Goal: Task Accomplishment & Management: Manage account settings

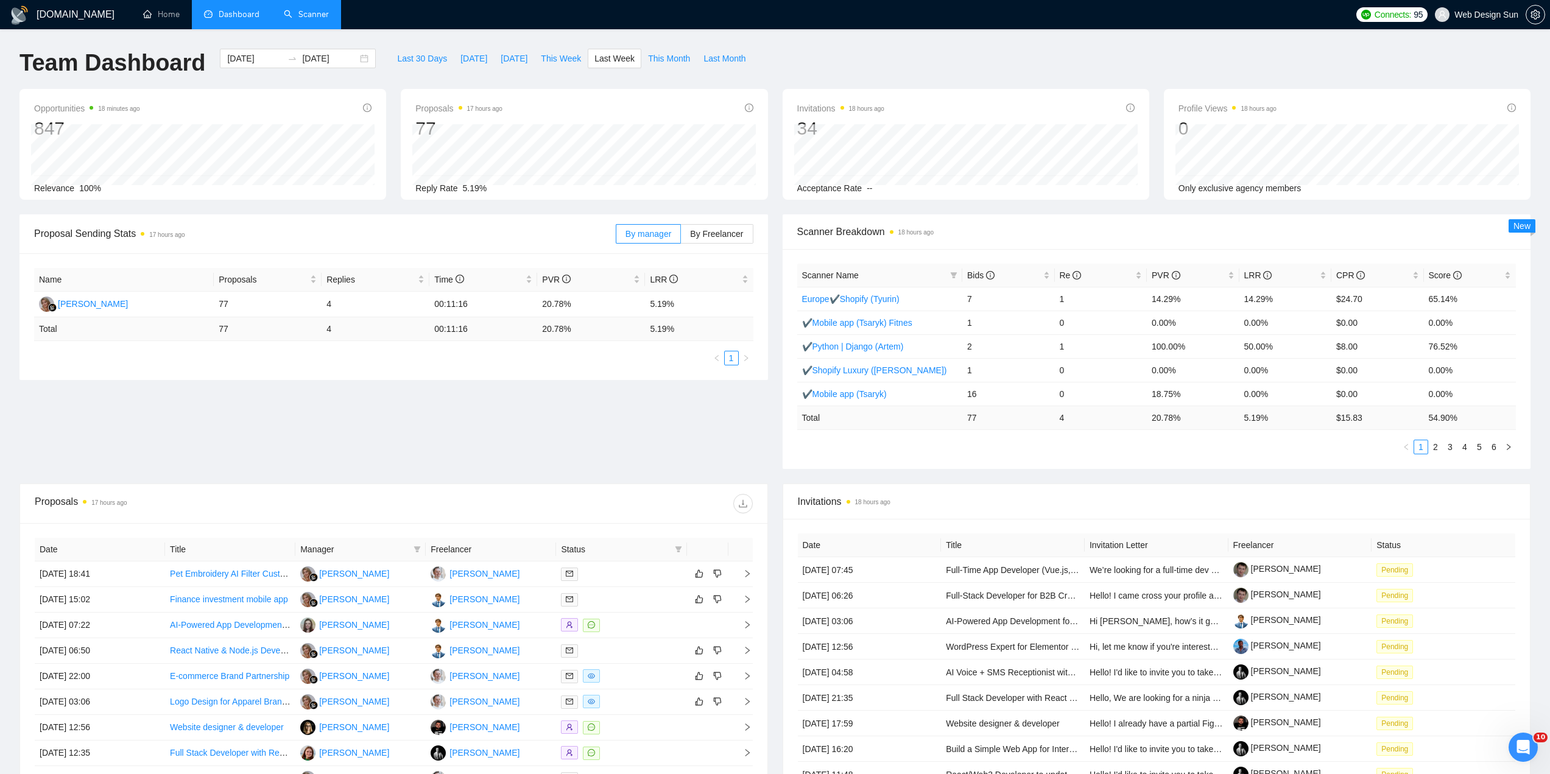
click at [311, 16] on link "Scanner" at bounding box center [306, 14] width 45 height 10
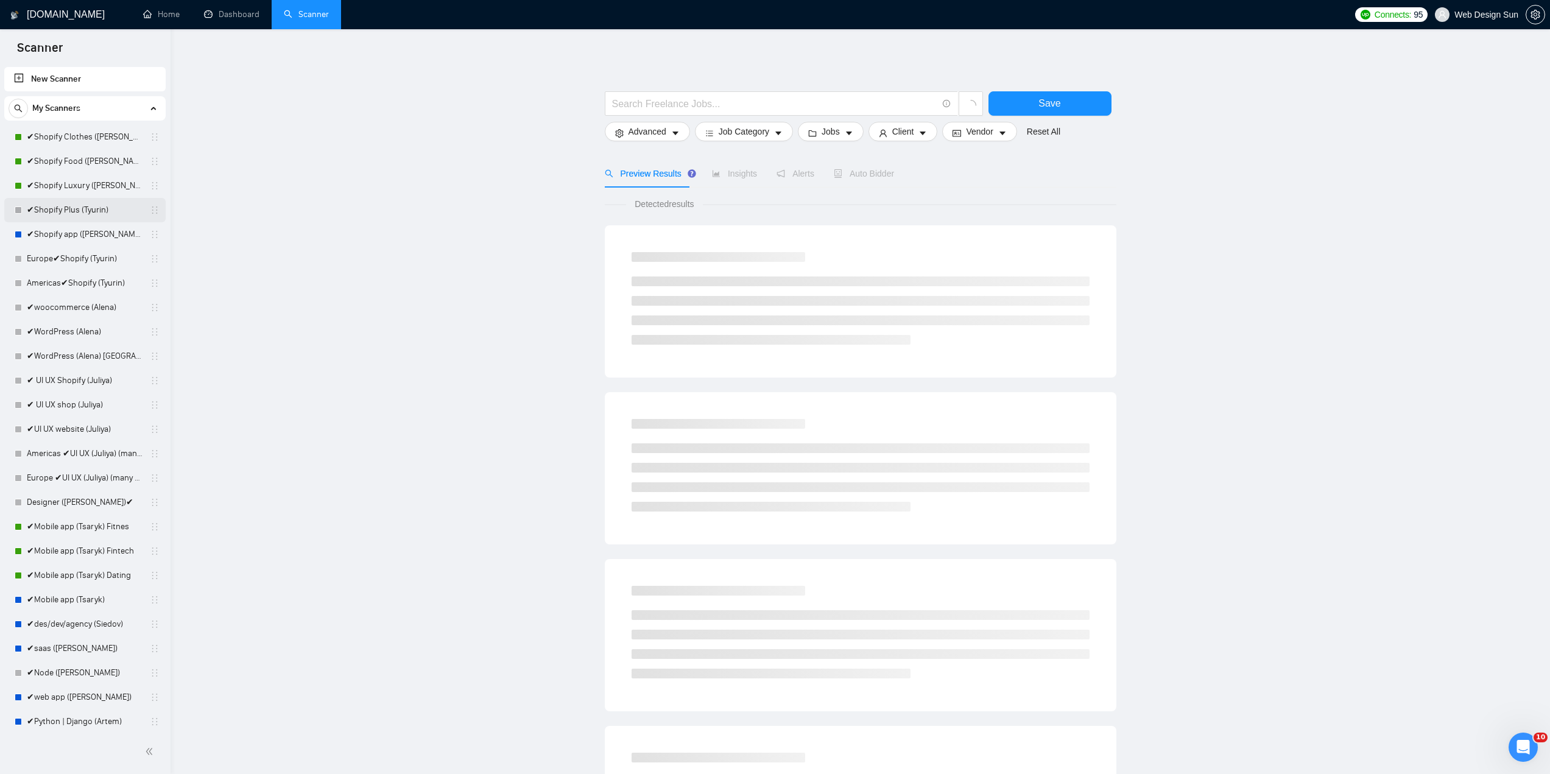
click at [90, 214] on link "✔Shopify Plus (Tyurin)" at bounding box center [85, 210] width 116 height 24
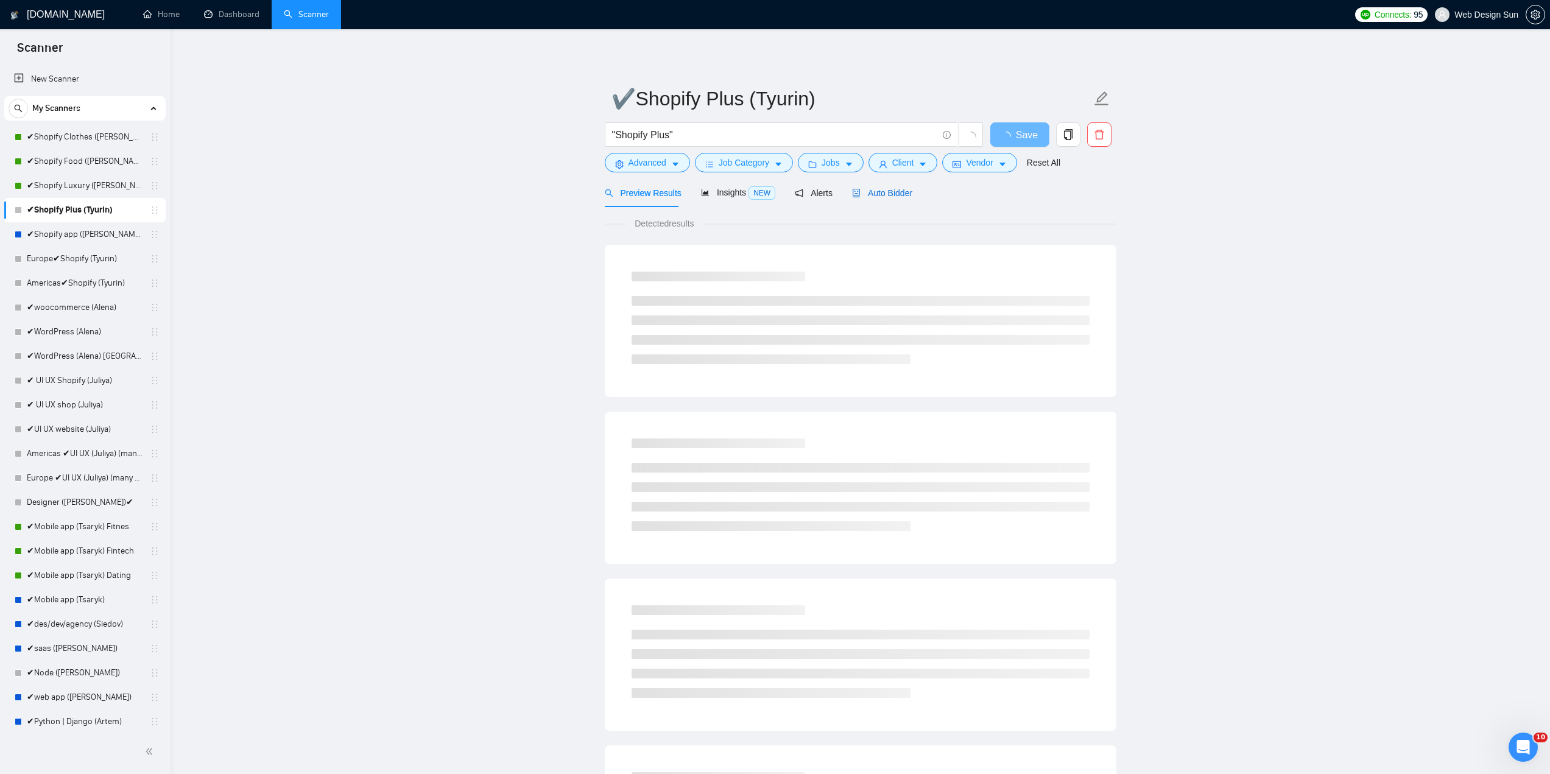
click at [899, 193] on span "Auto Bidder" at bounding box center [882, 193] width 60 height 10
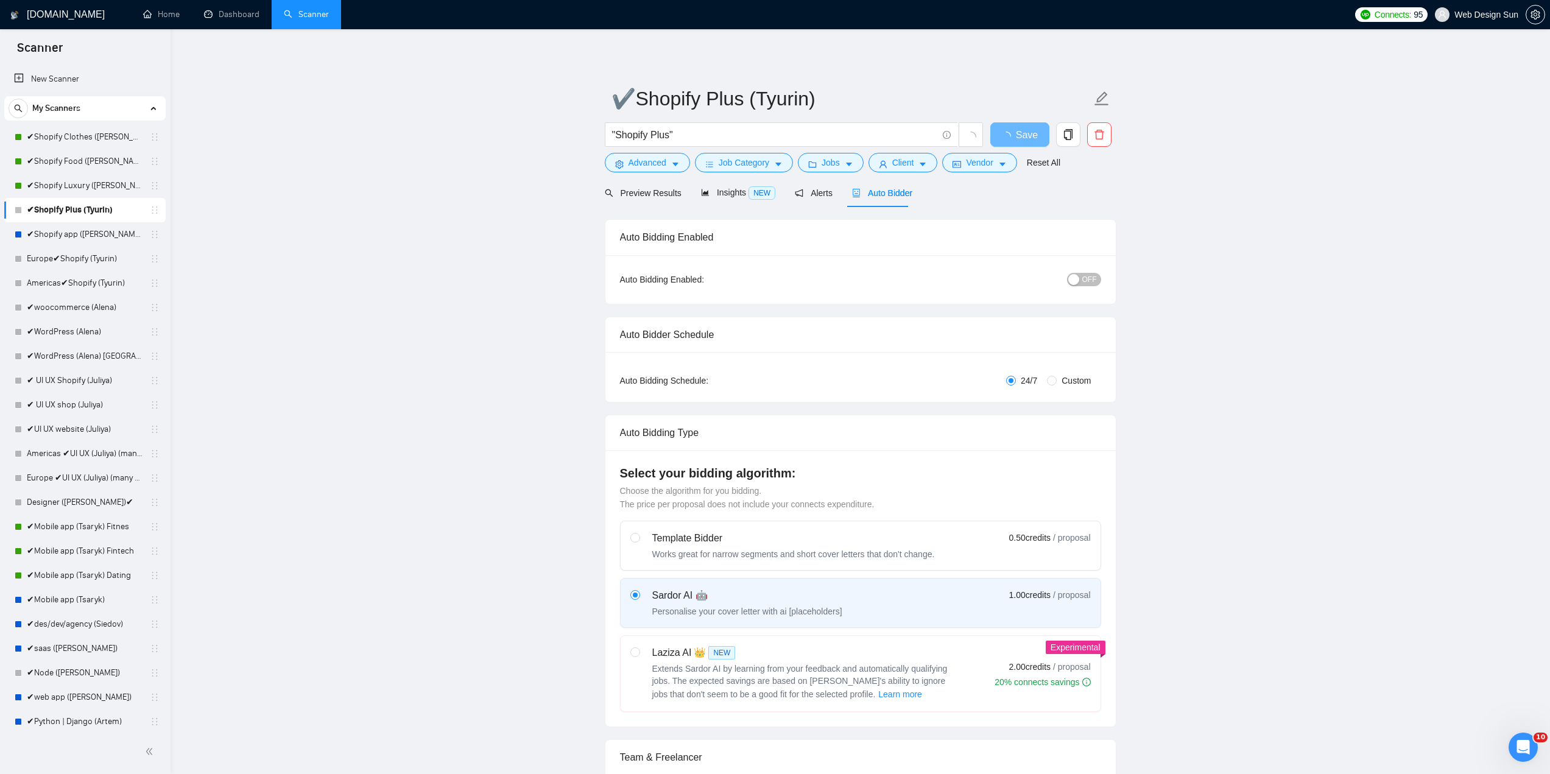
radio input "false"
radio input "true"
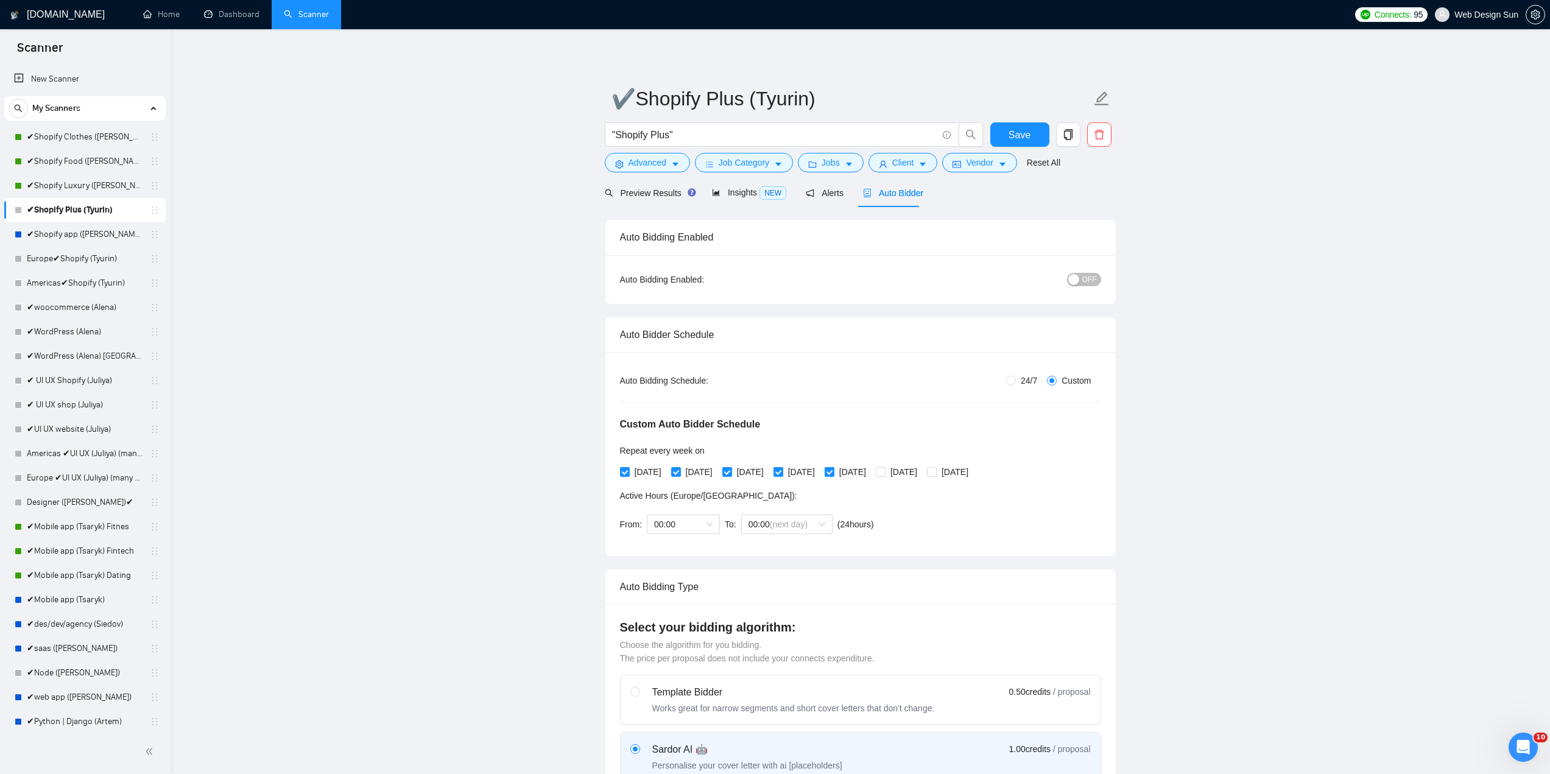
click at [1076, 281] on div "button" at bounding box center [1074, 279] width 11 height 11
click at [1020, 129] on span "Save" at bounding box center [1020, 134] width 22 height 15
click at [91, 234] on link "✔Shopify app ([PERSON_NAME])" at bounding box center [85, 234] width 116 height 24
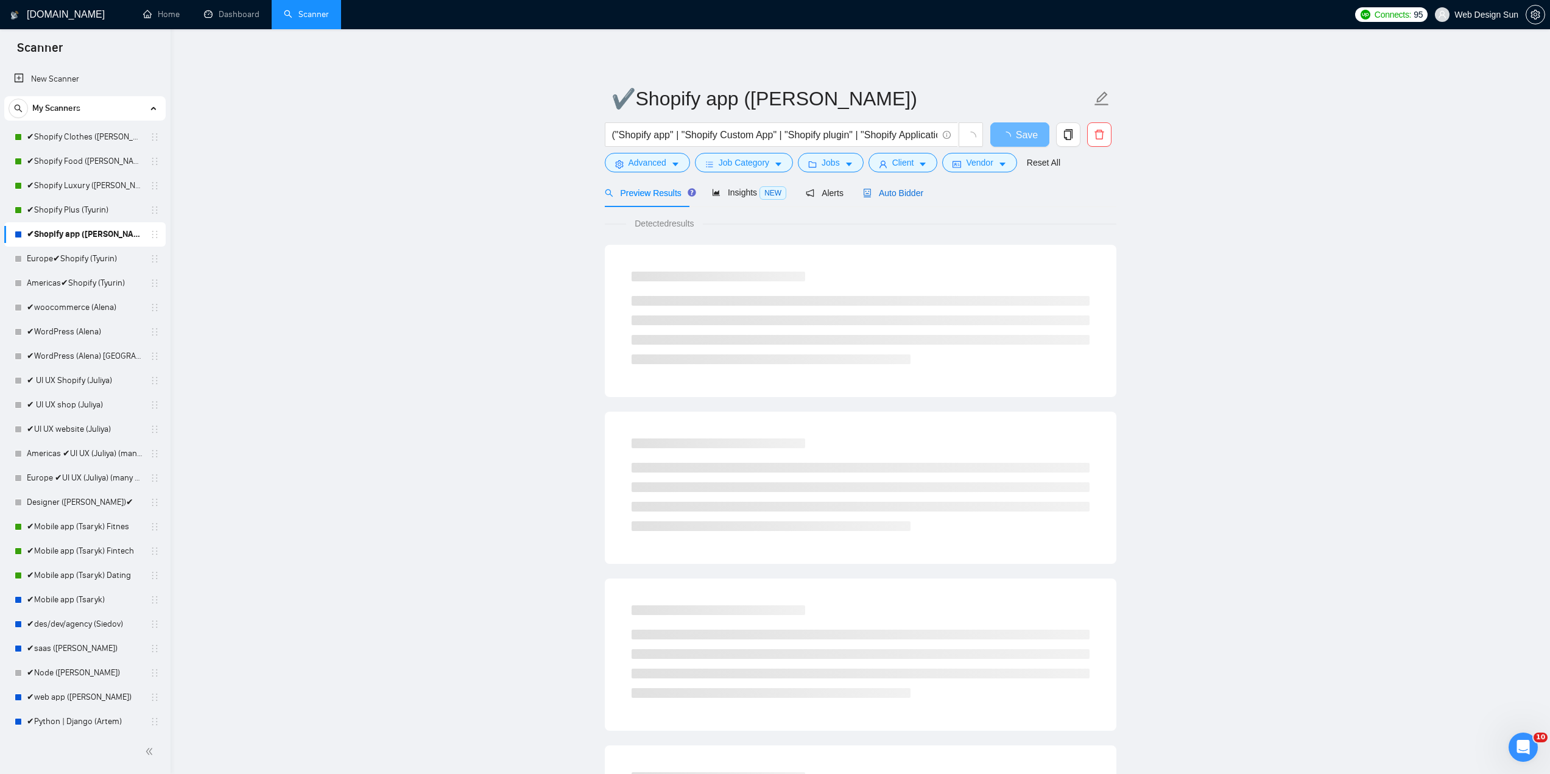
click at [914, 194] on span "Auto Bidder" at bounding box center [893, 193] width 60 height 10
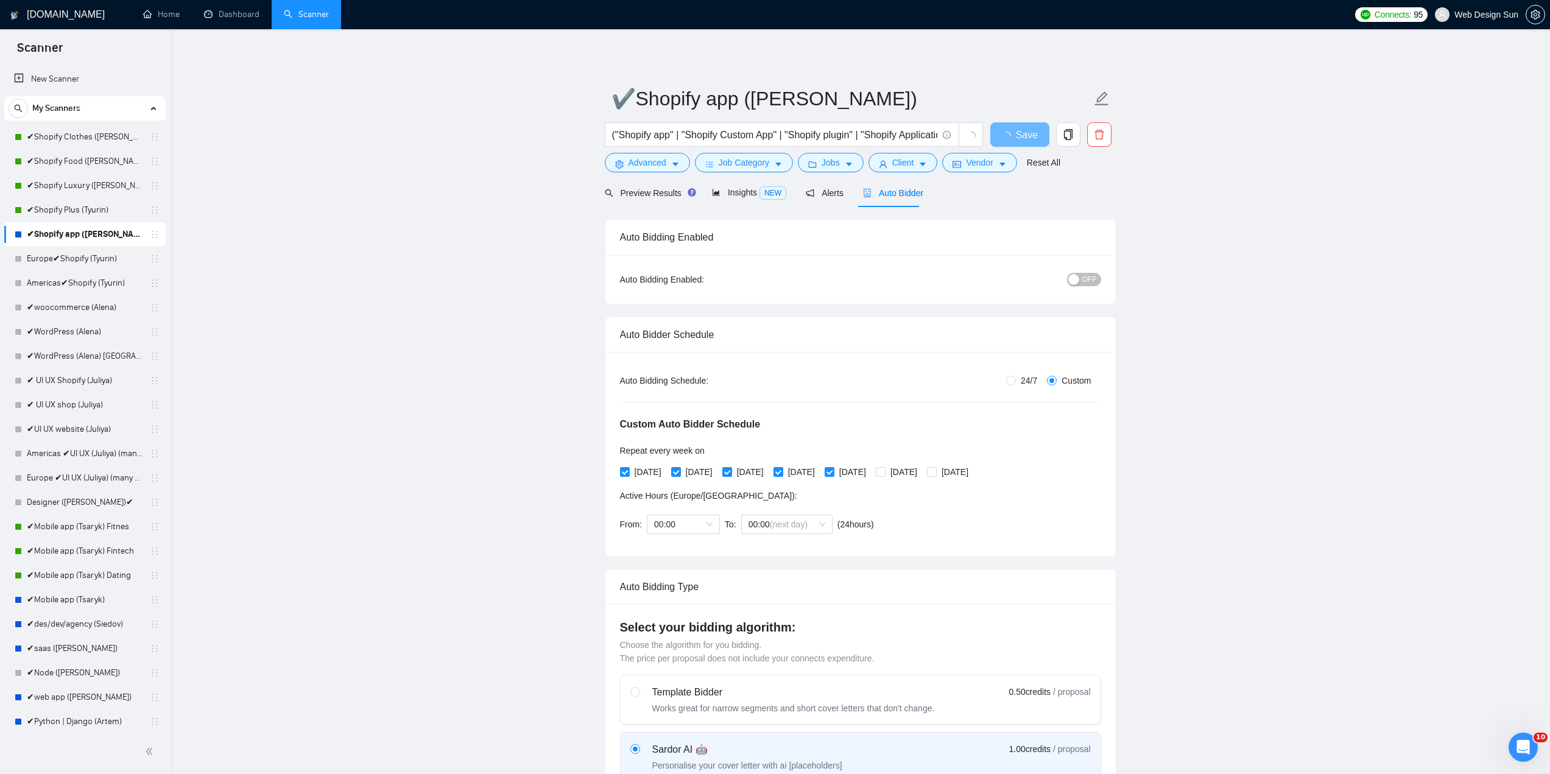
click at [1083, 278] on button "OFF" at bounding box center [1084, 279] width 34 height 13
click at [1033, 137] on button "Save" at bounding box center [1020, 134] width 59 height 24
click at [88, 256] on link "Europe✔Shopify (Tyurin)" at bounding box center [85, 259] width 116 height 24
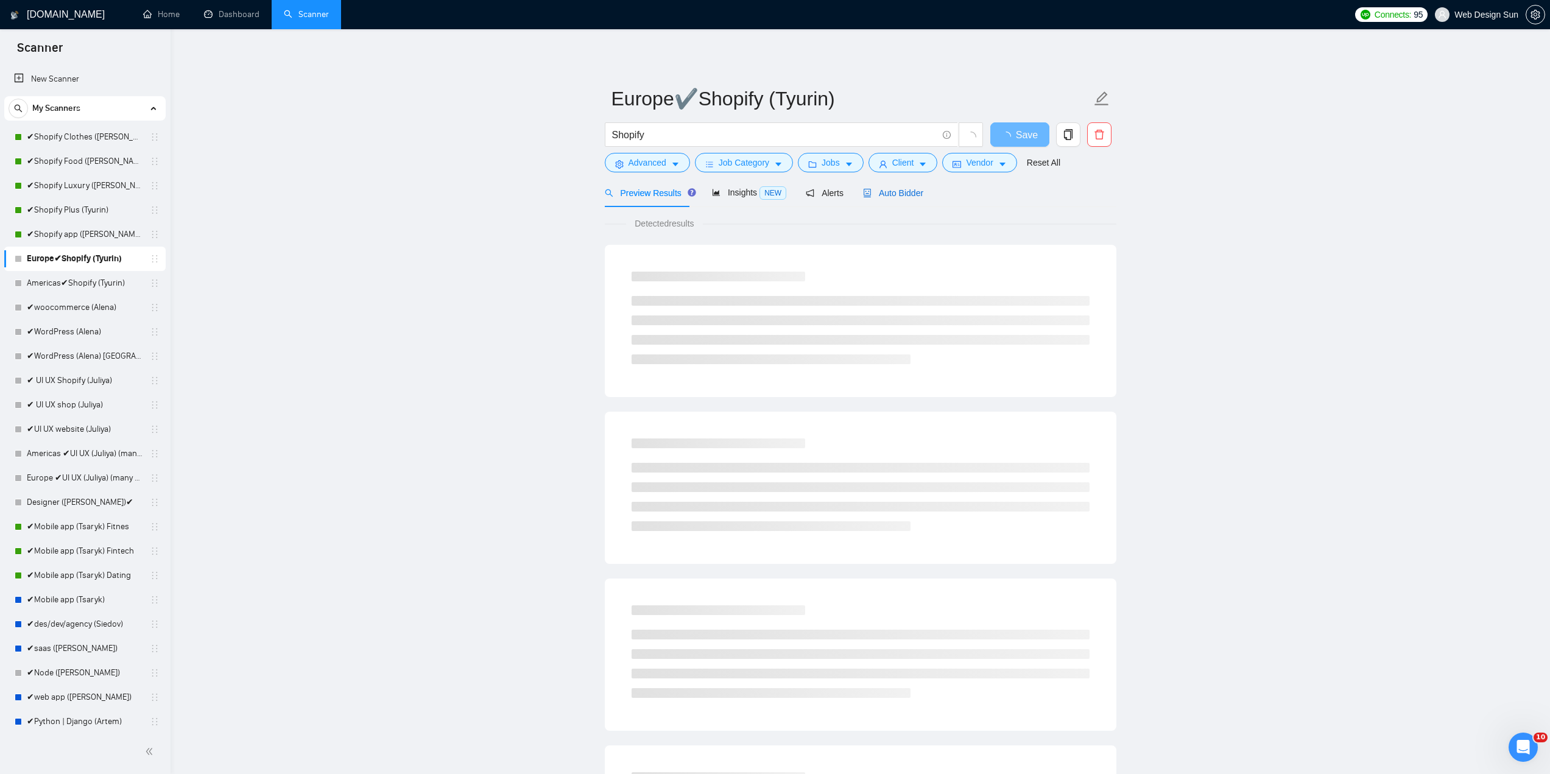
click at [902, 193] on span "Auto Bidder" at bounding box center [893, 193] width 60 height 10
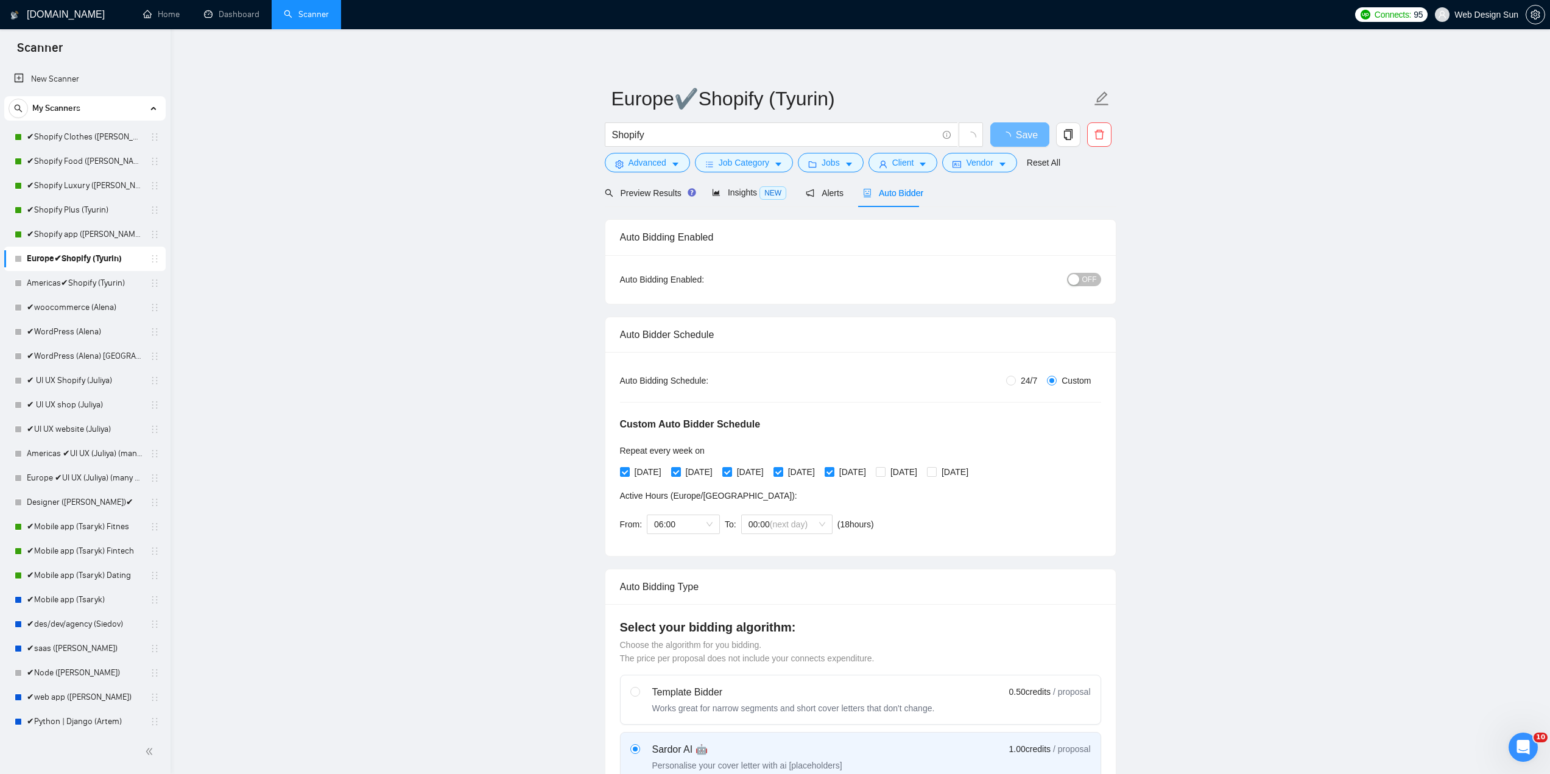
click at [1082, 277] on button "OFF" at bounding box center [1084, 279] width 34 height 13
click at [1012, 140] on span "Save" at bounding box center [1020, 134] width 22 height 15
click at [85, 284] on link "Americas✔Shopify (Tyurin)" at bounding box center [85, 283] width 116 height 24
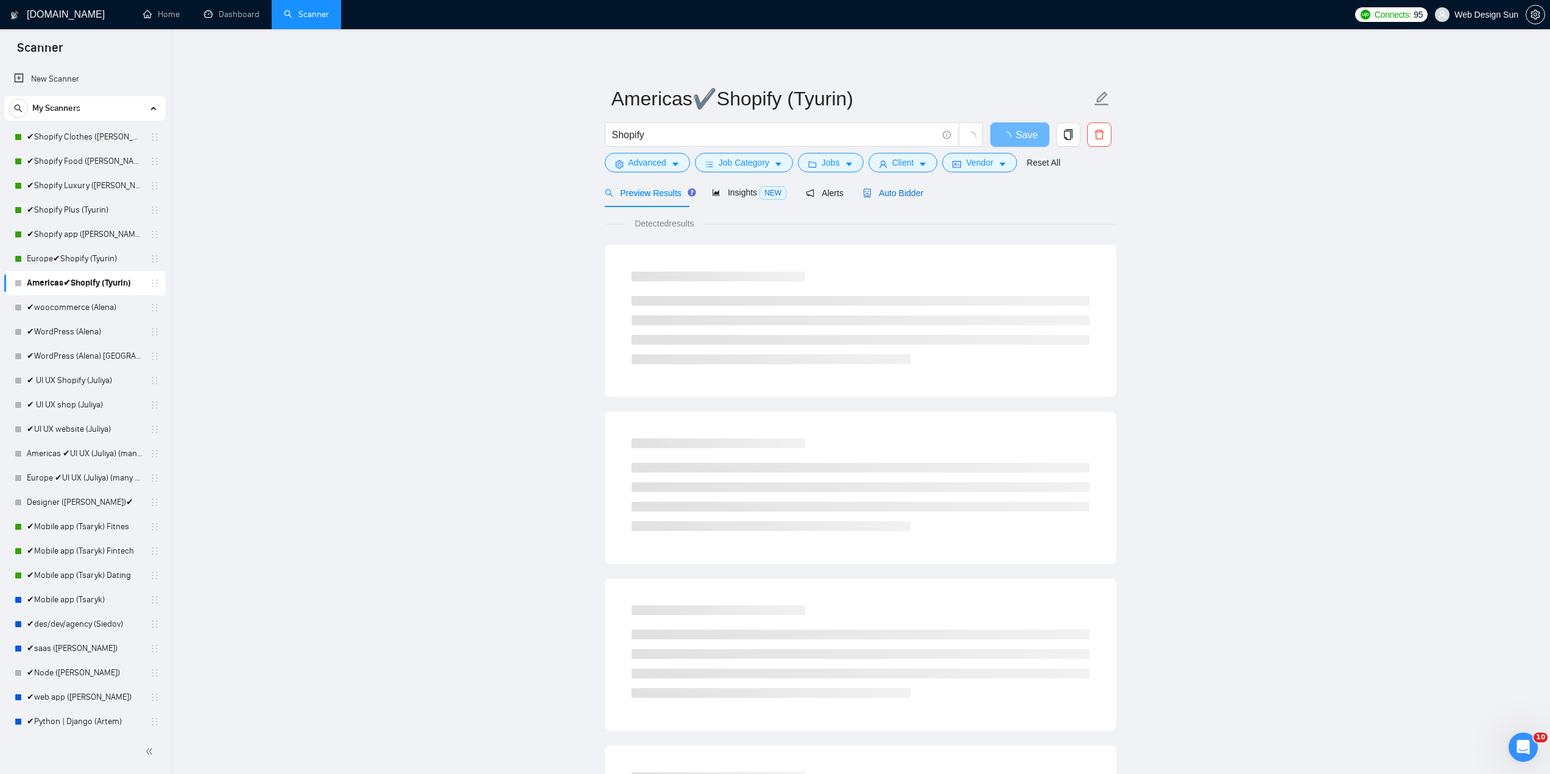
click at [897, 189] on span "Auto Bidder" at bounding box center [893, 193] width 60 height 10
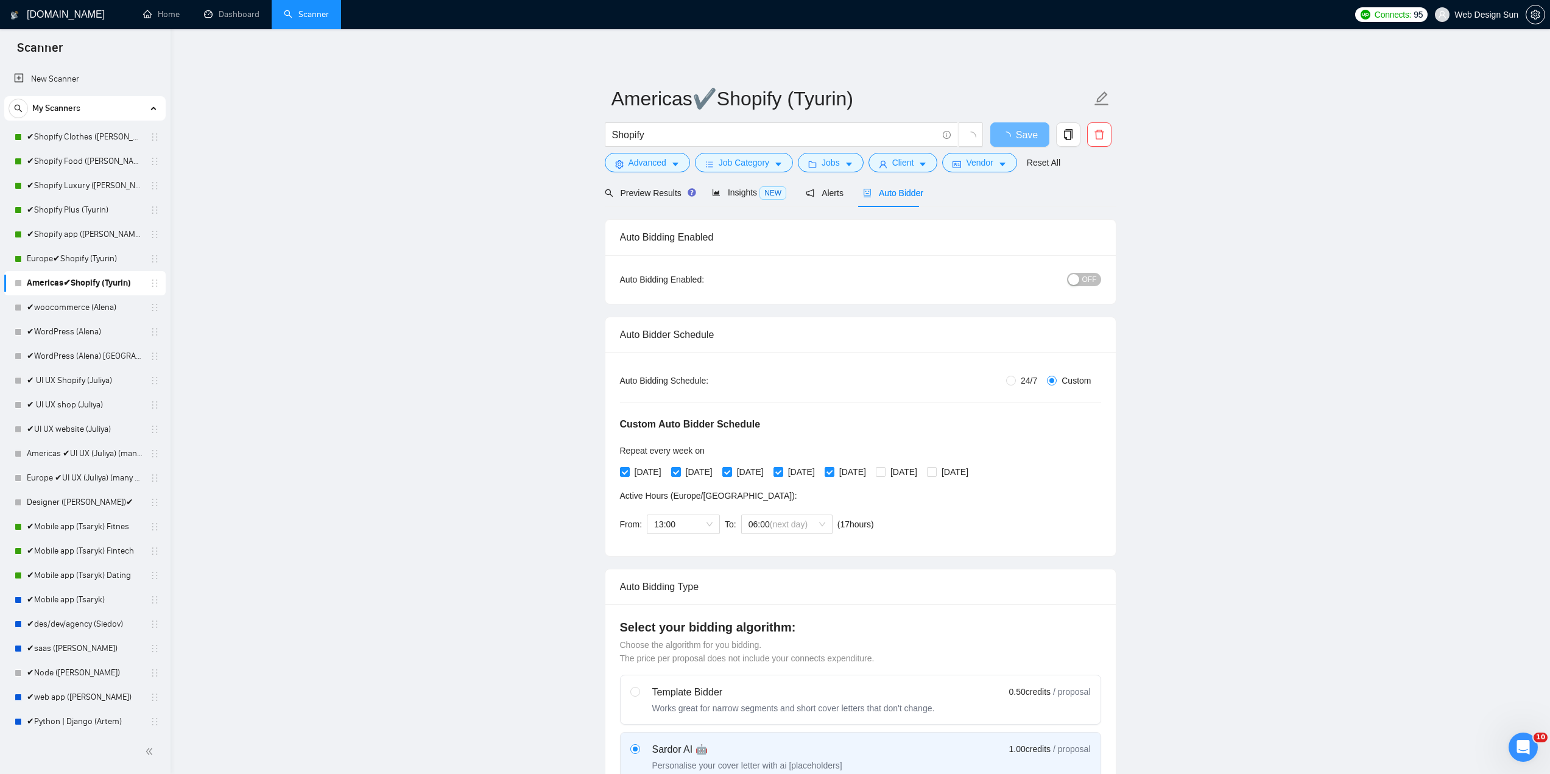
drag, startPoint x: 1080, startPoint y: 279, endPoint x: 1078, endPoint y: 285, distance: 6.4
click at [1078, 284] on div "button" at bounding box center [1074, 279] width 11 height 11
click at [1015, 139] on span "Save" at bounding box center [1020, 134] width 22 height 15
click at [54, 304] on link "✔woocommerce (Alena)" at bounding box center [85, 307] width 116 height 24
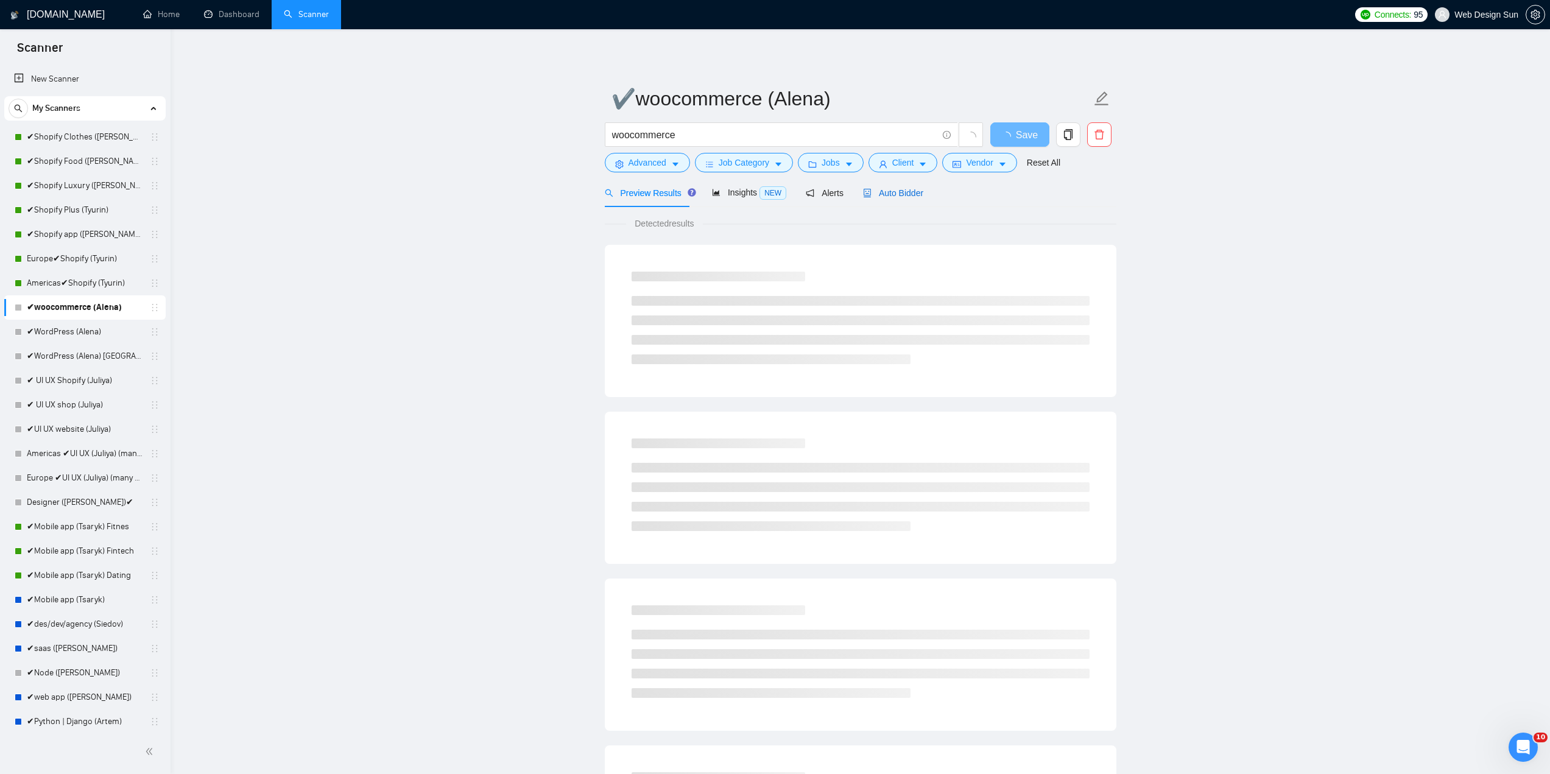
click at [888, 188] on span "Auto Bidder" at bounding box center [893, 193] width 60 height 10
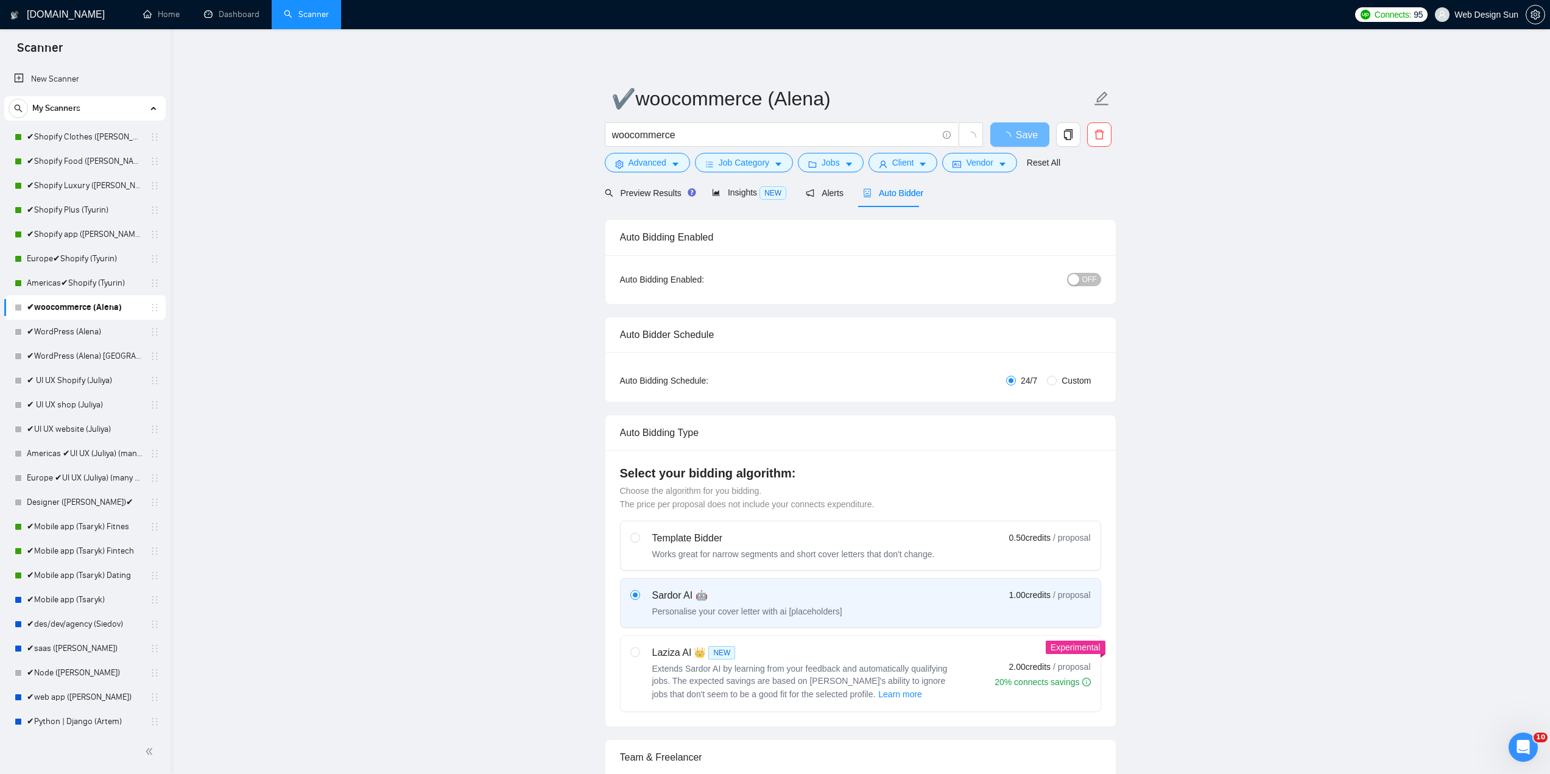
radio input "false"
radio input "true"
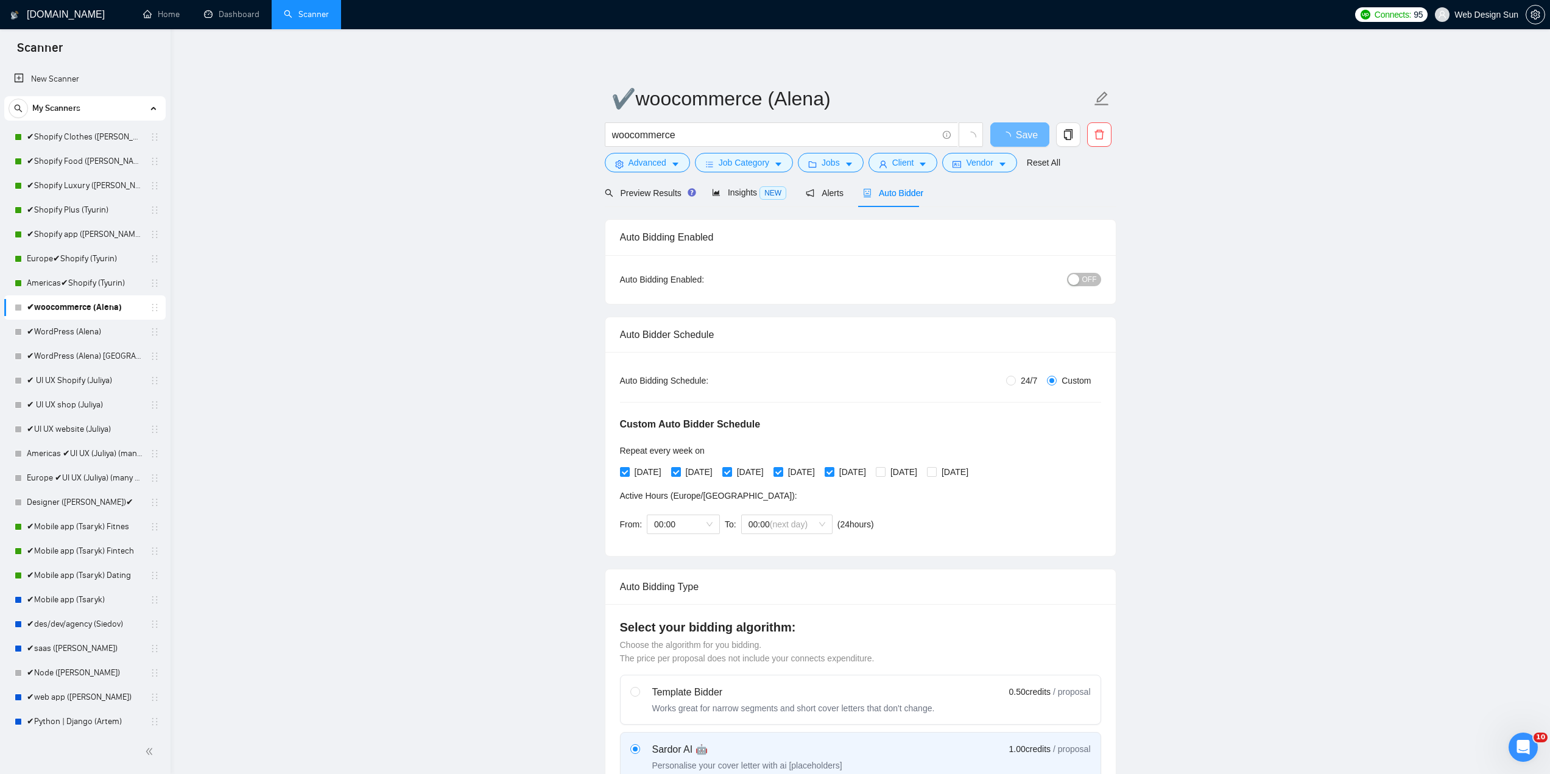
click at [1081, 275] on button "OFF" at bounding box center [1084, 279] width 34 height 13
click at [1012, 133] on span "Save" at bounding box center [1020, 134] width 22 height 15
click at [80, 334] on link "✔WordPress (Alena)" at bounding box center [85, 332] width 116 height 24
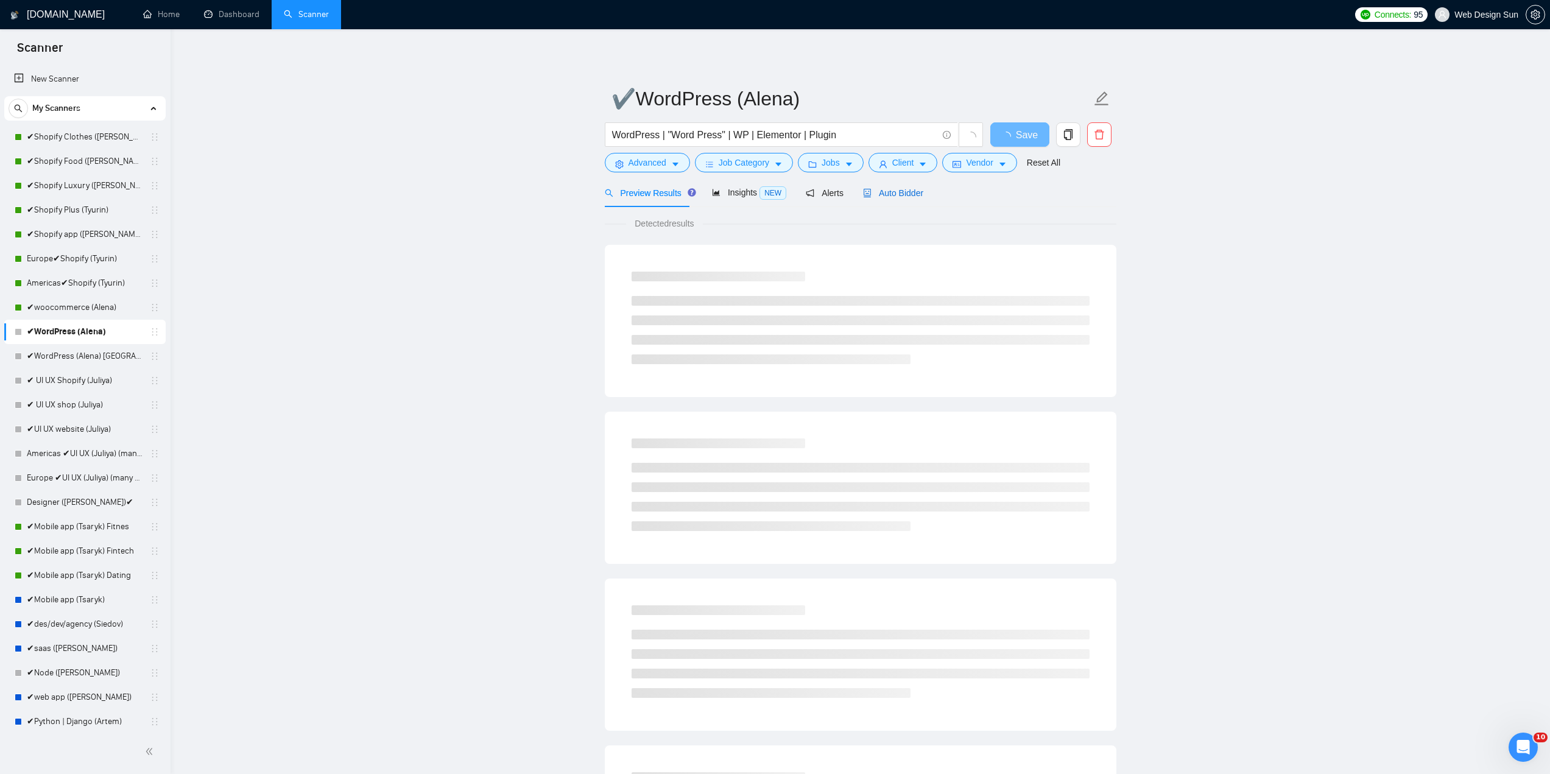
click at [913, 193] on span "Auto Bidder" at bounding box center [893, 193] width 60 height 10
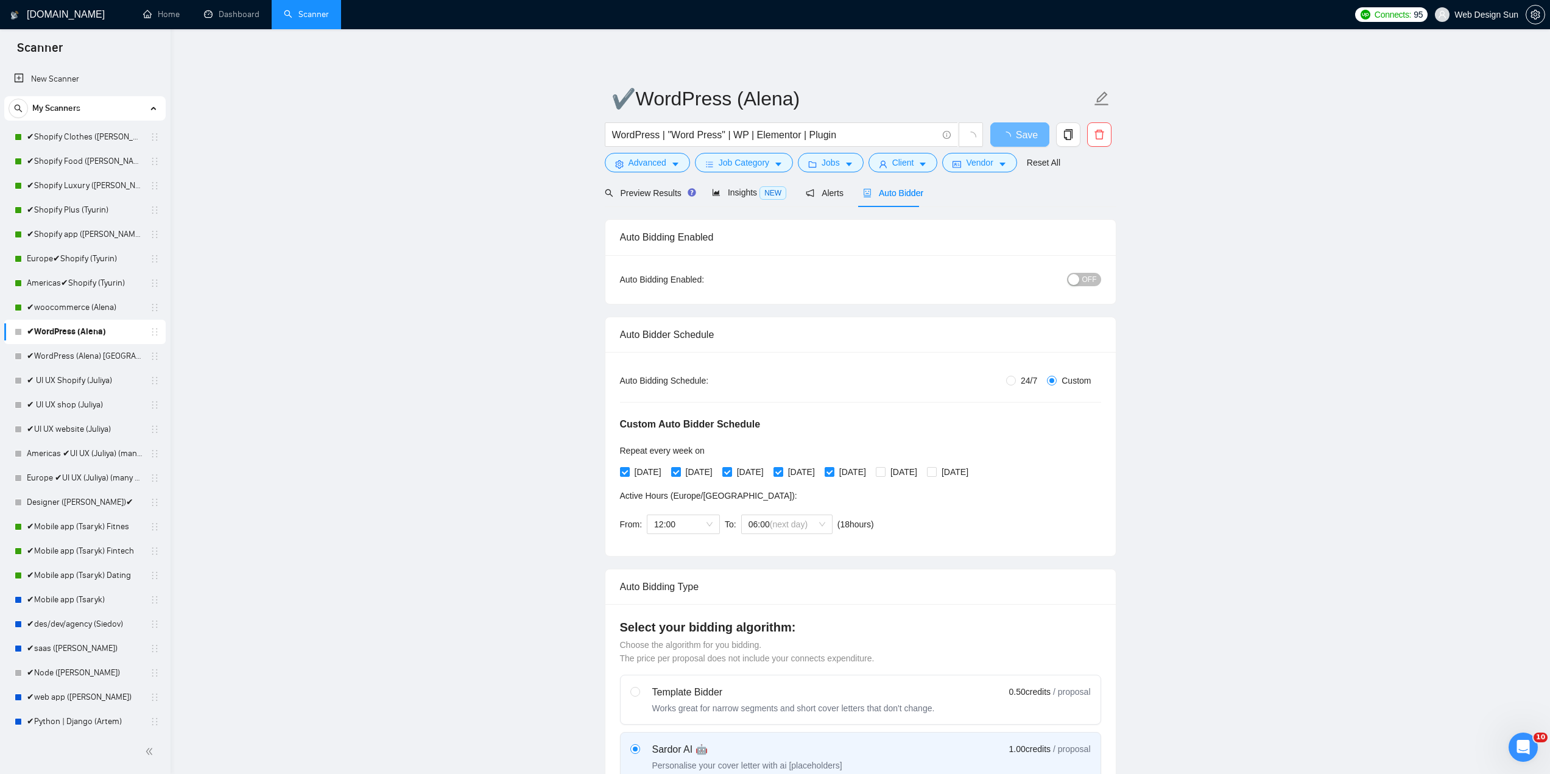
click at [1085, 272] on div "OFF" at bounding box center [1021, 279] width 160 height 14
click at [1083, 278] on button "OFF" at bounding box center [1084, 279] width 34 height 13
click at [1026, 127] on span "Save" at bounding box center [1020, 134] width 22 height 15
click at [103, 355] on link "✔WordPress (Alena) [GEOGRAPHIC_DATA]" at bounding box center [85, 356] width 116 height 24
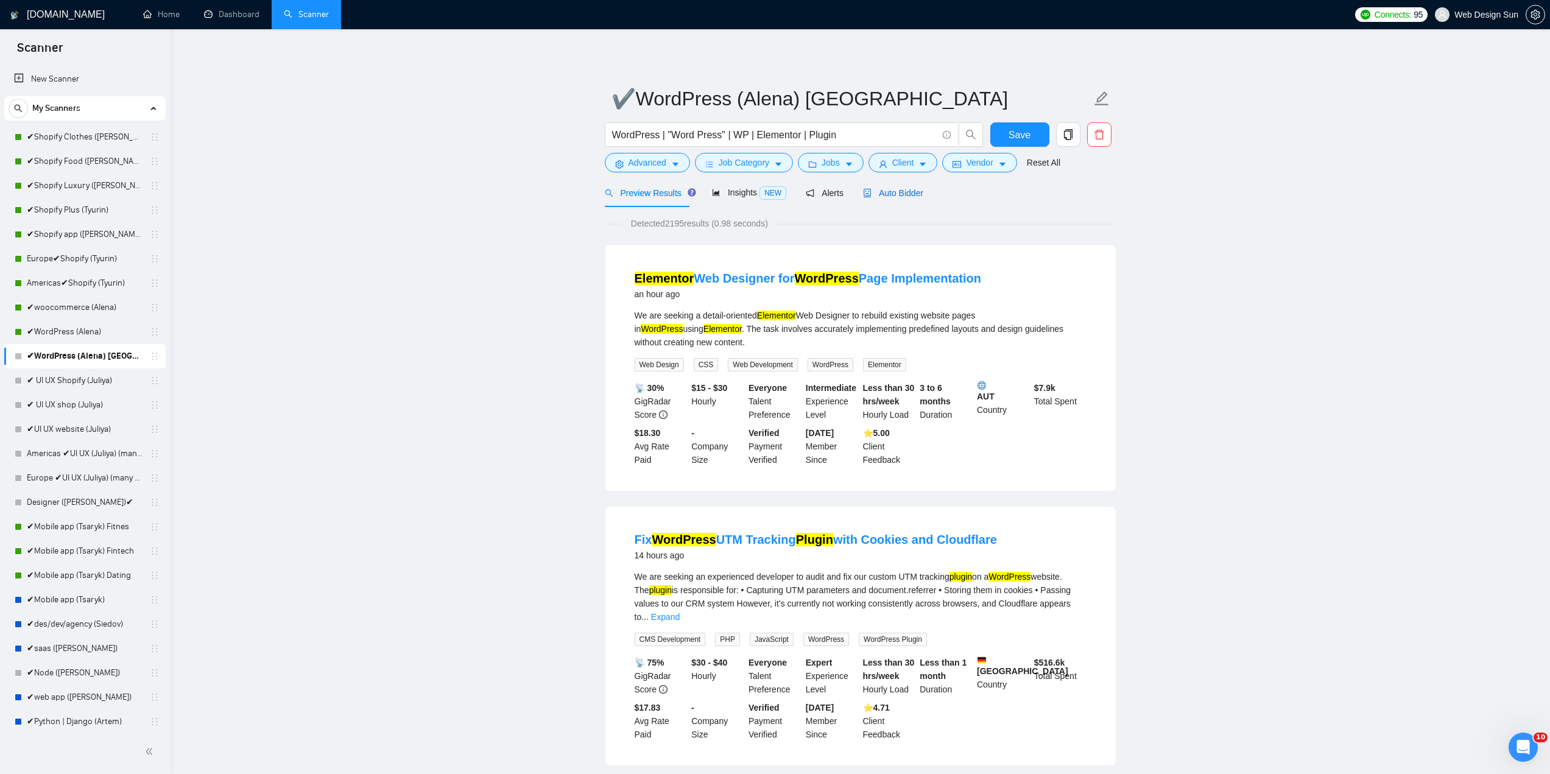
drag, startPoint x: 911, startPoint y: 191, endPoint x: 1001, endPoint y: 216, distance: 93.6
click at [910, 191] on span "Auto Bidder" at bounding box center [893, 193] width 60 height 10
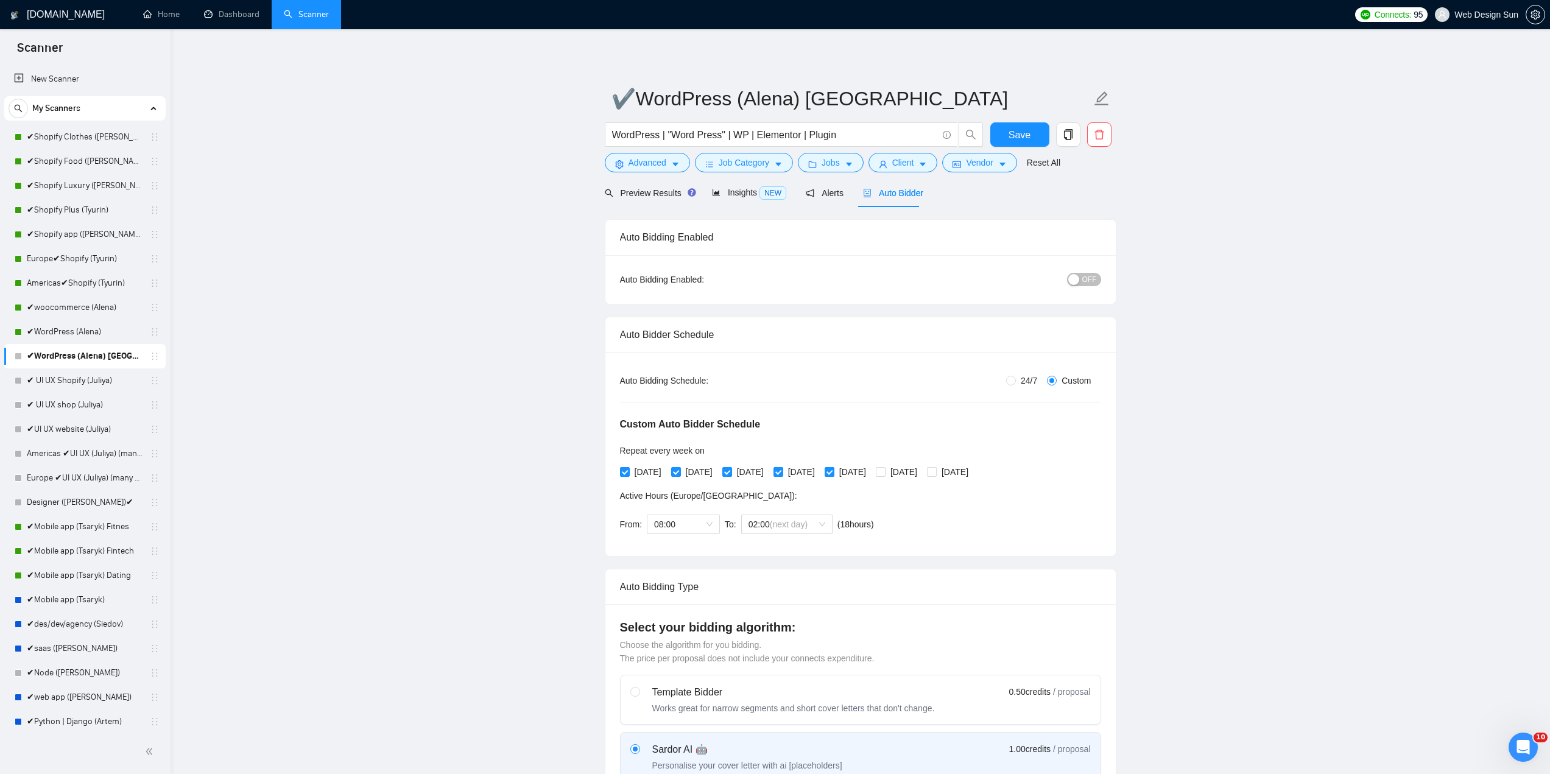
click at [1087, 278] on span "OFF" at bounding box center [1090, 279] width 15 height 13
click at [1024, 136] on span "Save" at bounding box center [1020, 134] width 22 height 15
click at [94, 382] on link "✔ UI UX Shopify (Juliya)" at bounding box center [85, 381] width 116 height 24
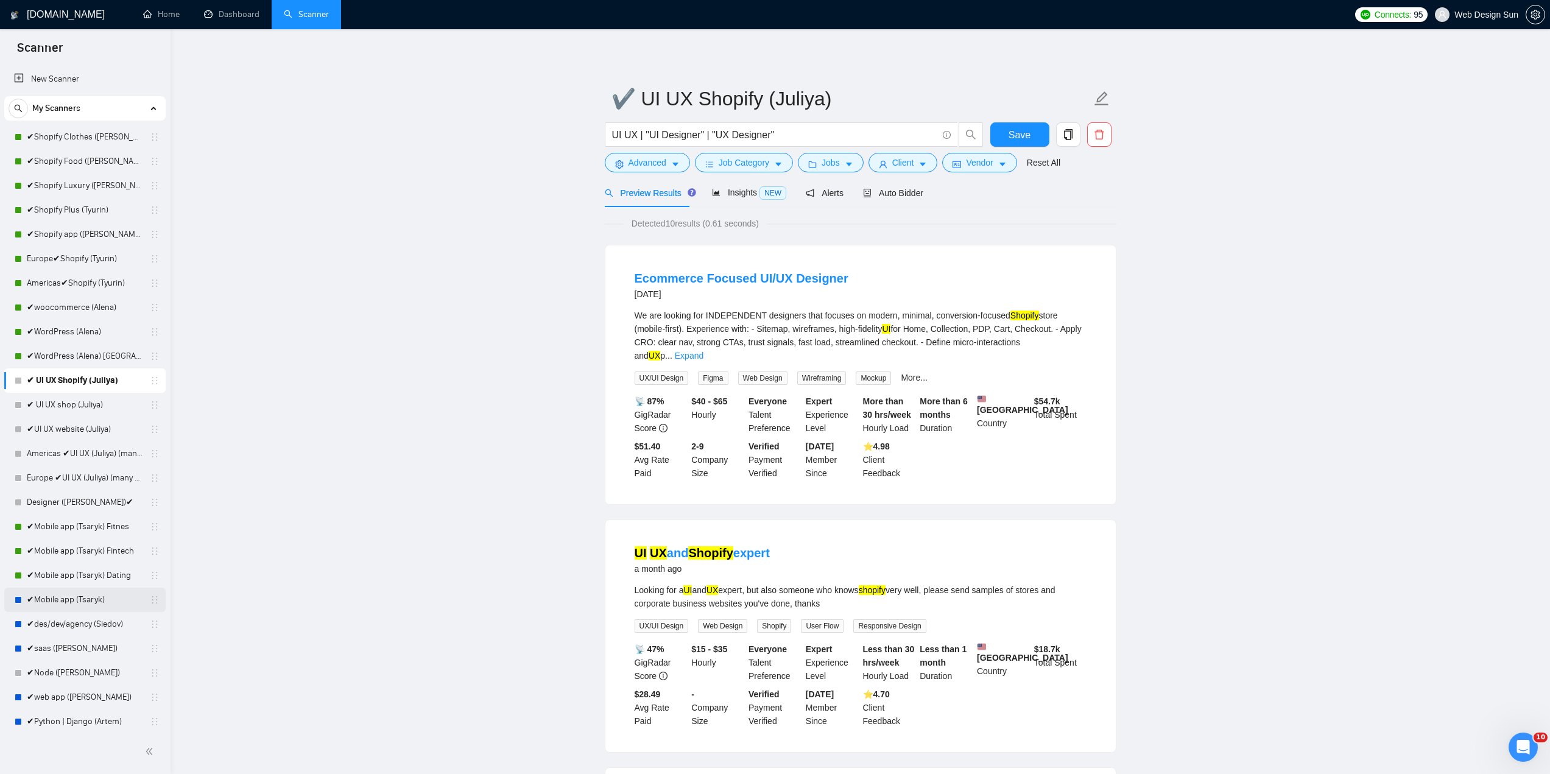
click at [88, 604] on link "✔Mobile app (Tsaryk)" at bounding box center [85, 600] width 116 height 24
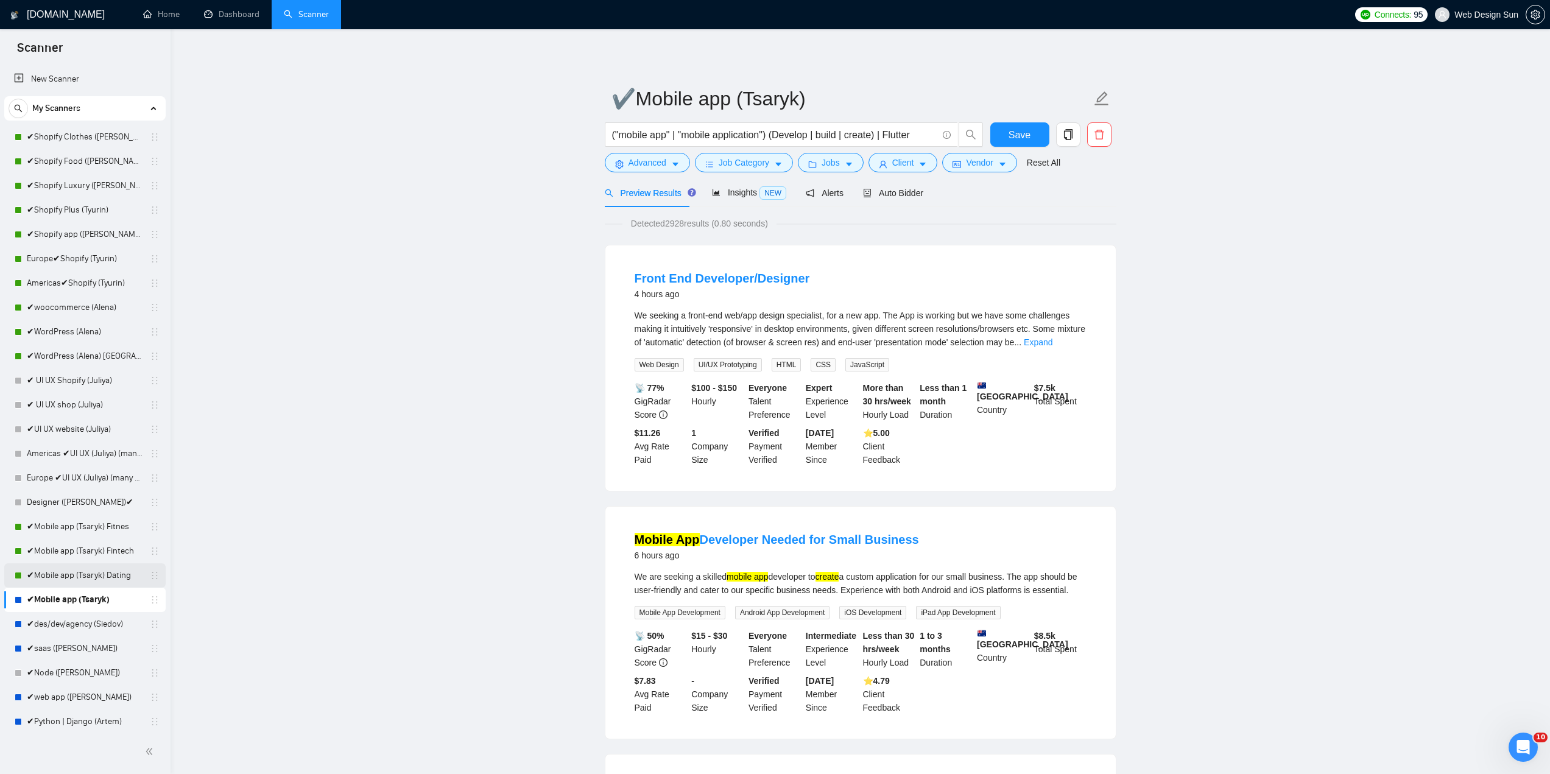
scroll to position [61, 0]
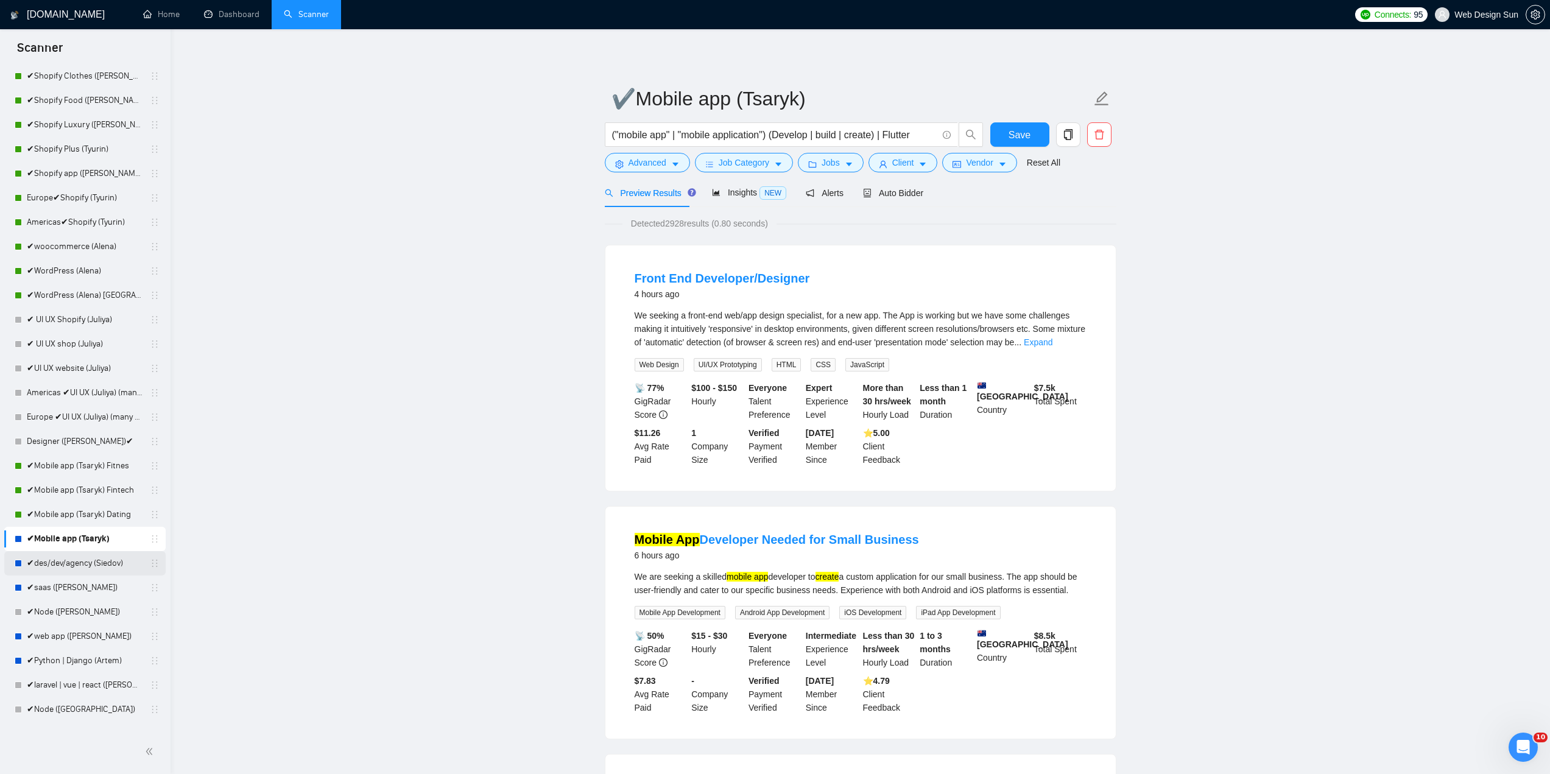
click at [104, 565] on link "✔des/dev/agency (Siedov)" at bounding box center [85, 563] width 116 height 24
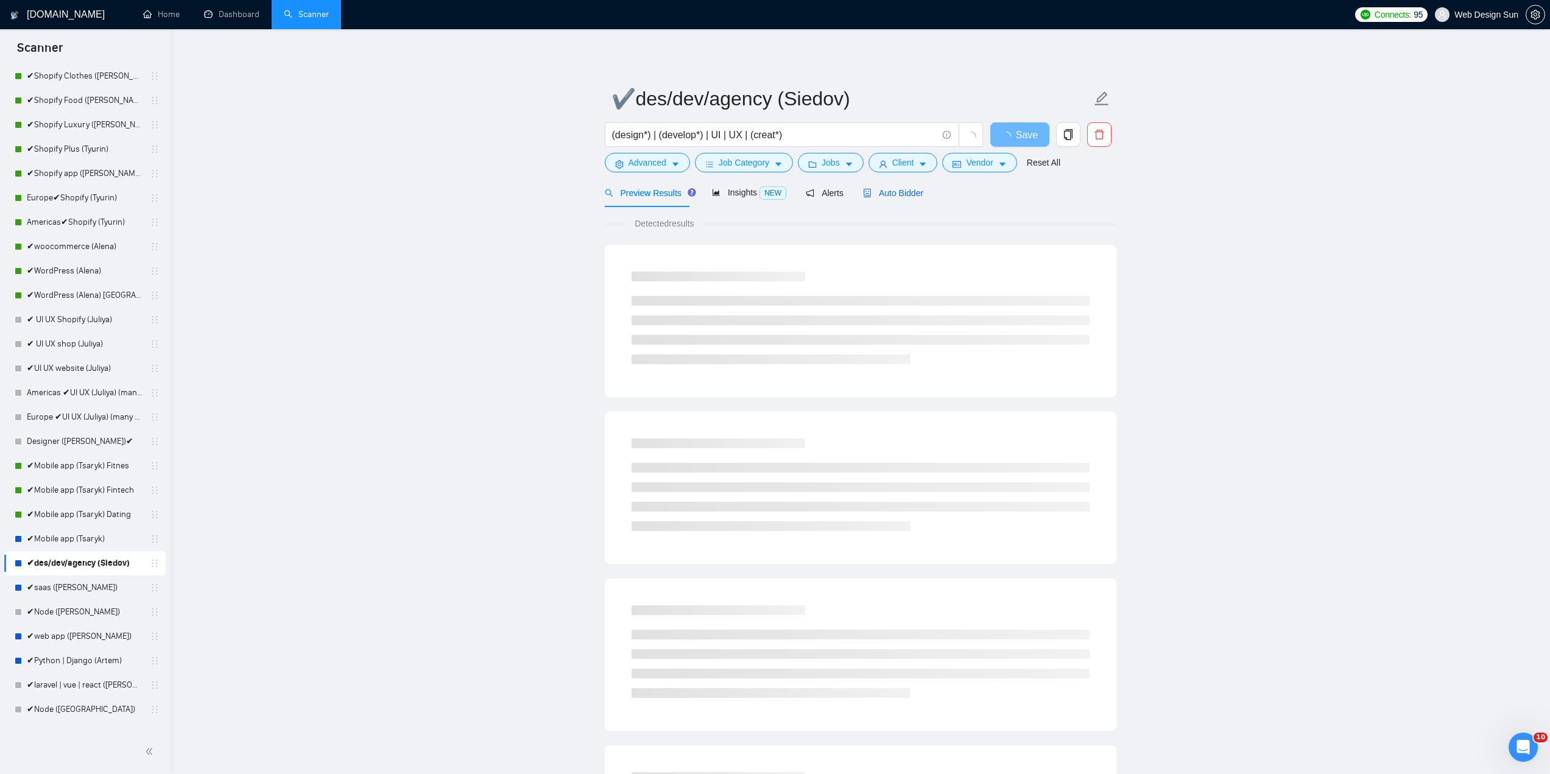
click at [900, 188] on span "Auto Bidder" at bounding box center [893, 193] width 60 height 10
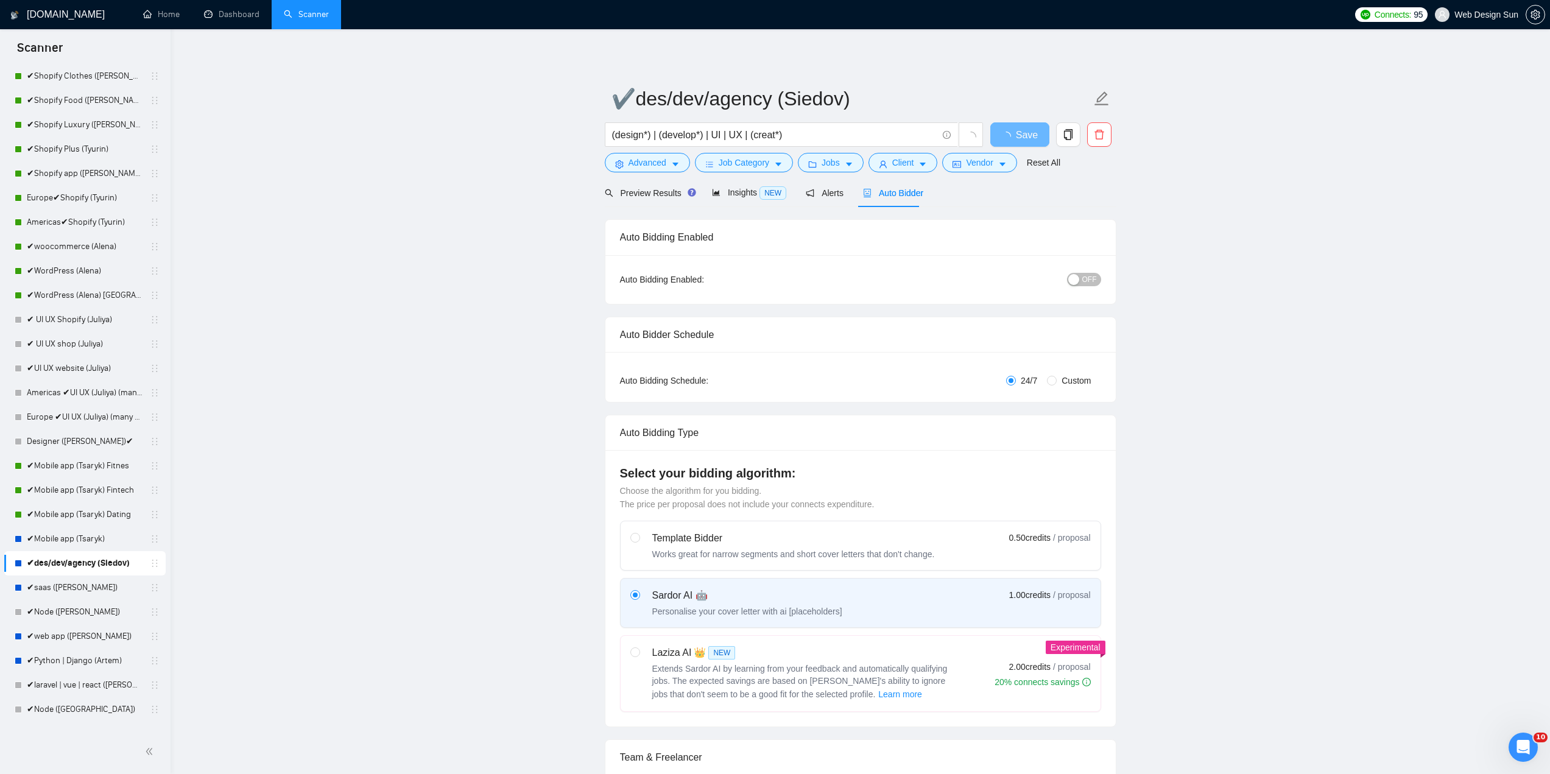
click at [1078, 276] on div "button" at bounding box center [1074, 279] width 11 height 11
click at [1023, 139] on span "Save" at bounding box center [1020, 134] width 22 height 15
click at [85, 593] on link "✔saas ([PERSON_NAME])" at bounding box center [85, 588] width 116 height 24
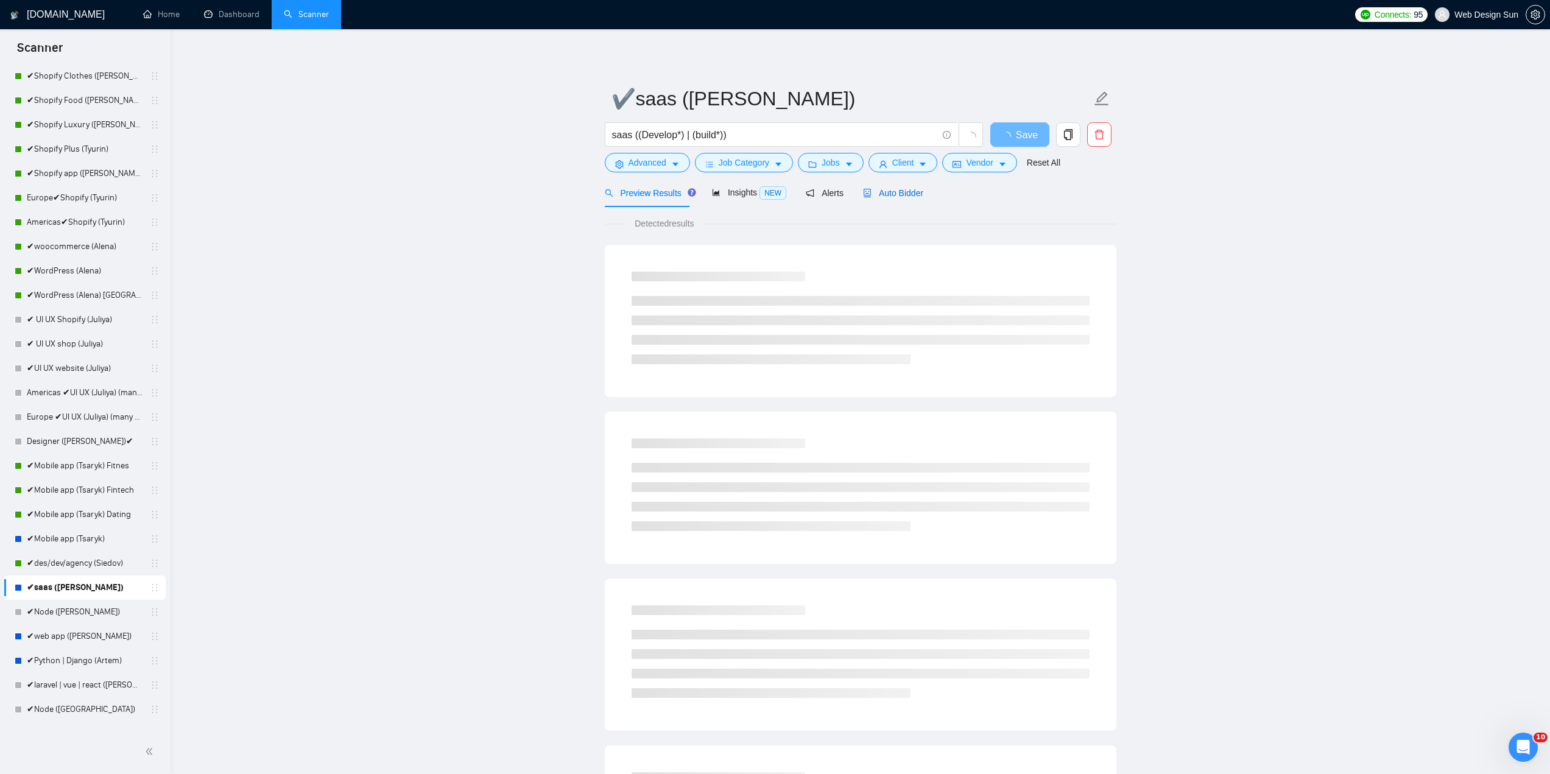
click at [906, 189] on span "Auto Bidder" at bounding box center [893, 193] width 60 height 10
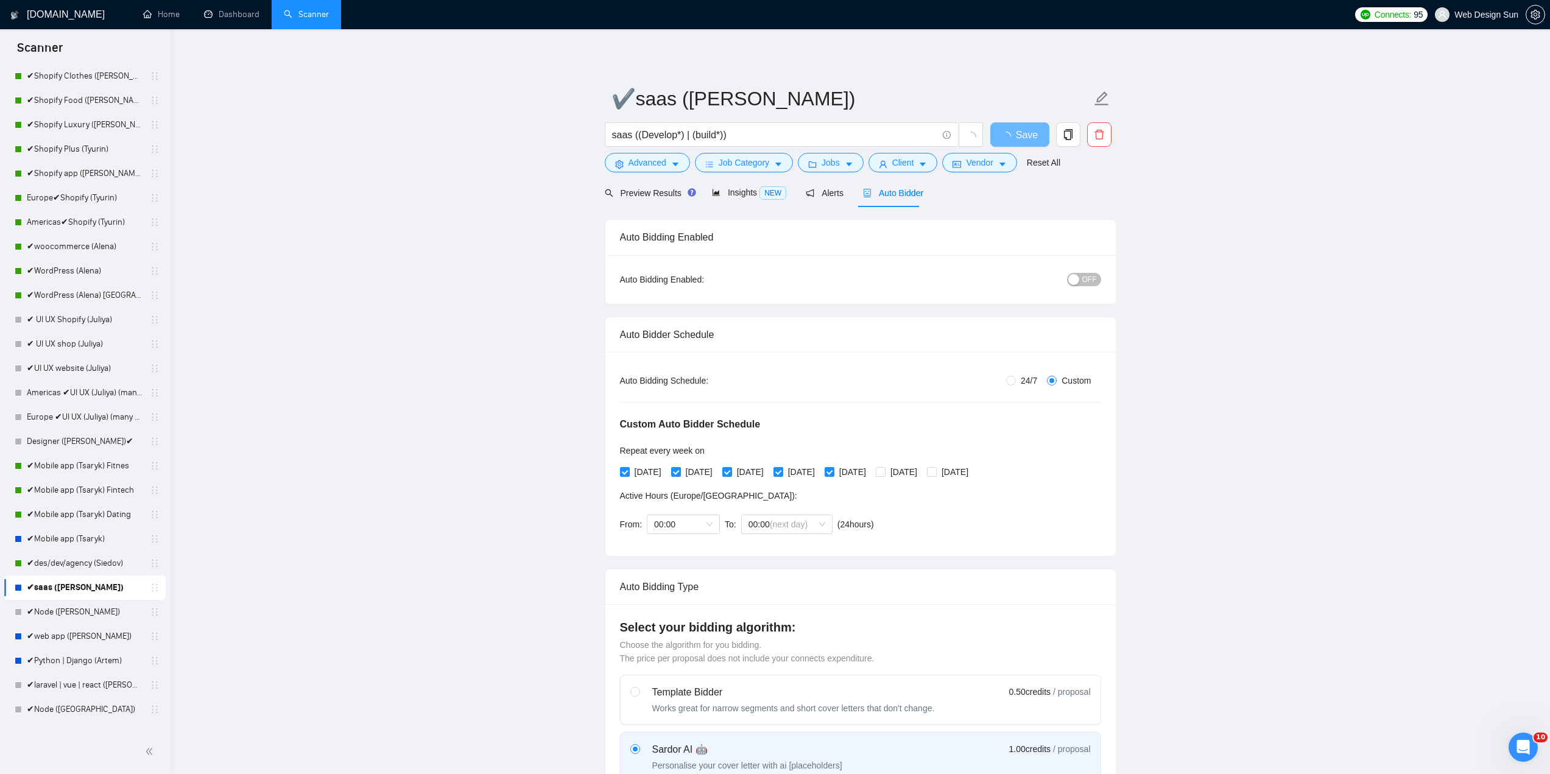
click at [1087, 278] on span "OFF" at bounding box center [1090, 279] width 15 height 13
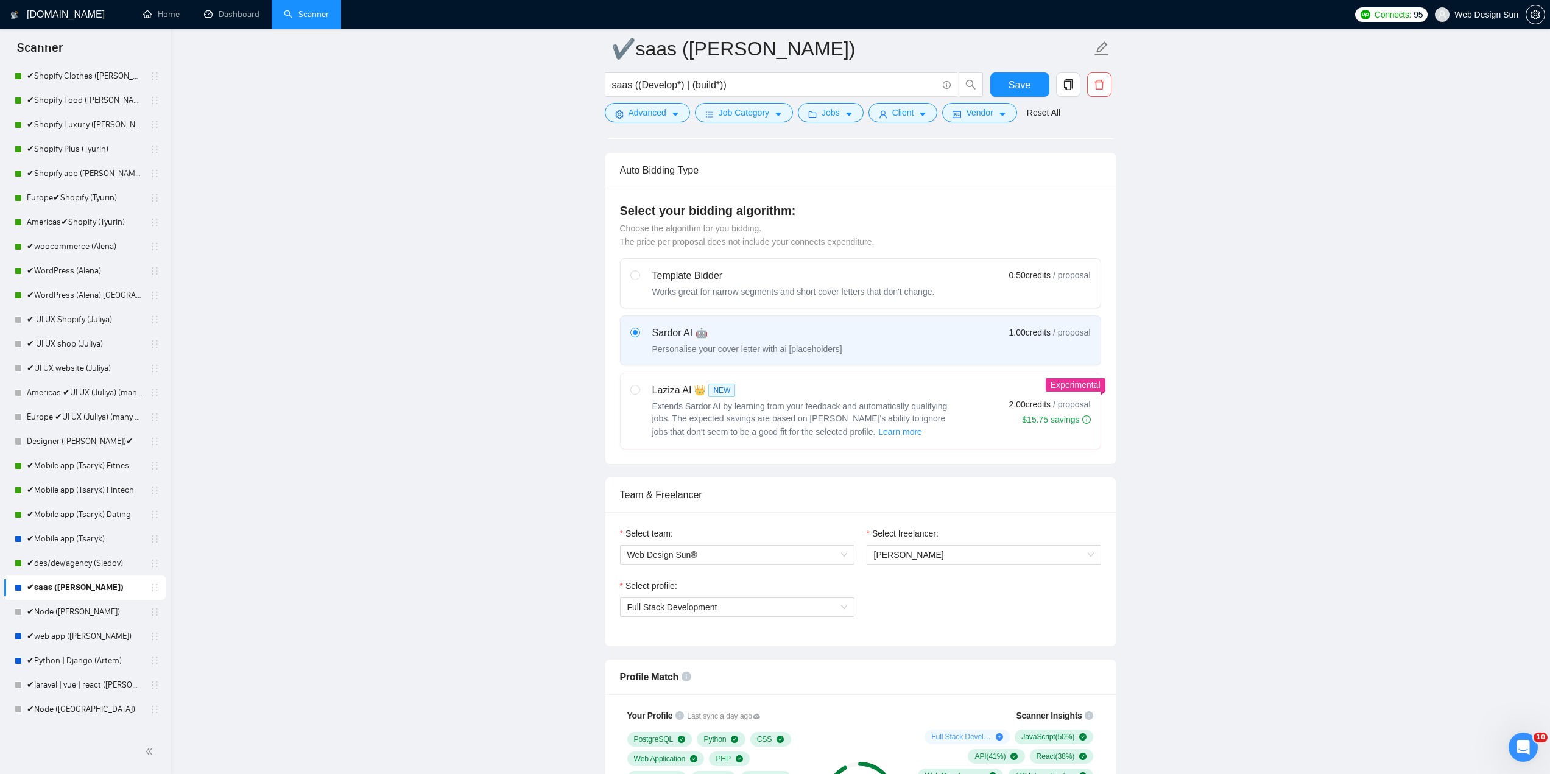
scroll to position [487, 0]
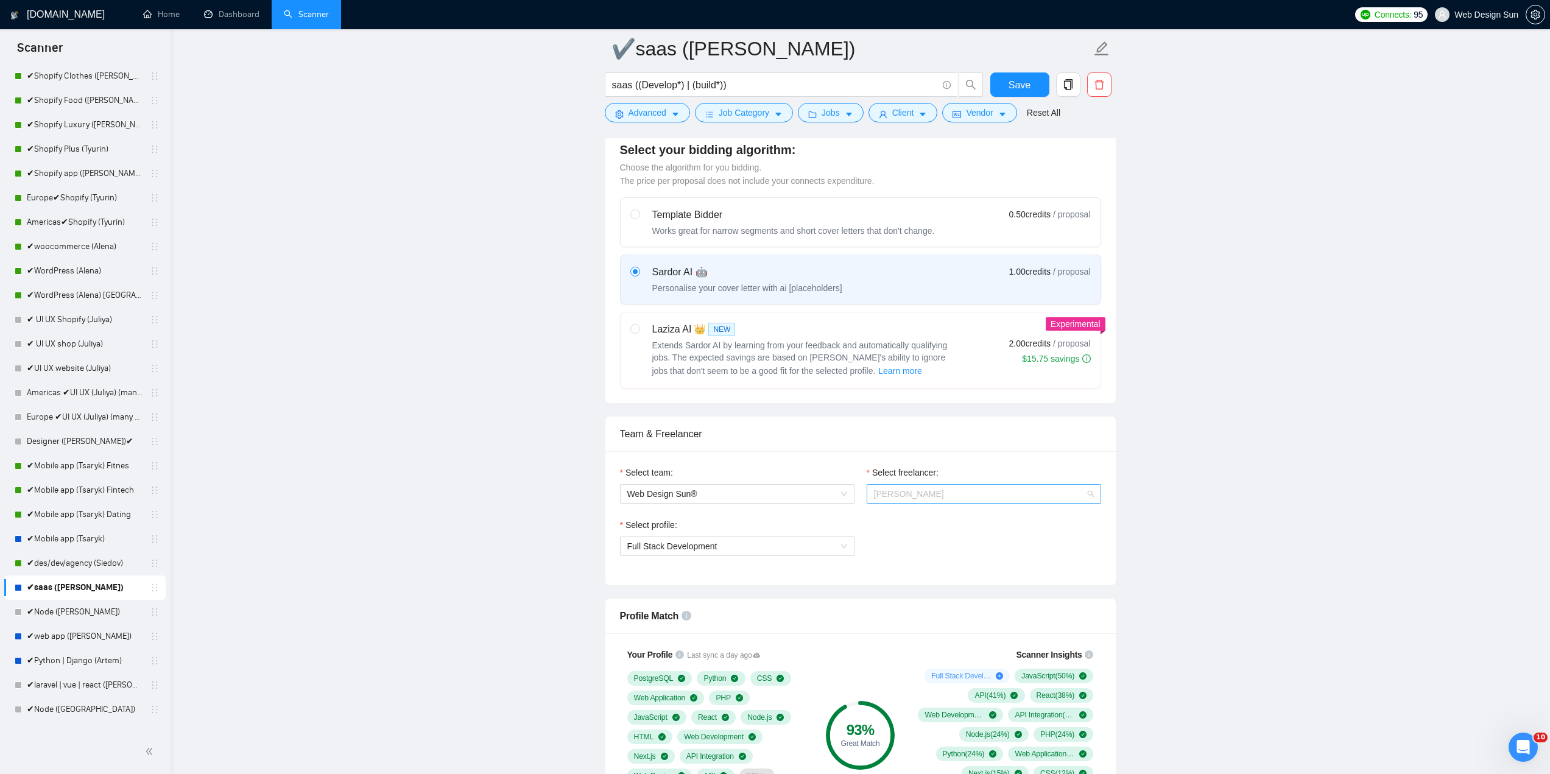
click at [919, 491] on span "[PERSON_NAME]" at bounding box center [909, 494] width 70 height 10
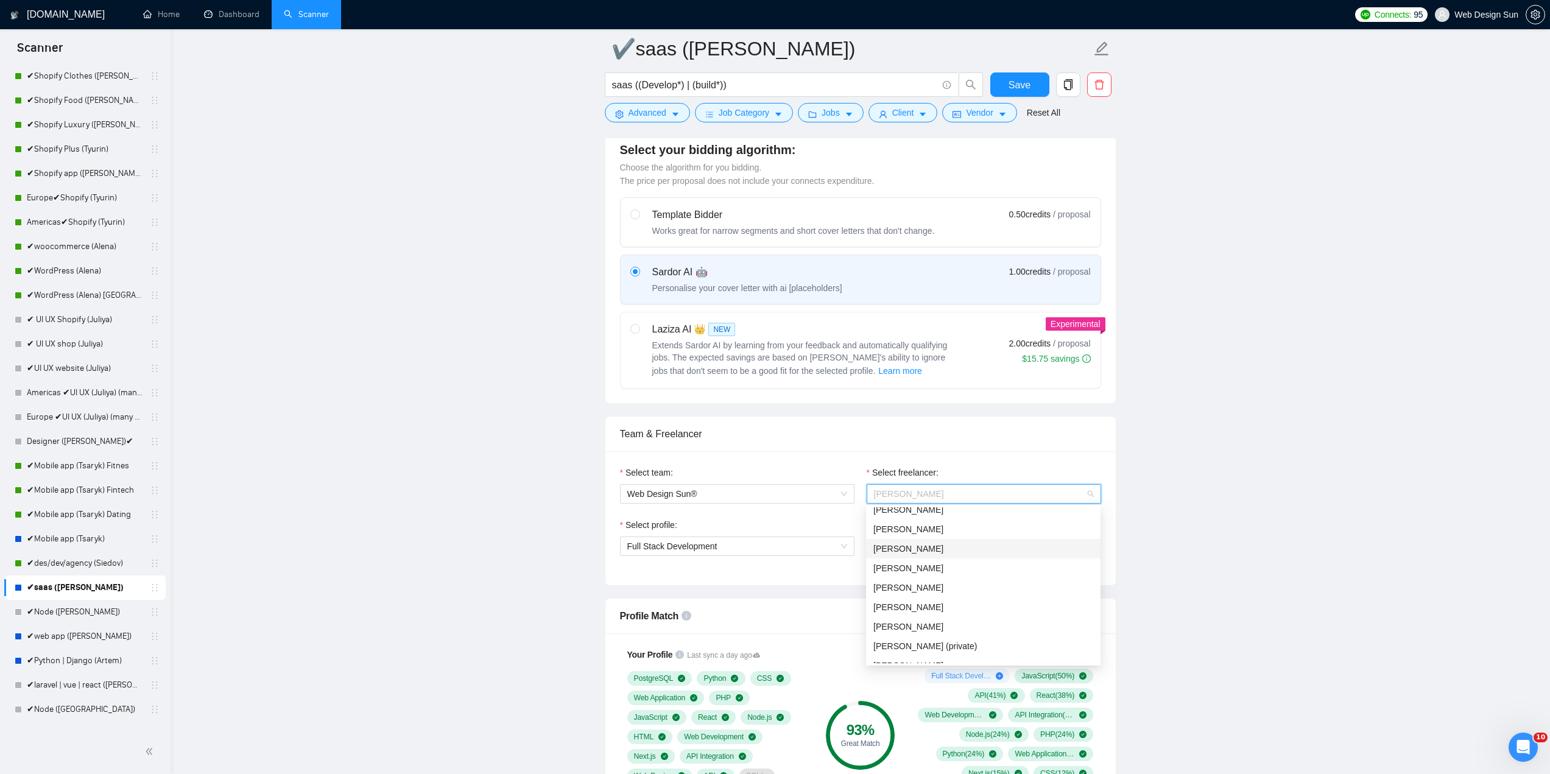
scroll to position [344, 0]
click at [939, 620] on div "[PERSON_NAME]" at bounding box center [984, 621] width 220 height 13
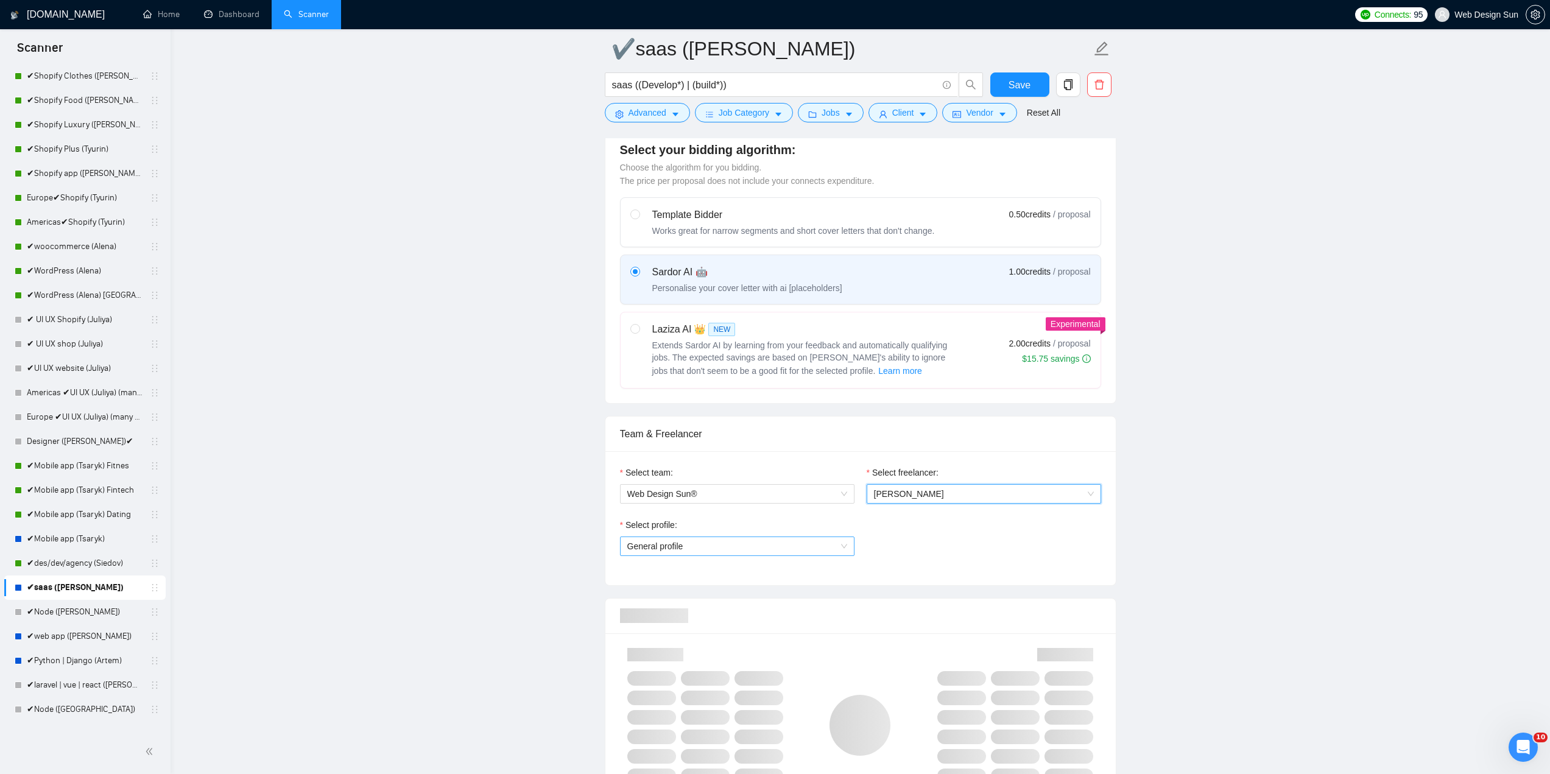
click at [773, 546] on span "General profile" at bounding box center [737, 546] width 220 height 18
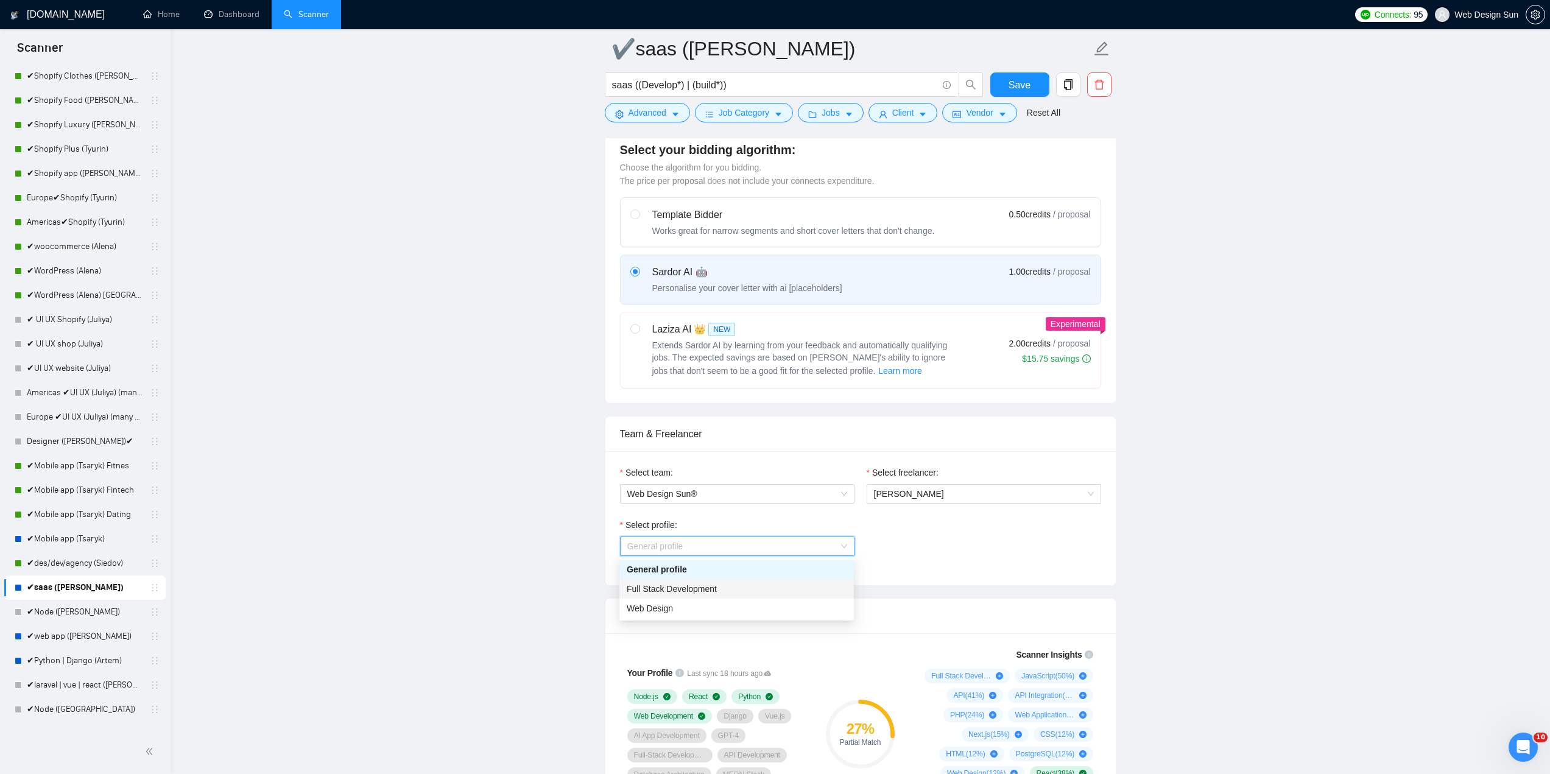
click at [754, 593] on div "Full Stack Development" at bounding box center [737, 588] width 220 height 13
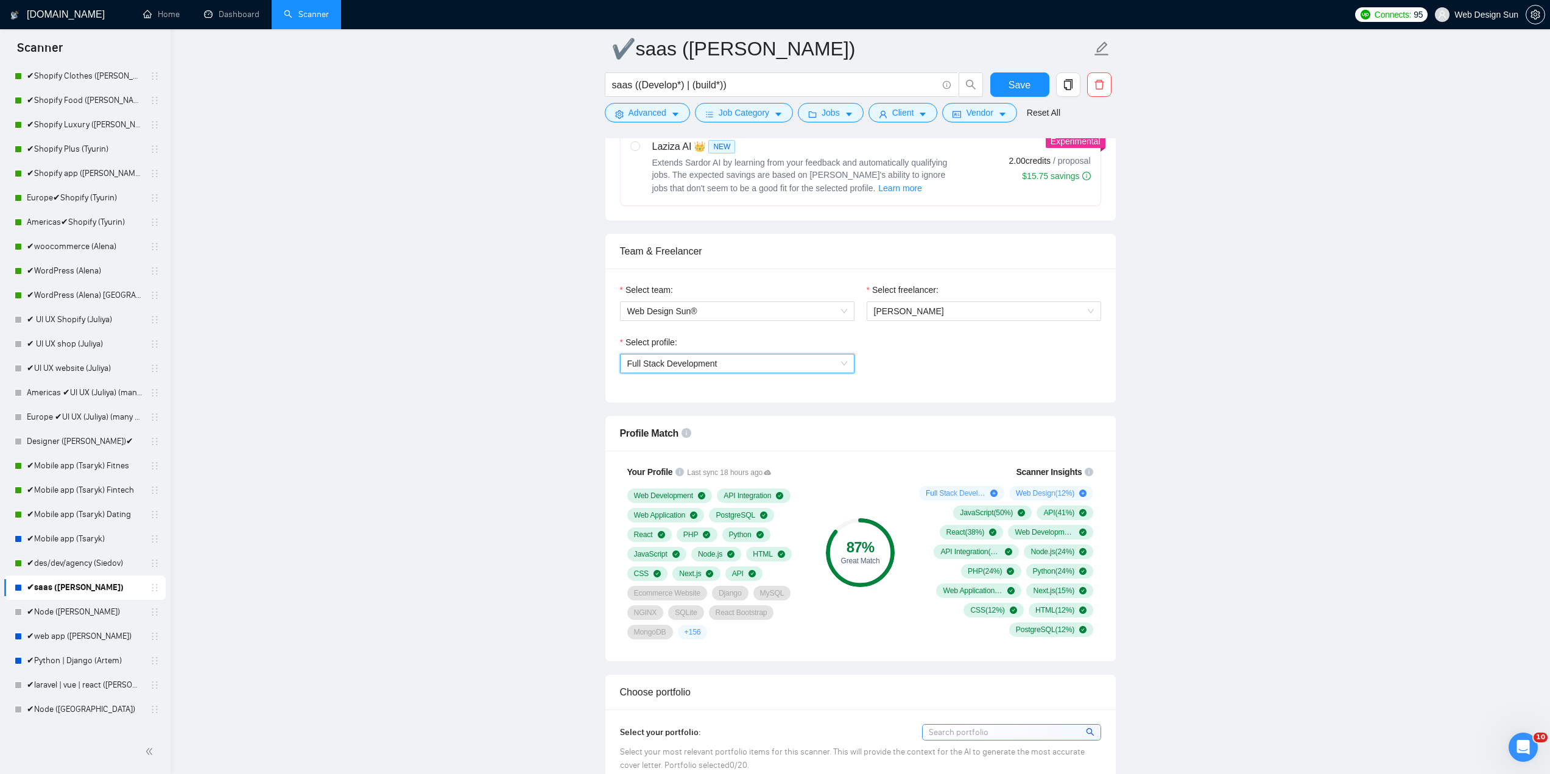
scroll to position [975, 0]
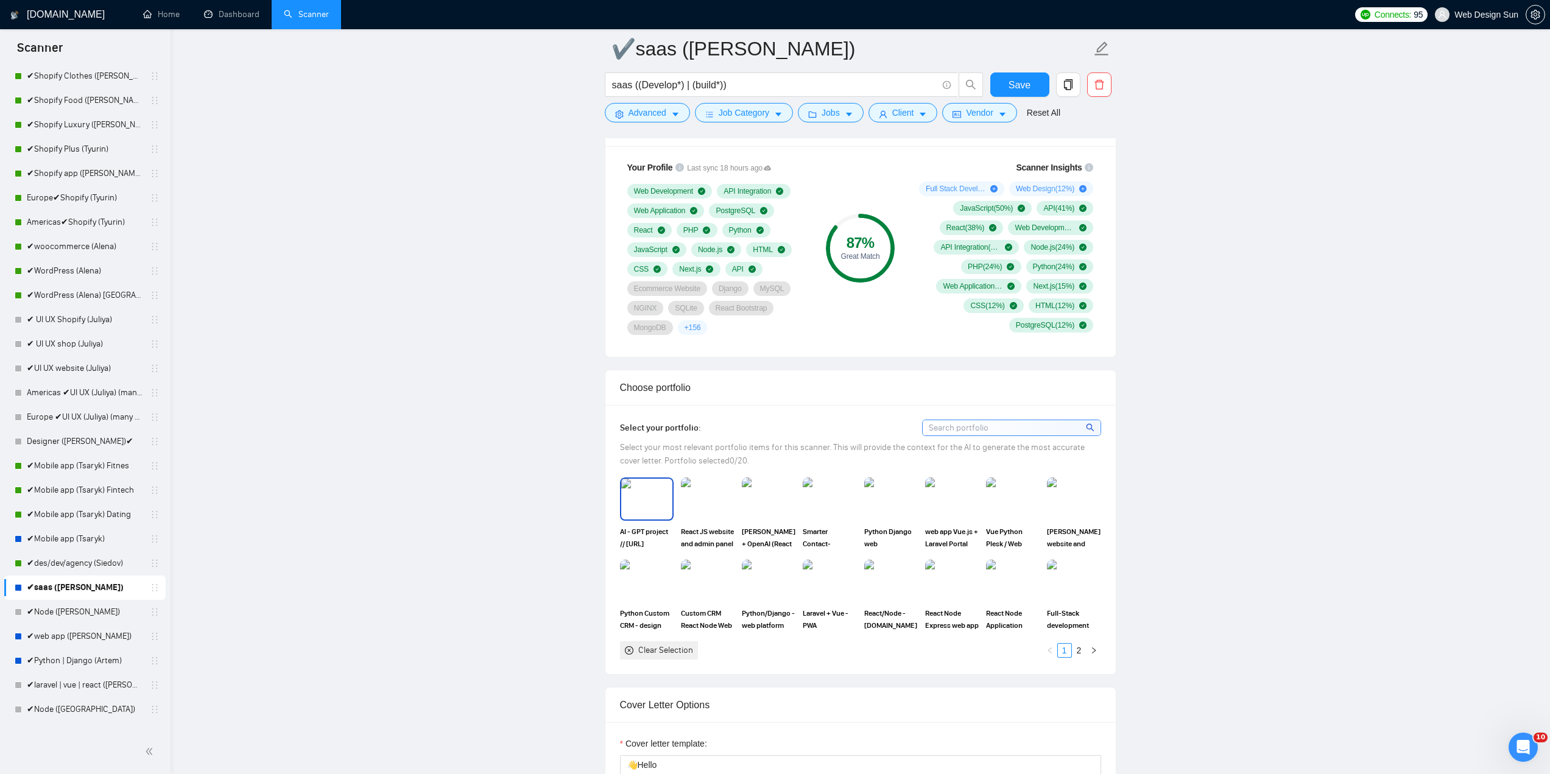
click at [643, 498] on img at bounding box center [646, 499] width 51 height 40
click at [708, 502] on img at bounding box center [708, 499] width 54 height 43
click at [762, 499] on img at bounding box center [769, 499] width 54 height 43
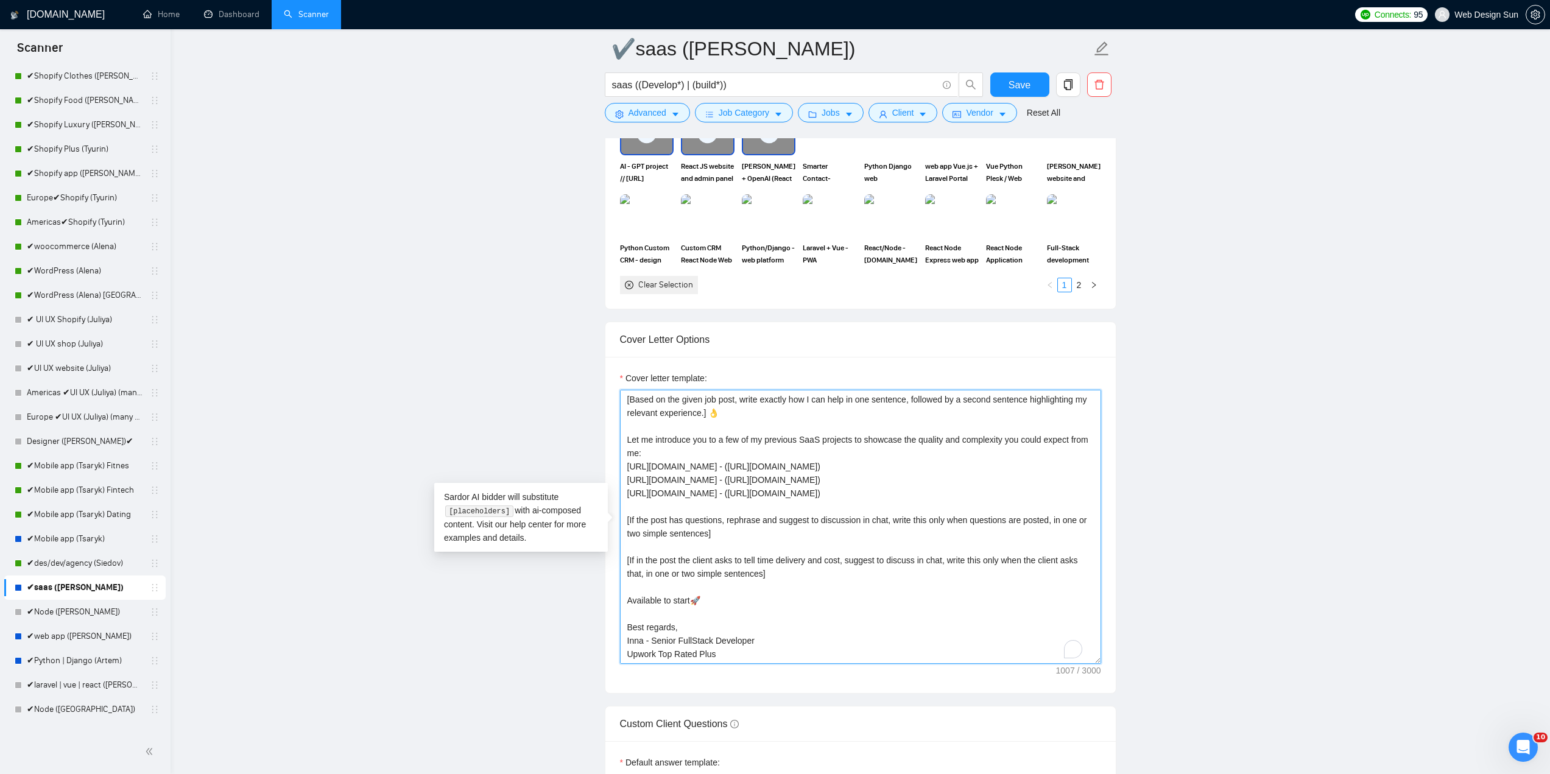
scroll to position [54, 0]
drag, startPoint x: 642, startPoint y: 640, endPoint x: 627, endPoint y: 640, distance: 15.2
click at [624, 642] on textarea "👋Hello [Based on the given job post, write exactly how I can help in one senten…" at bounding box center [860, 527] width 481 height 274
type textarea "👋Hello [Based on the given job post, write exactly how I can help in one senten…"
click at [1018, 82] on span "Save" at bounding box center [1020, 84] width 22 height 15
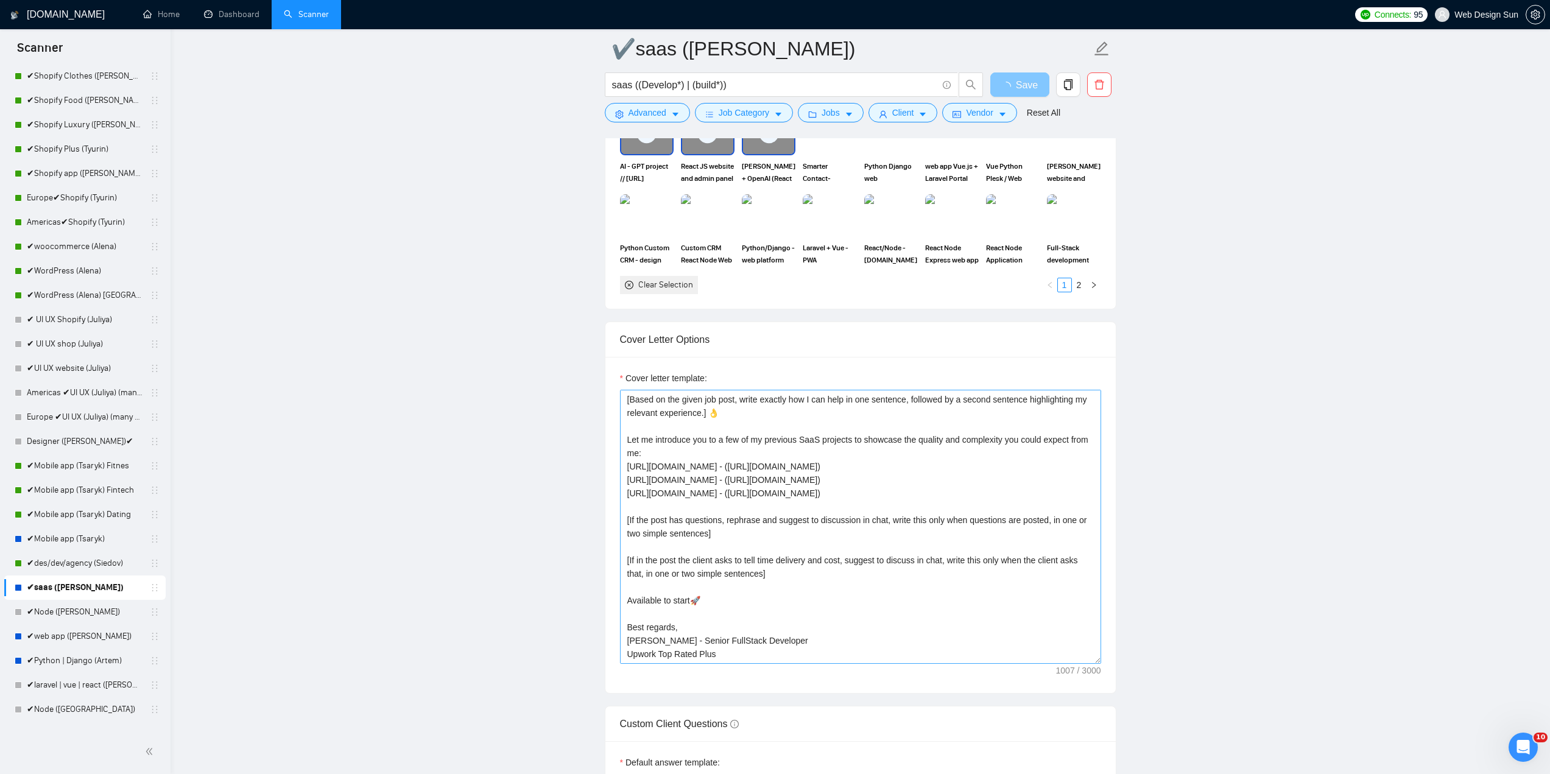
scroll to position [1401, 0]
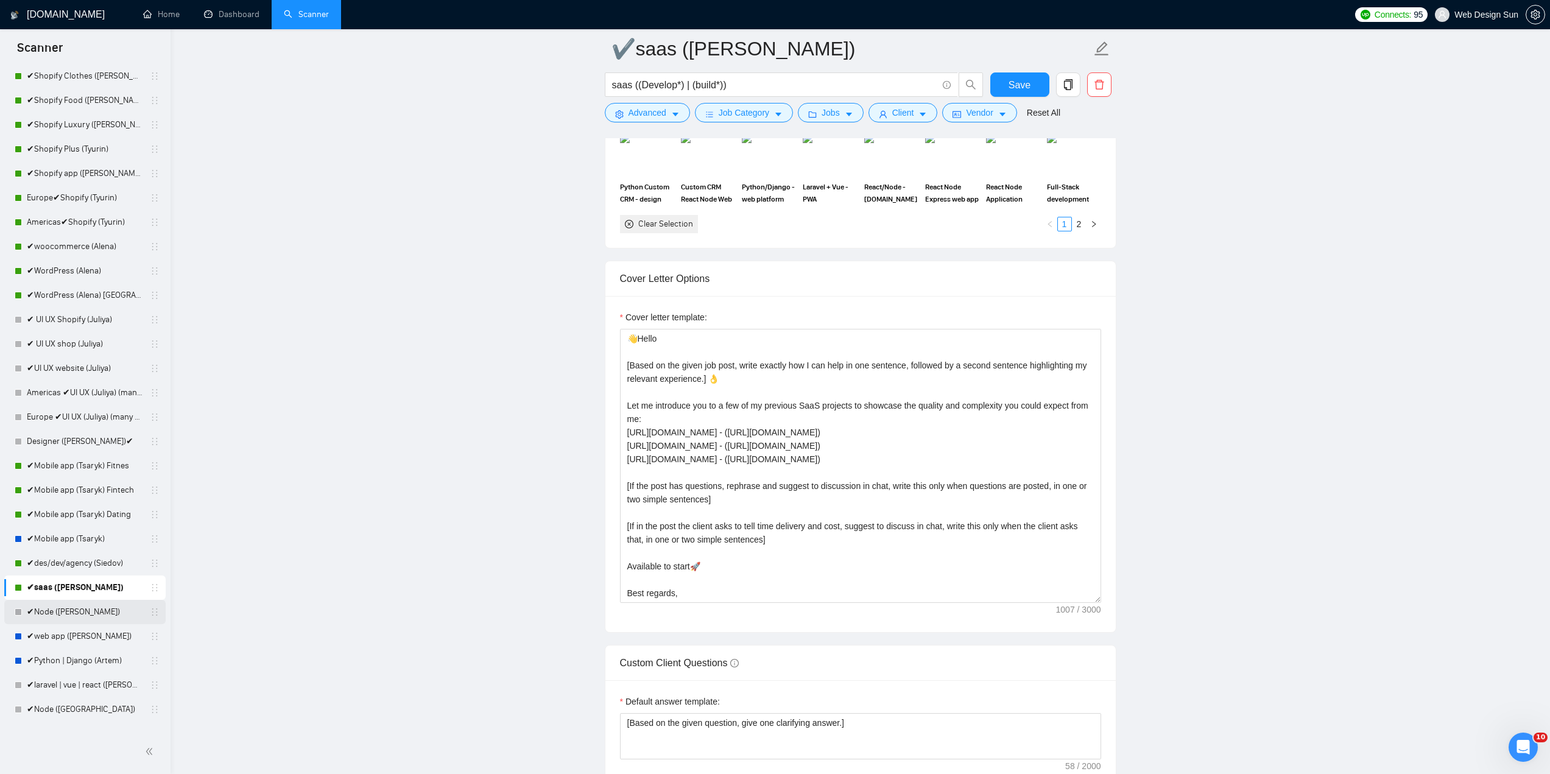
click at [67, 618] on link "✔Node ([PERSON_NAME])" at bounding box center [85, 612] width 116 height 24
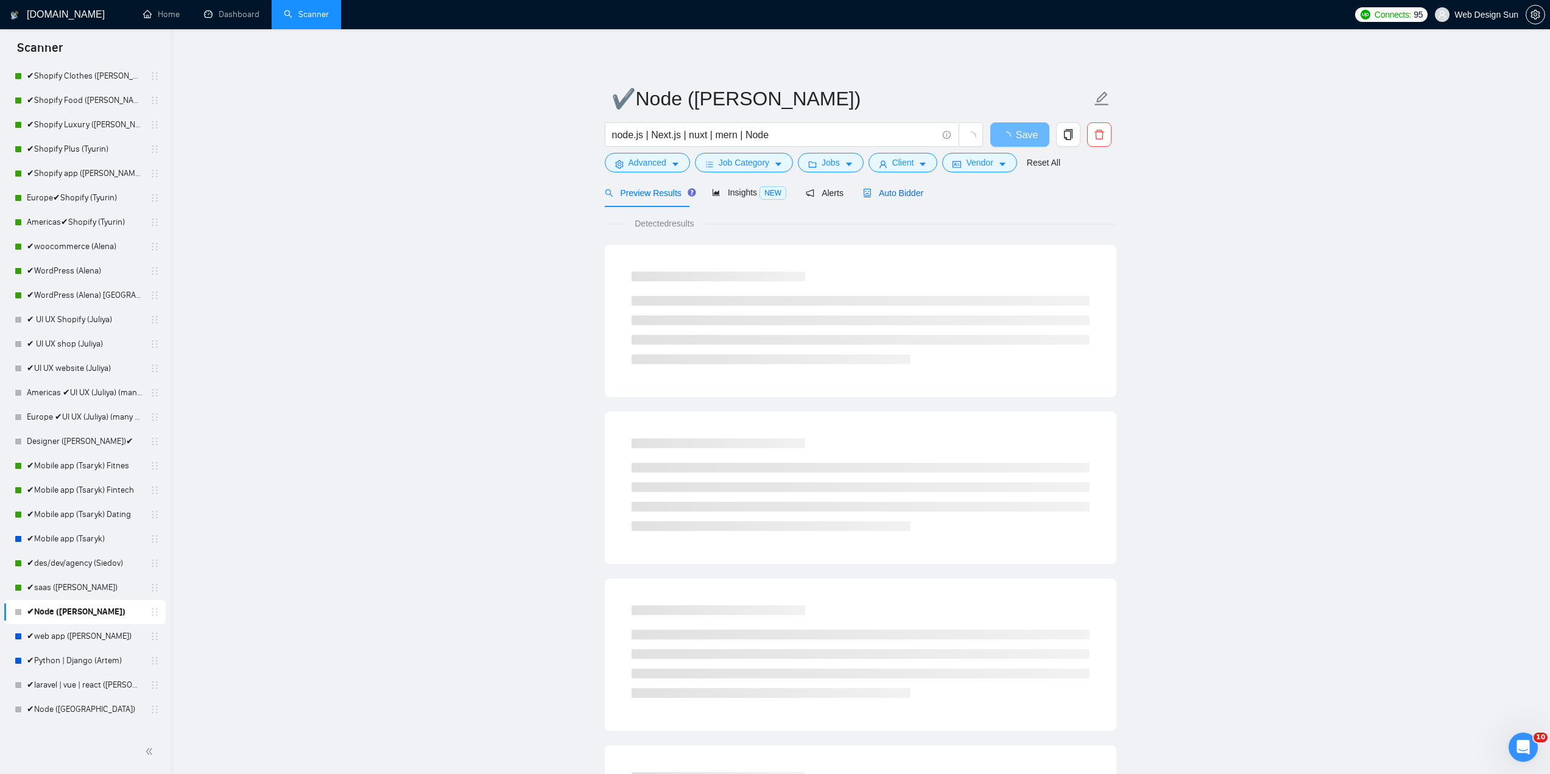
click at [910, 193] on span "Auto Bidder" at bounding box center [893, 193] width 60 height 10
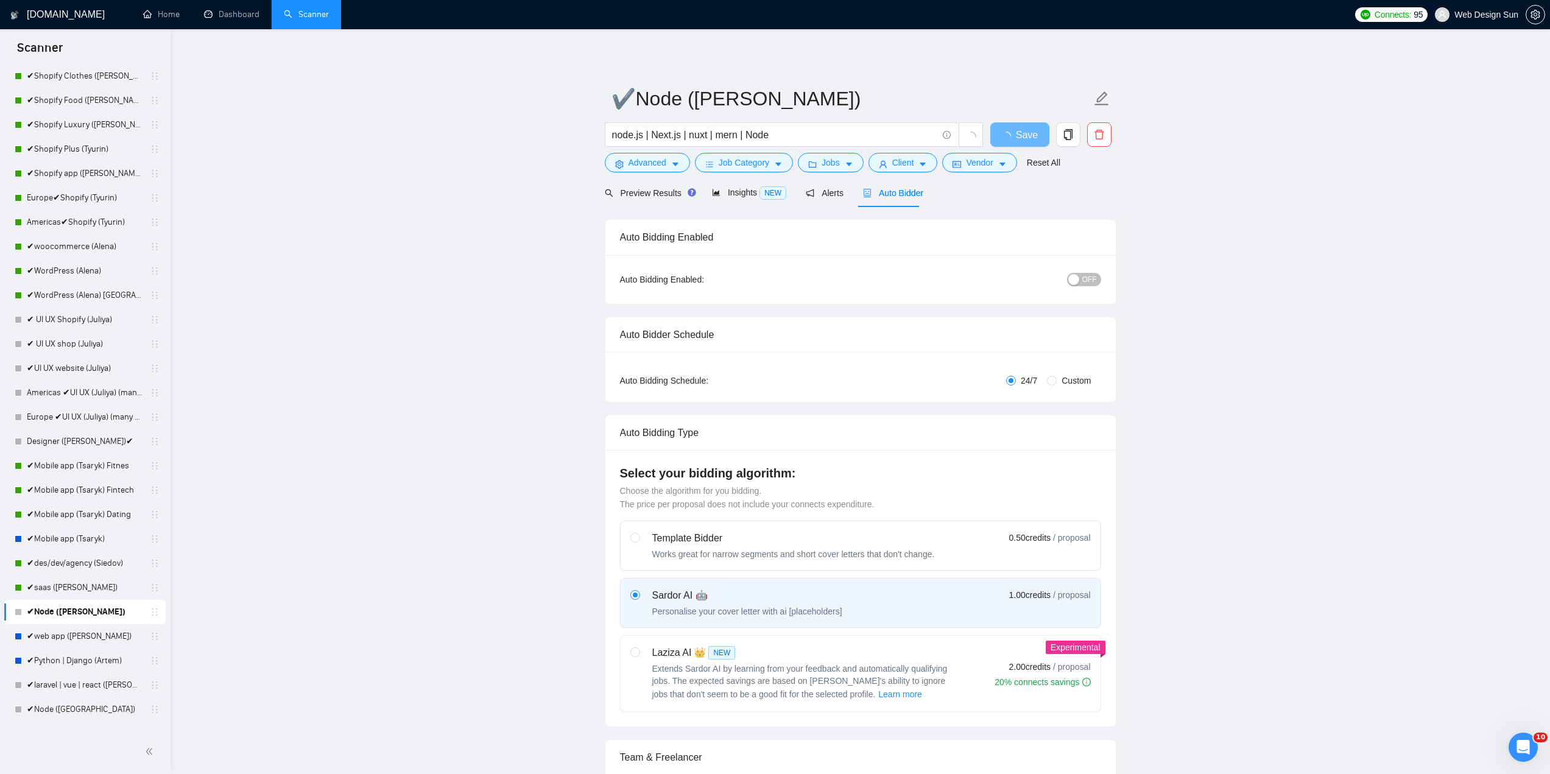
radio input "false"
radio input "true"
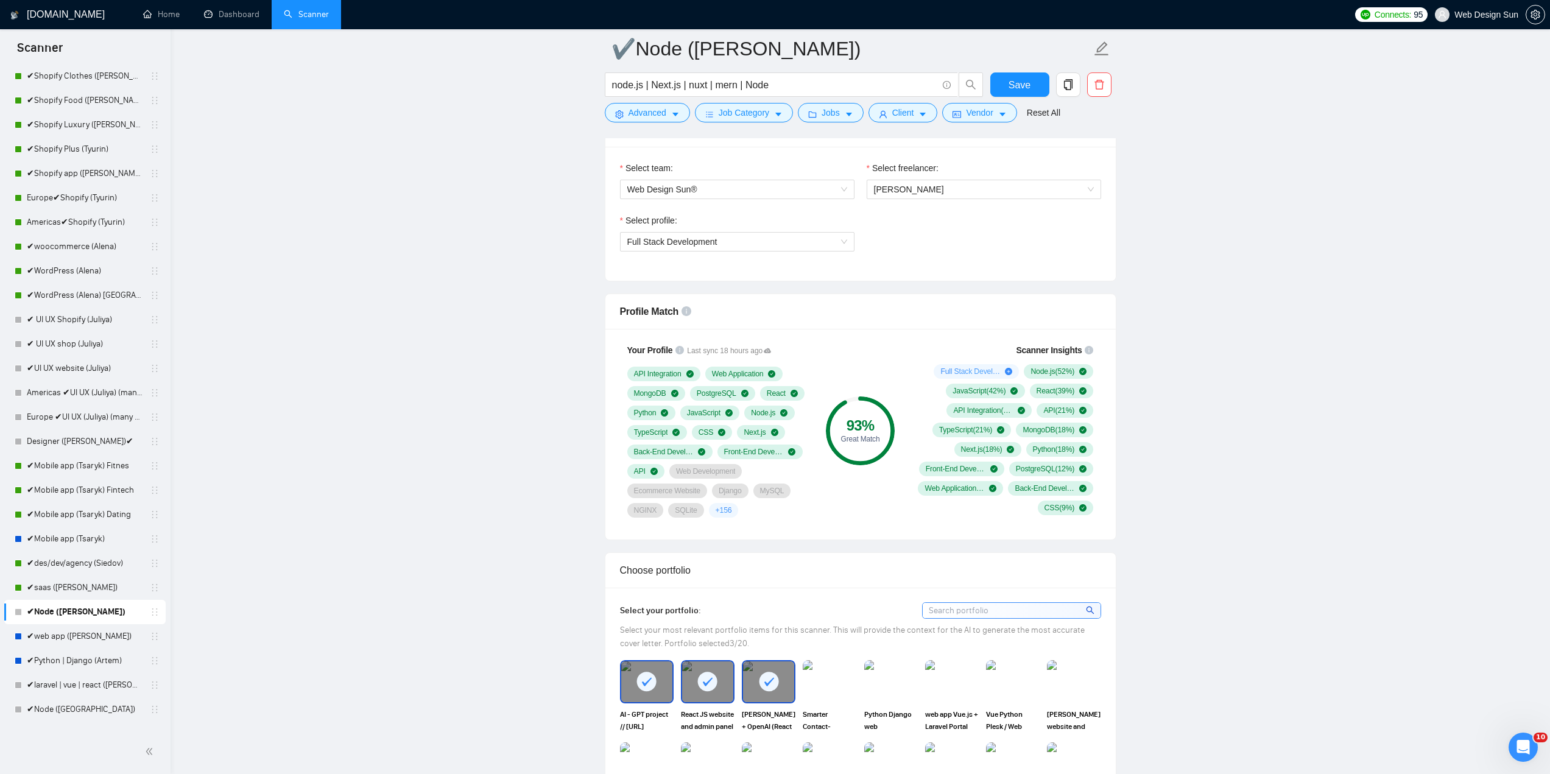
scroll to position [426, 0]
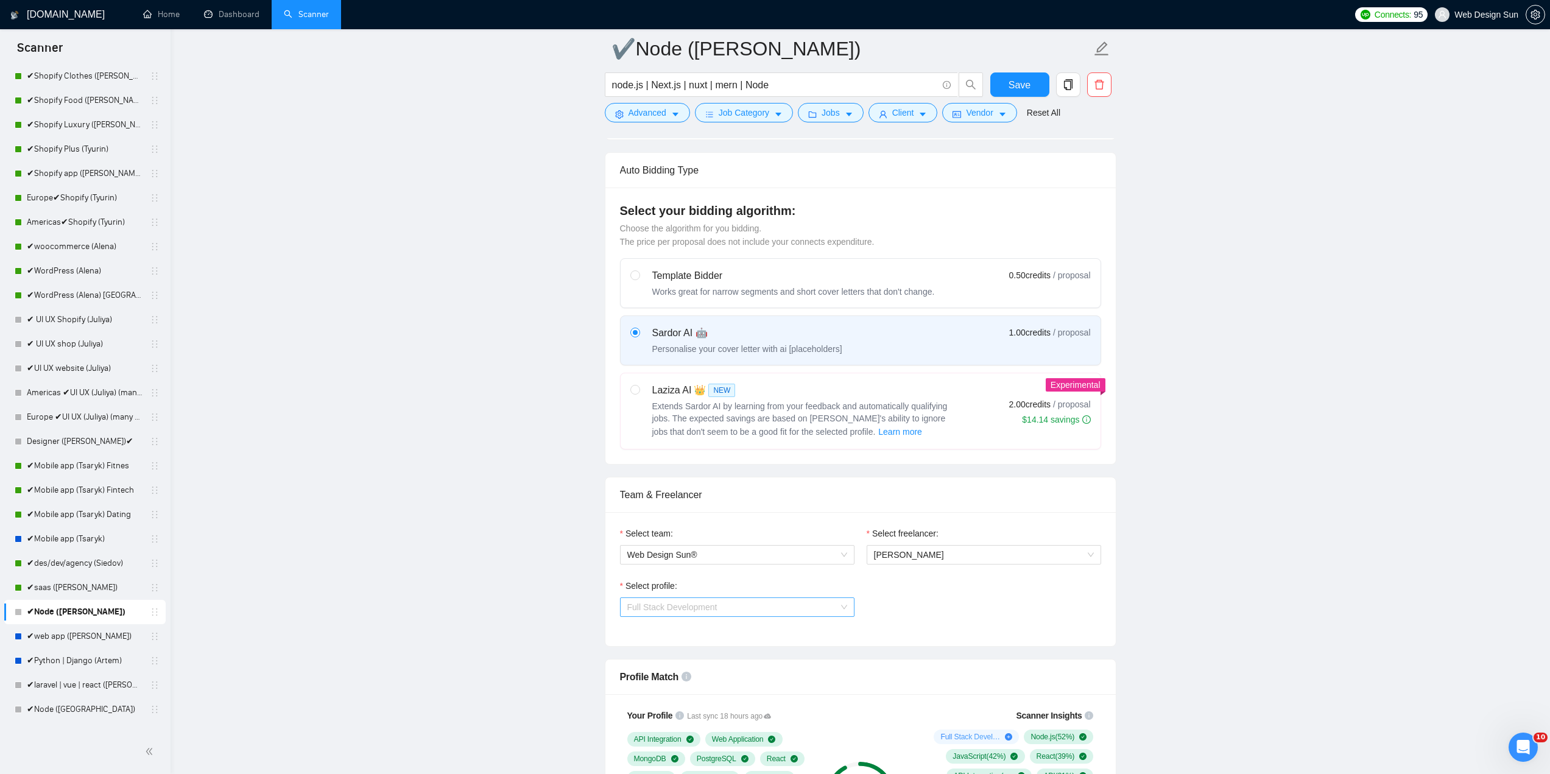
click at [785, 610] on span "Full Stack Development" at bounding box center [737, 607] width 220 height 18
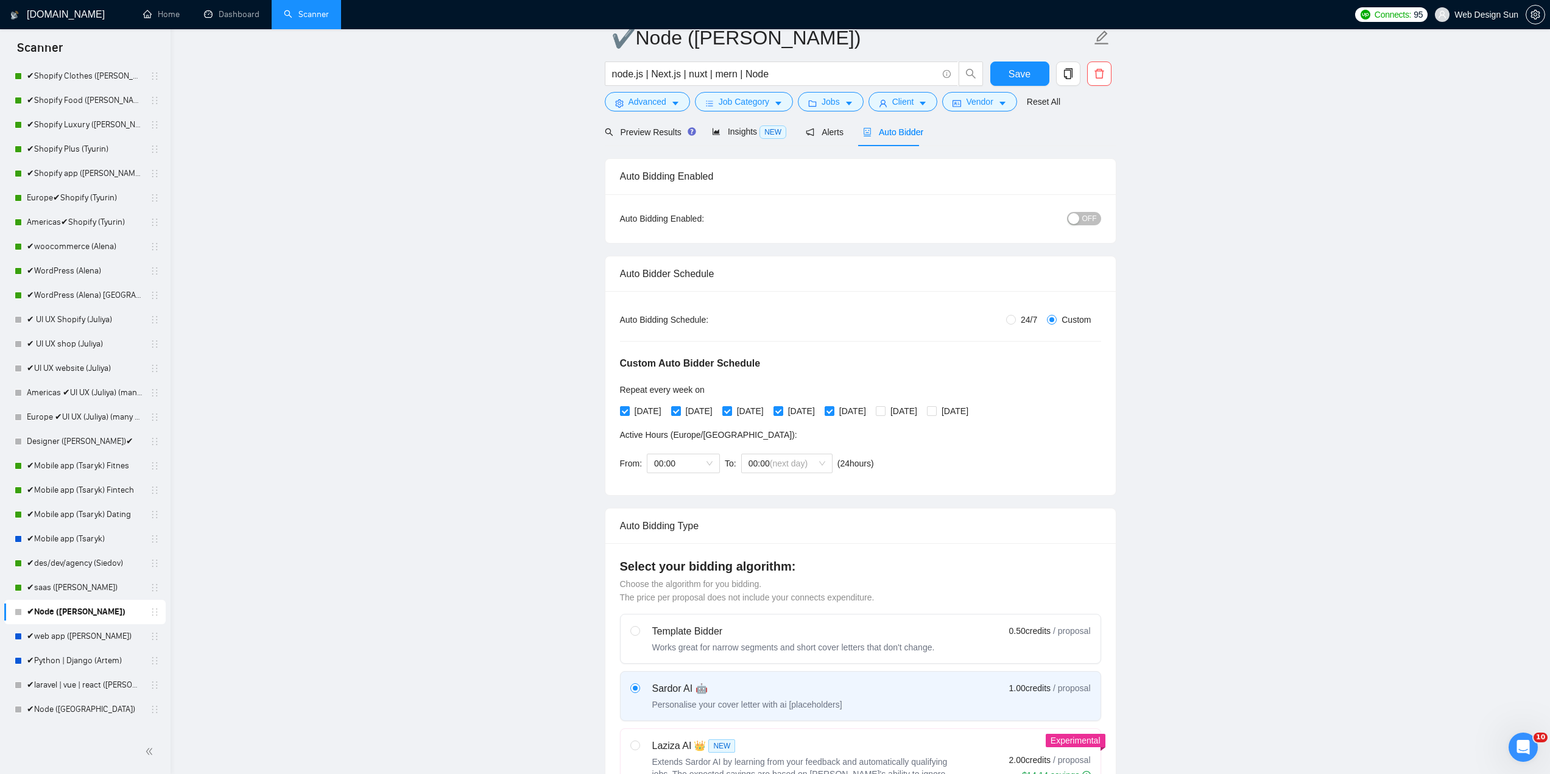
scroll to position [0, 0]
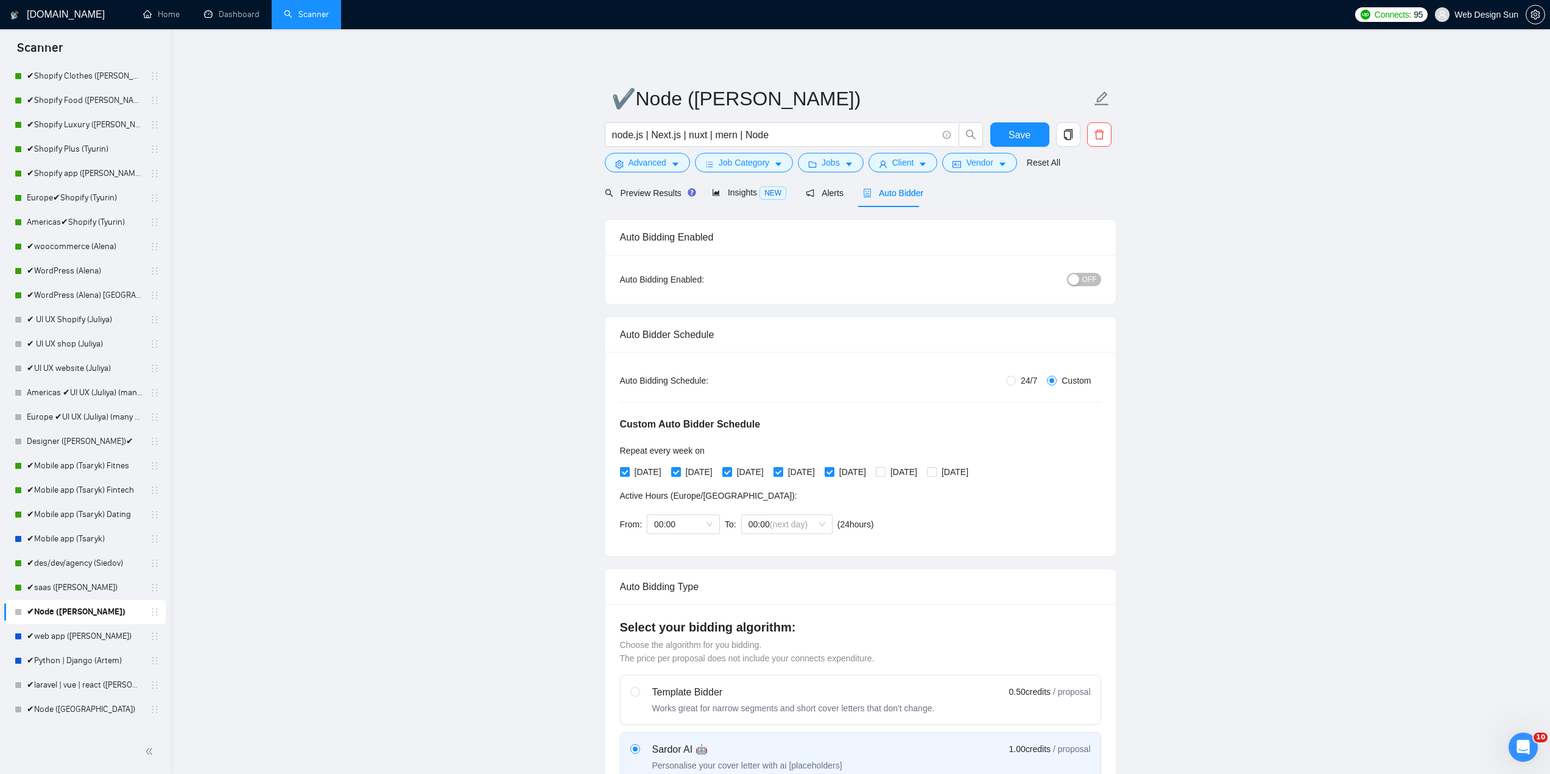
click at [1082, 276] on button "OFF" at bounding box center [1084, 279] width 34 height 13
click at [1028, 135] on span "Save" at bounding box center [1020, 134] width 22 height 15
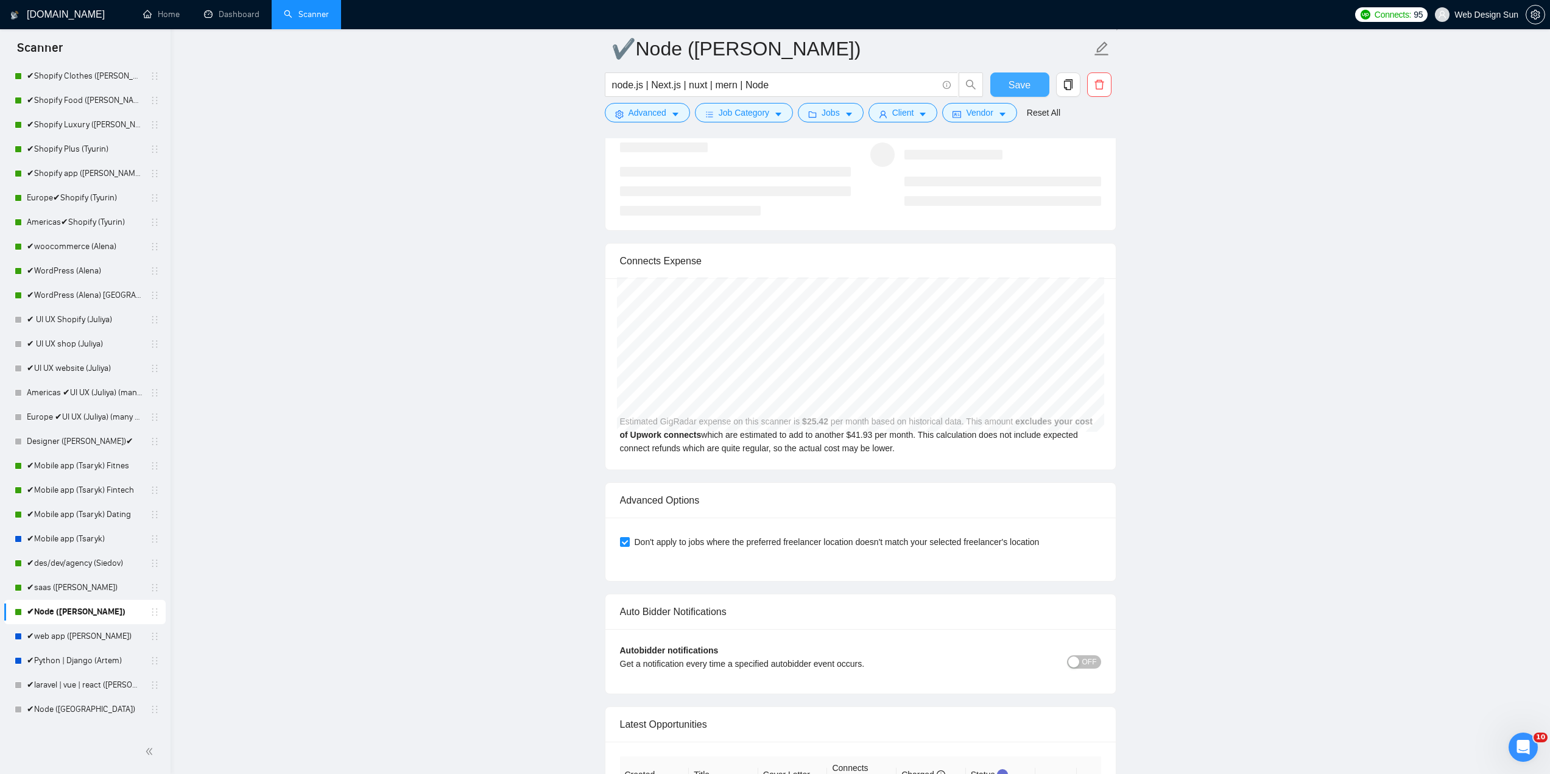
scroll to position [3046, 0]
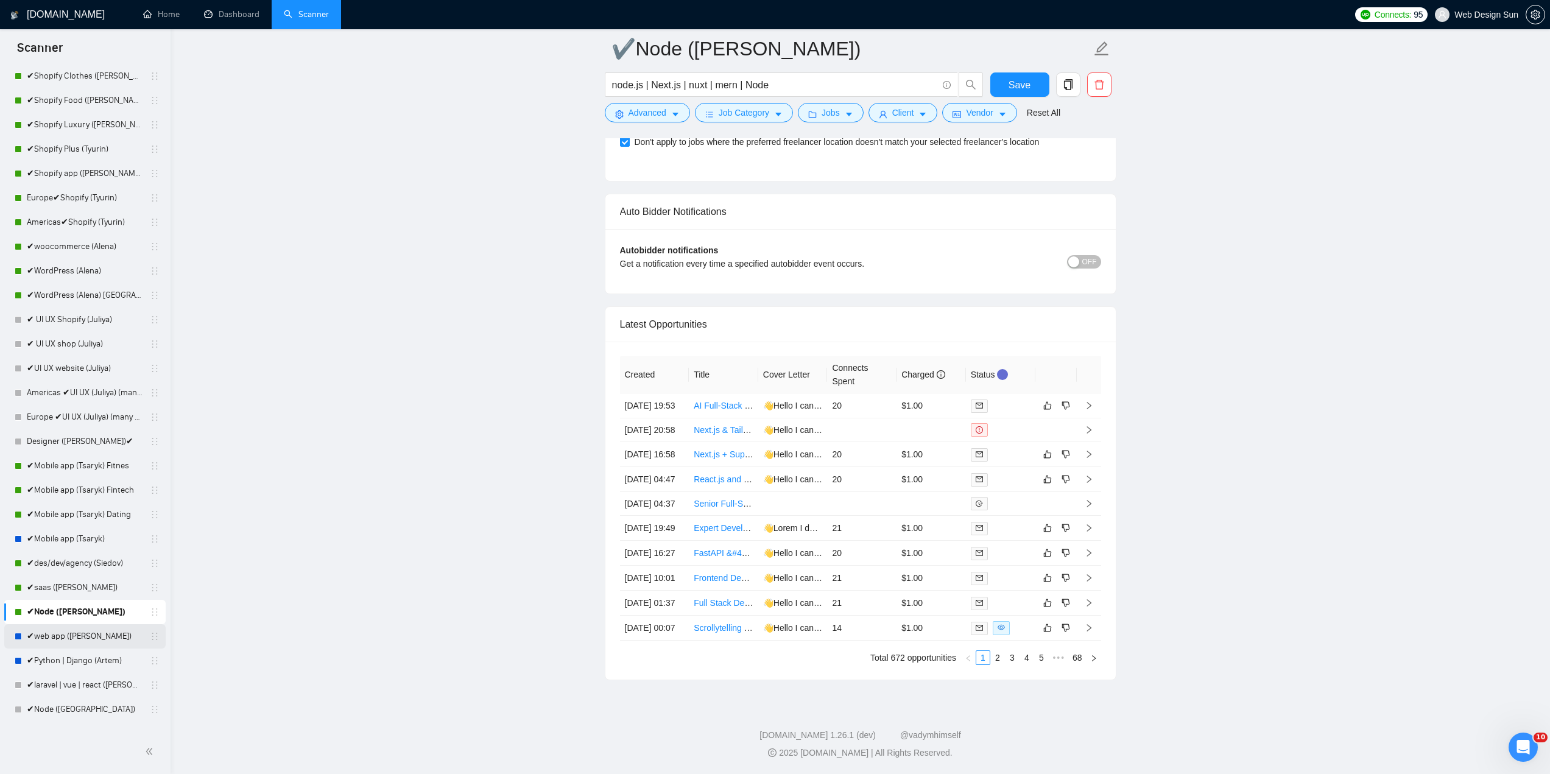
click at [55, 640] on link "✔web app ([PERSON_NAME])" at bounding box center [85, 636] width 116 height 24
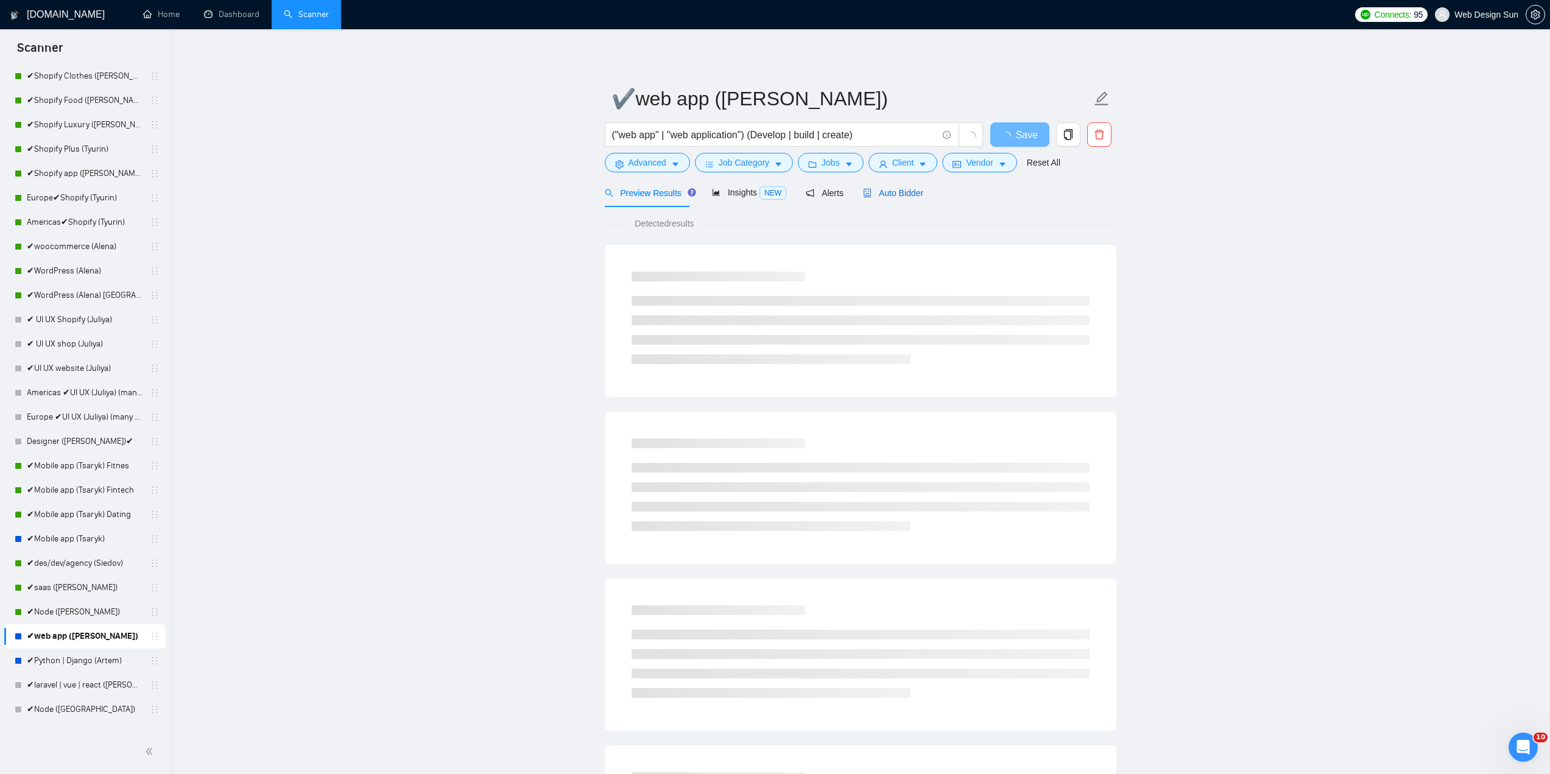
click at [892, 193] on span "Auto Bidder" at bounding box center [893, 193] width 60 height 10
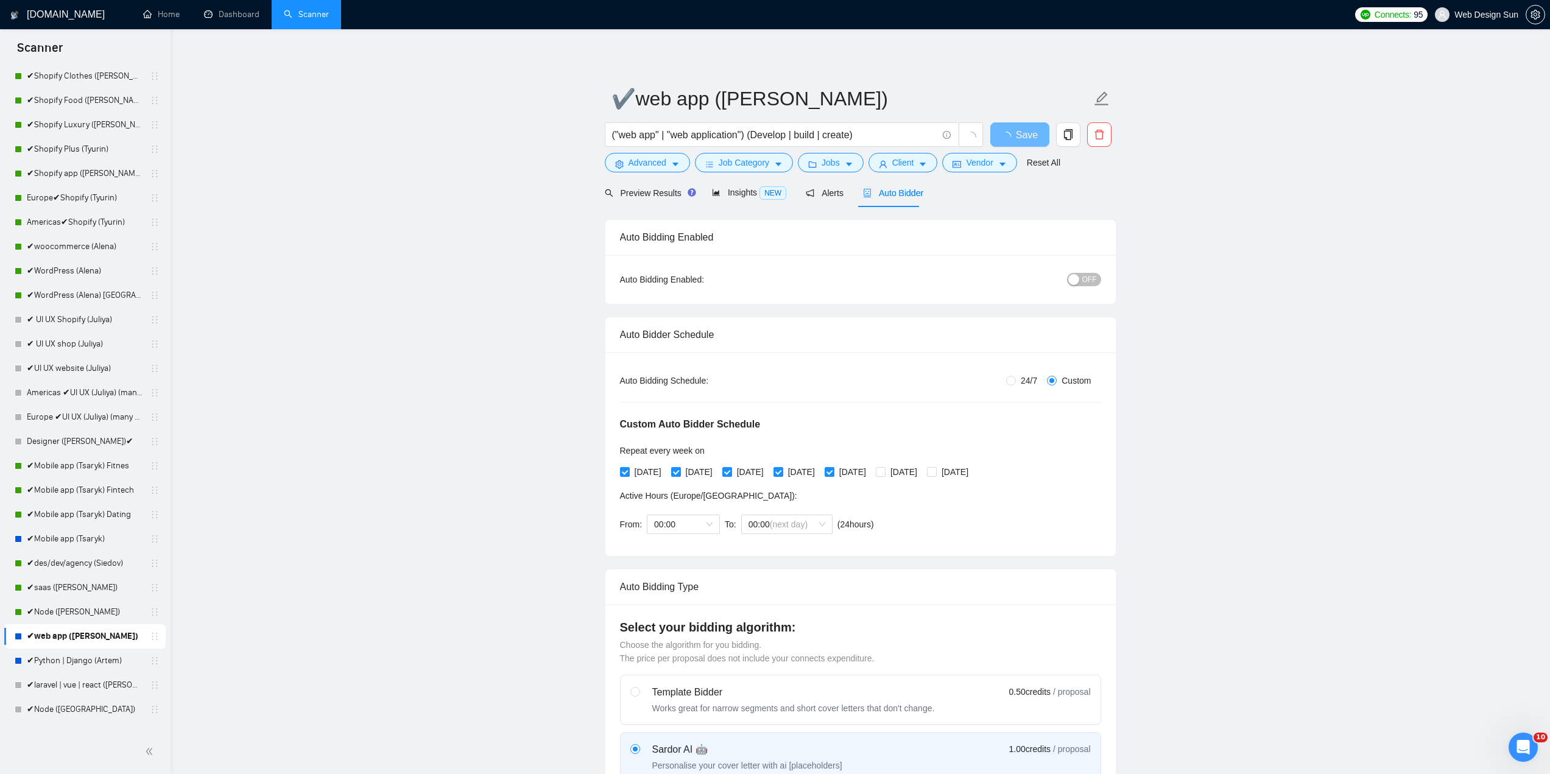
click at [1079, 277] on div "button" at bounding box center [1074, 279] width 11 height 11
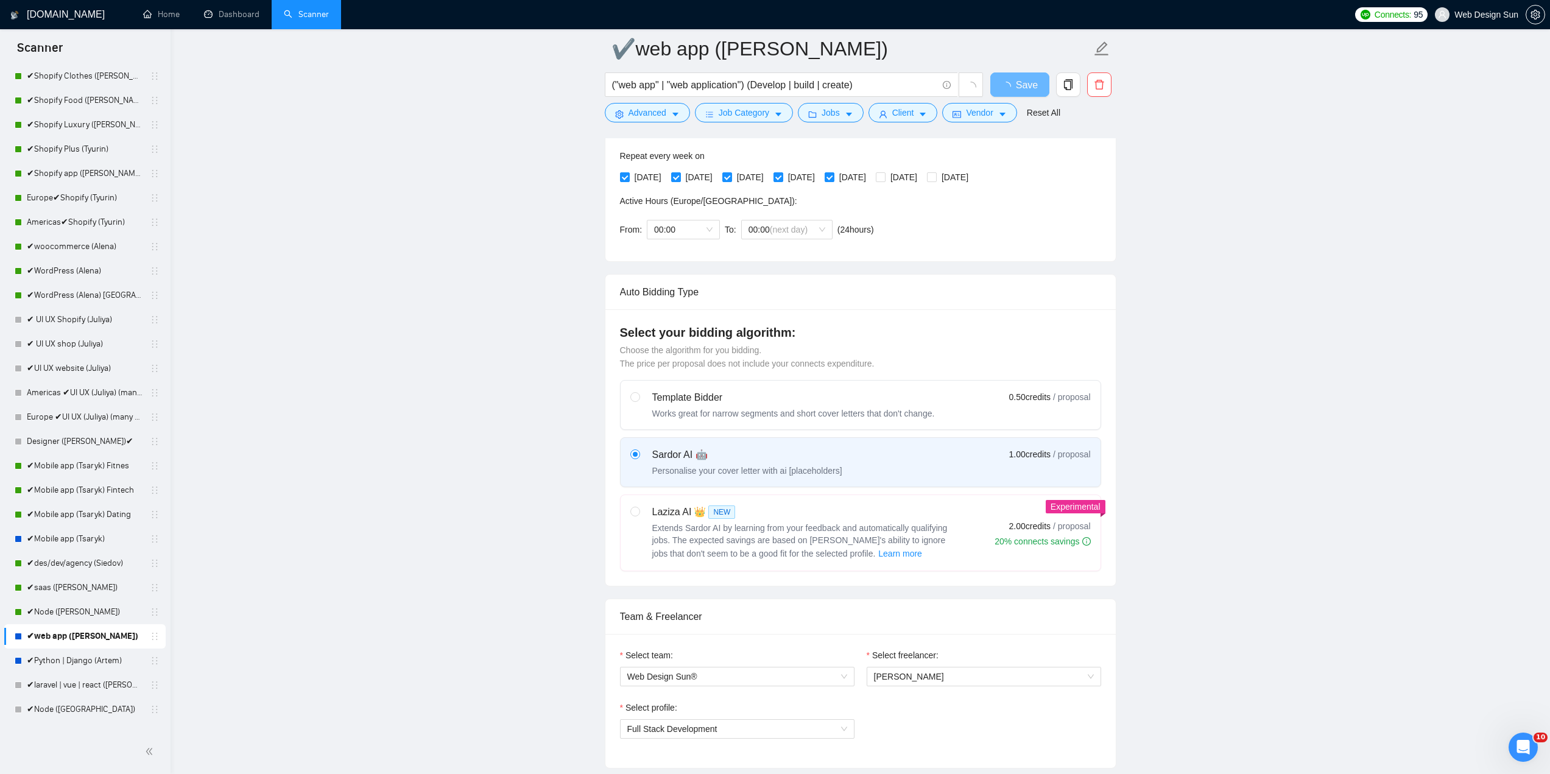
scroll to position [548, 0]
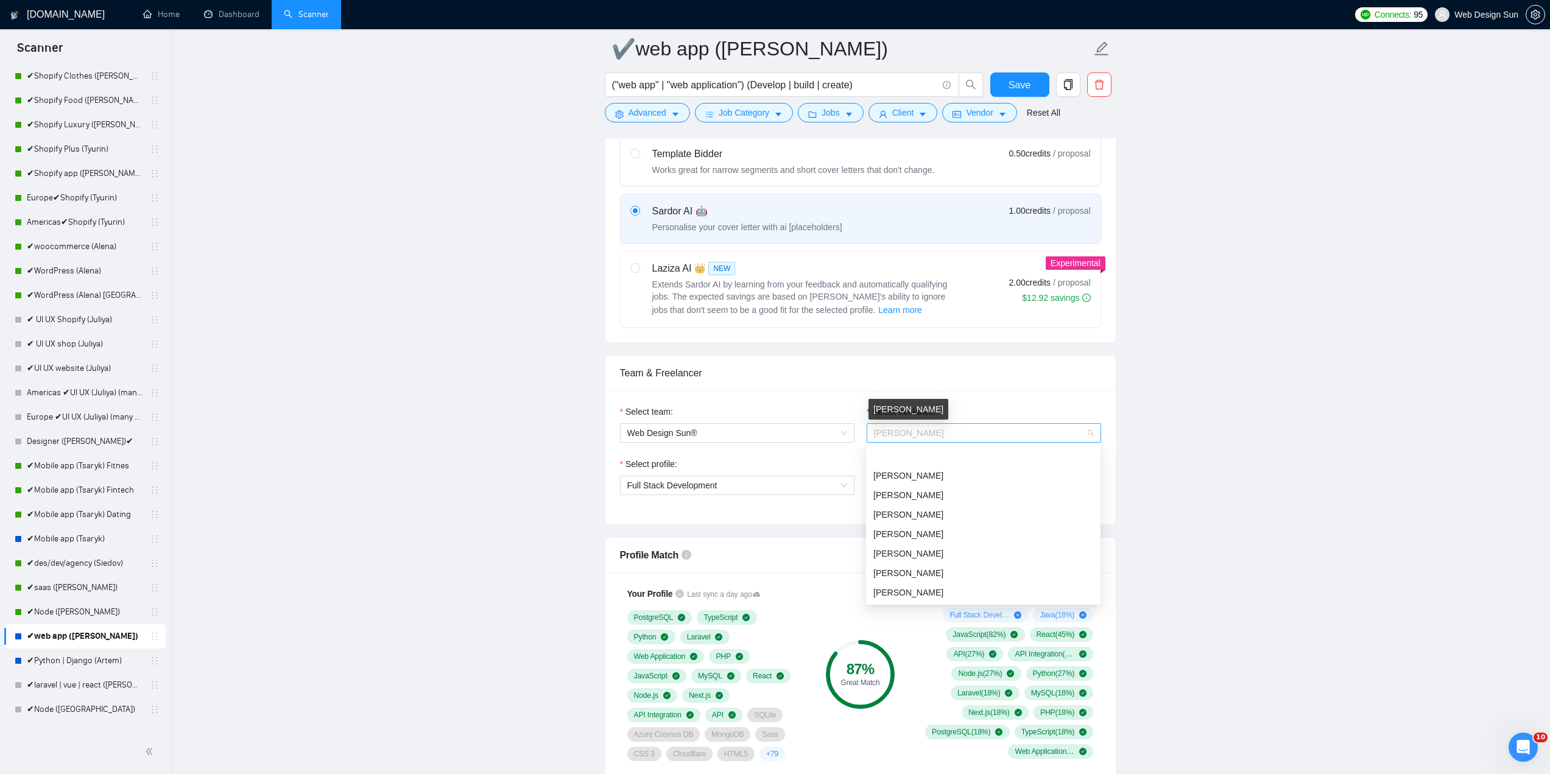
drag, startPoint x: 913, startPoint y: 426, endPoint x: 913, endPoint y: 445, distance: 18.3
click at [913, 428] on span "[PERSON_NAME]" at bounding box center [909, 433] width 70 height 10
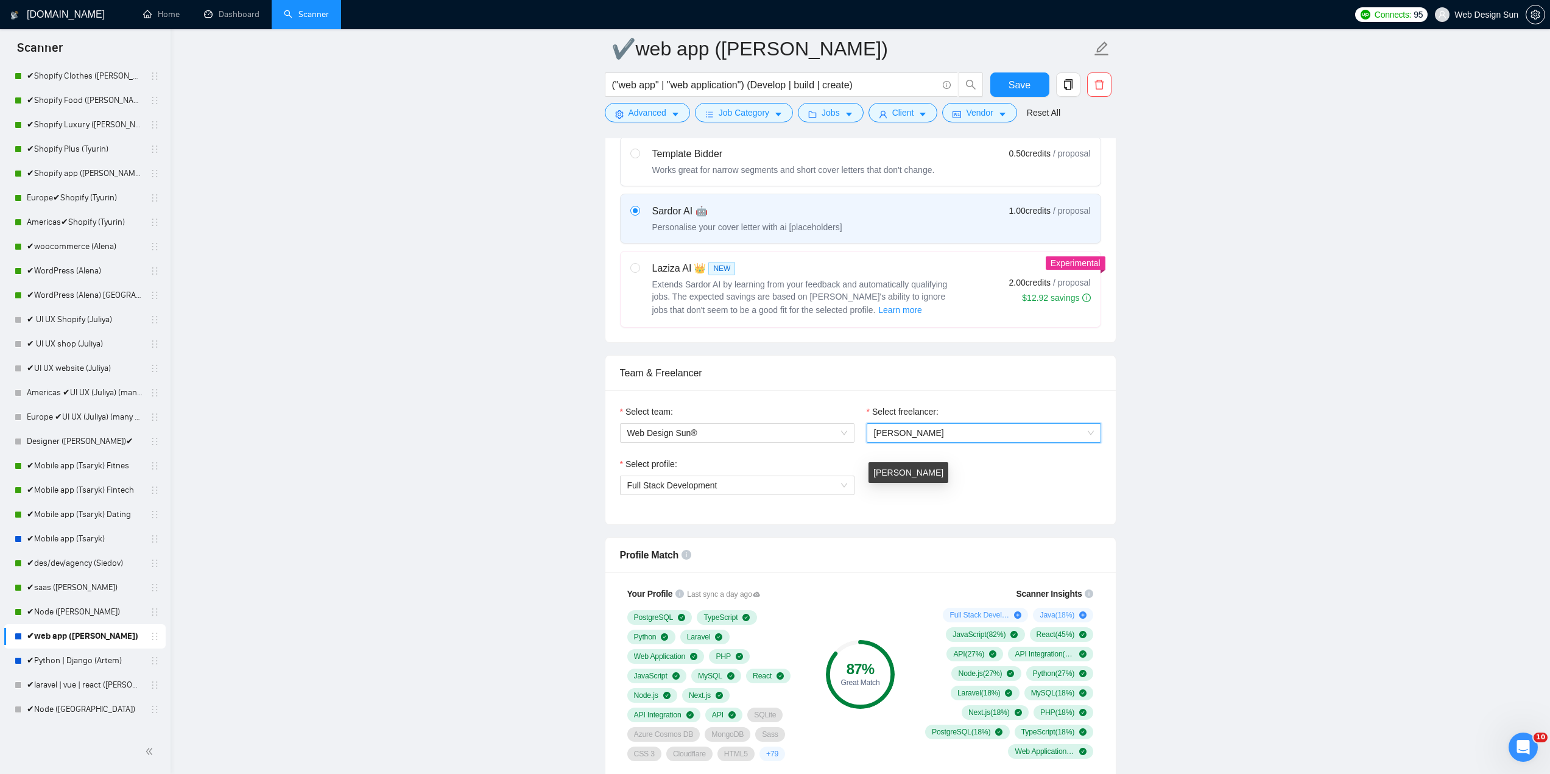
click at [940, 473] on div "[PERSON_NAME]" at bounding box center [909, 472] width 80 height 21
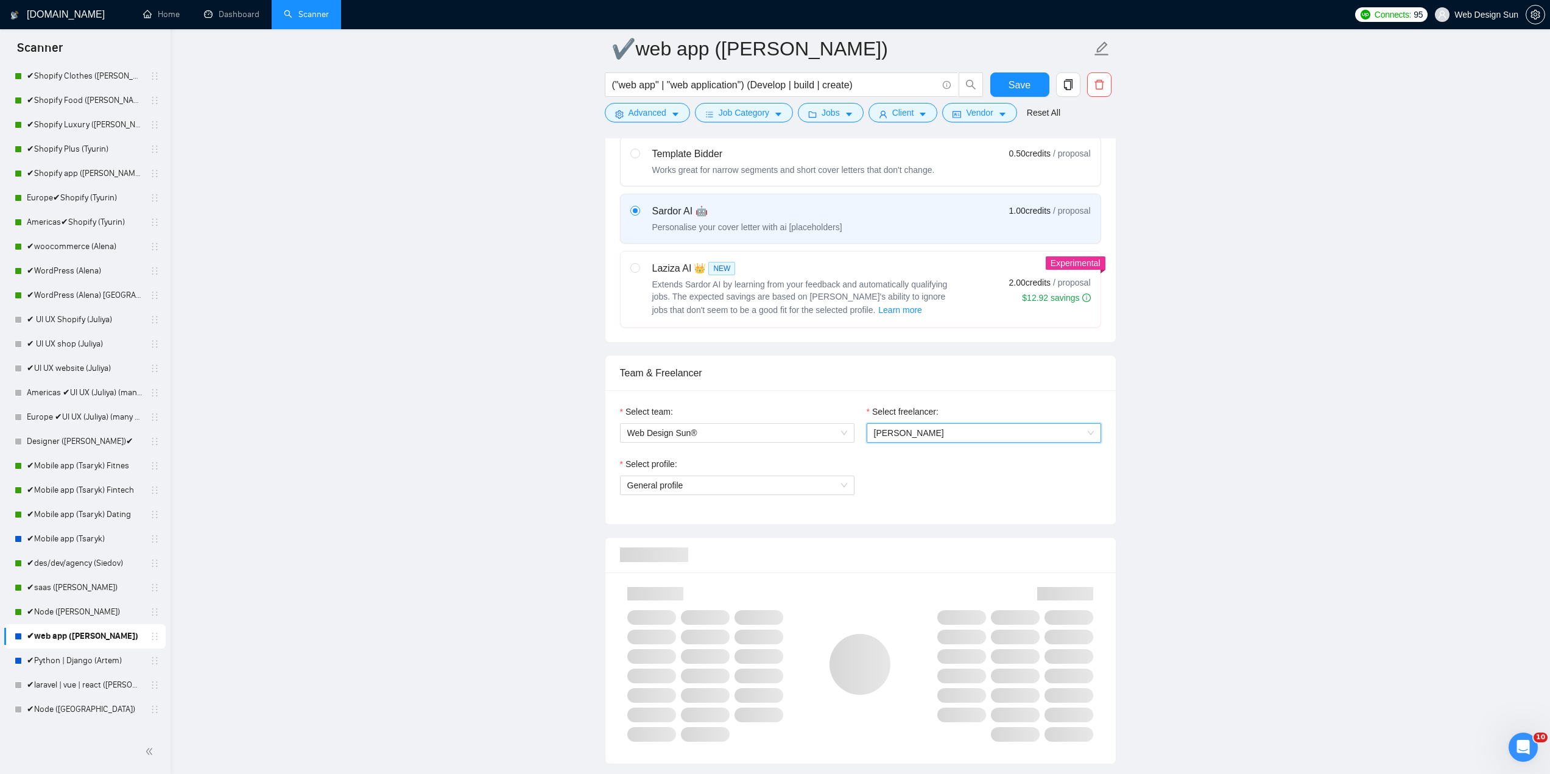
click at [949, 434] on span "[PERSON_NAME]" at bounding box center [984, 433] width 220 height 18
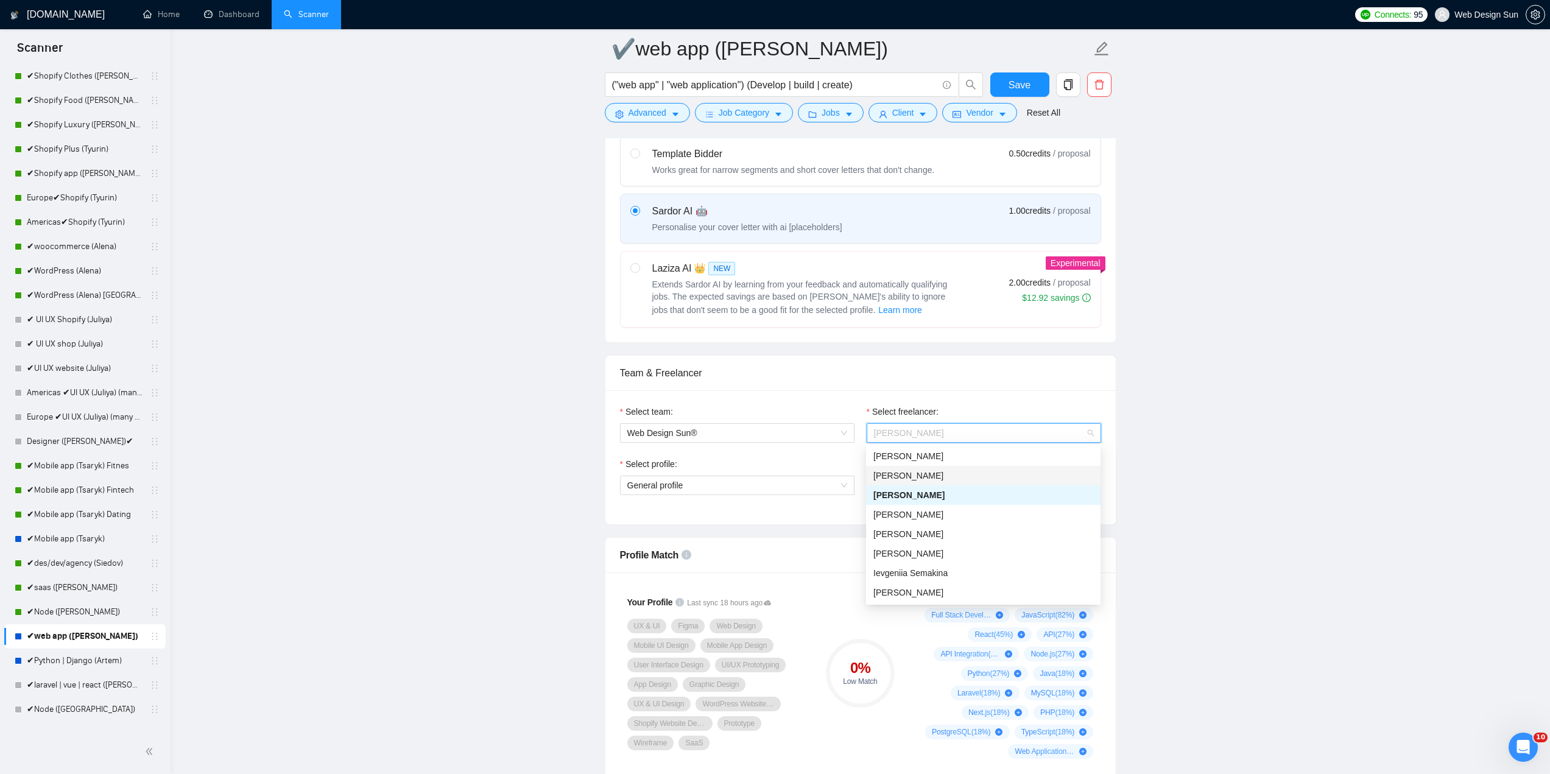
click at [943, 478] on div "[PERSON_NAME]" at bounding box center [984, 475] width 220 height 13
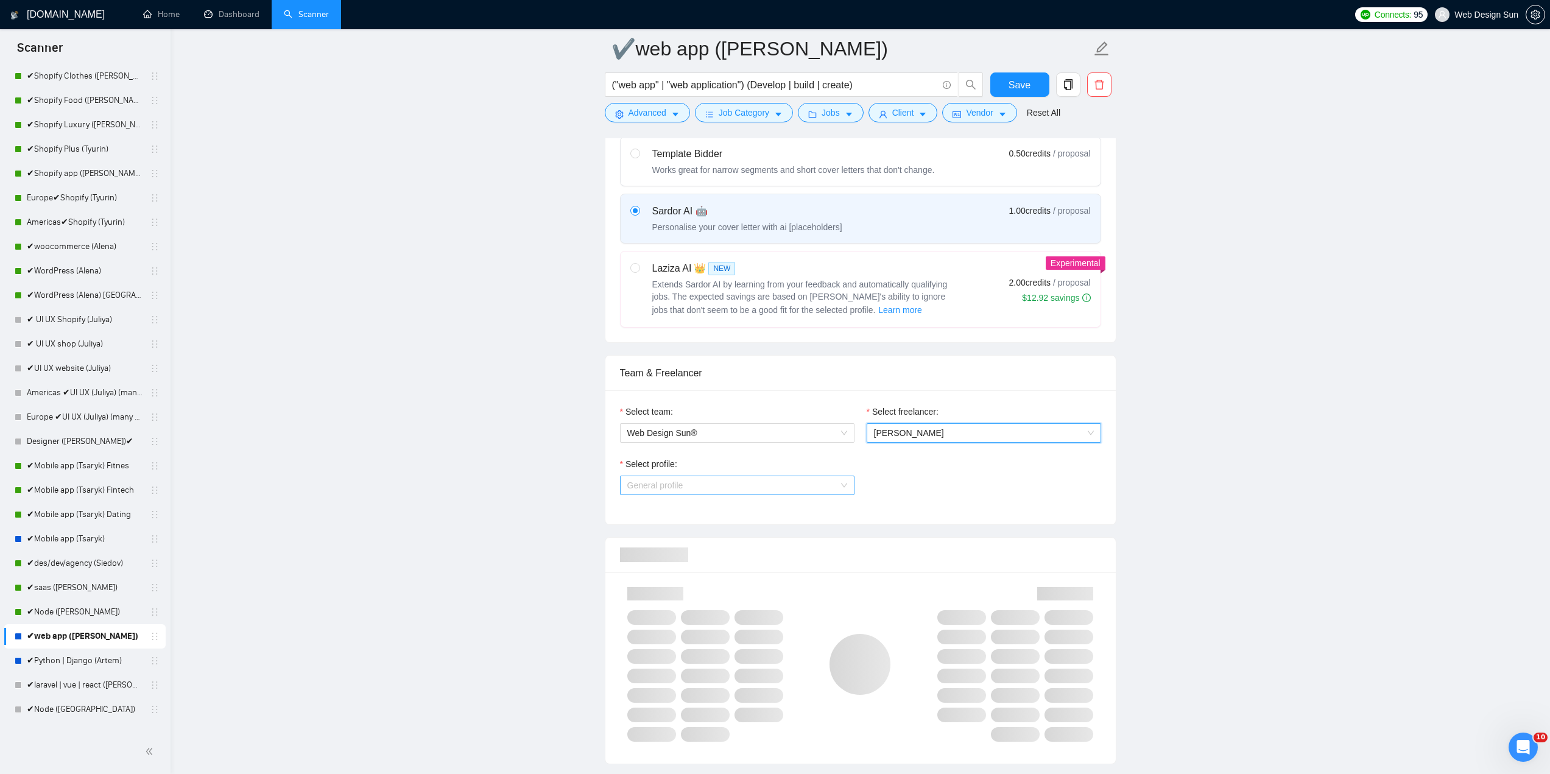
click at [788, 493] on span "General profile" at bounding box center [737, 485] width 220 height 18
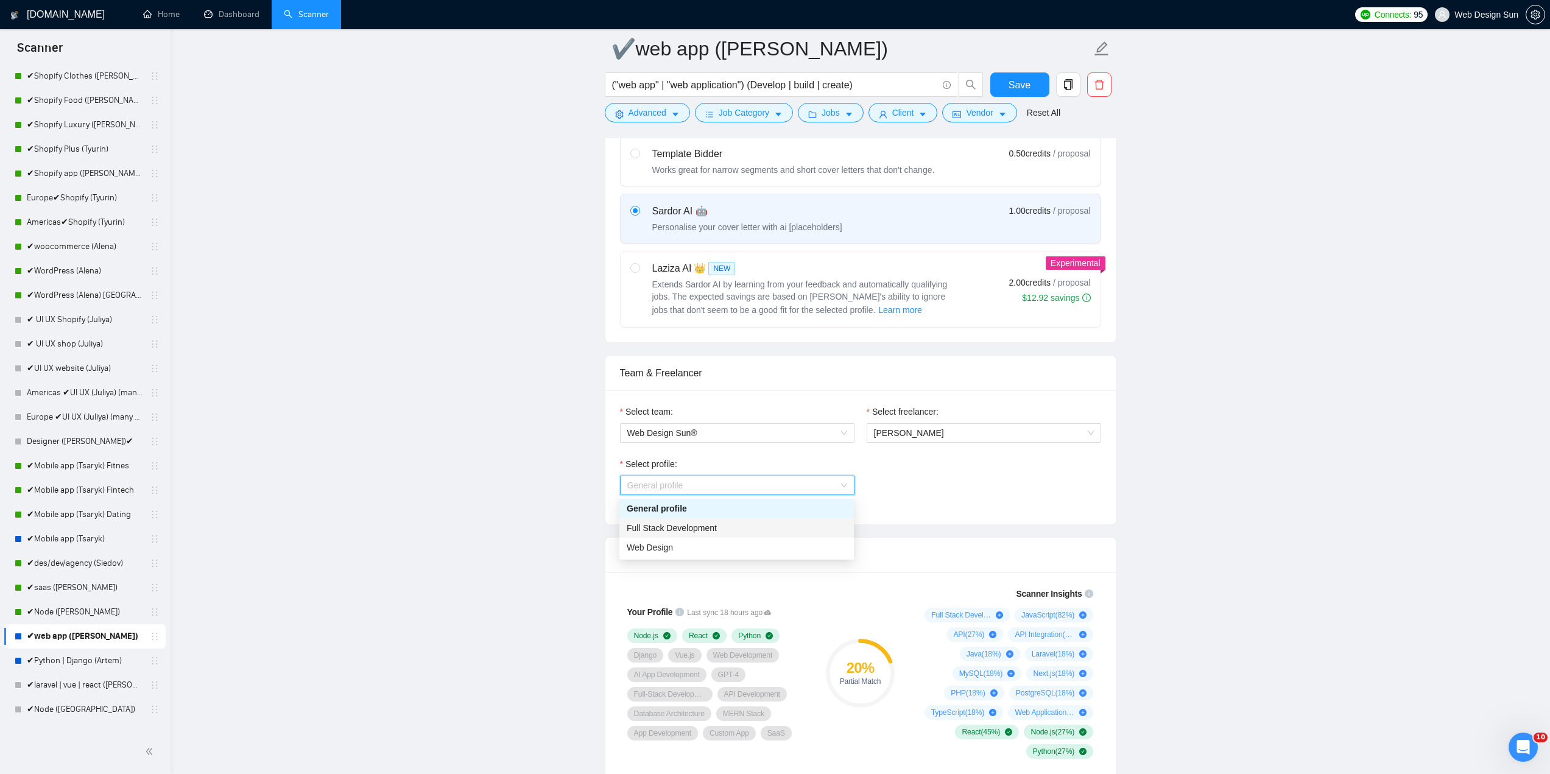
click at [766, 530] on div "Full Stack Development" at bounding box center [737, 527] width 220 height 13
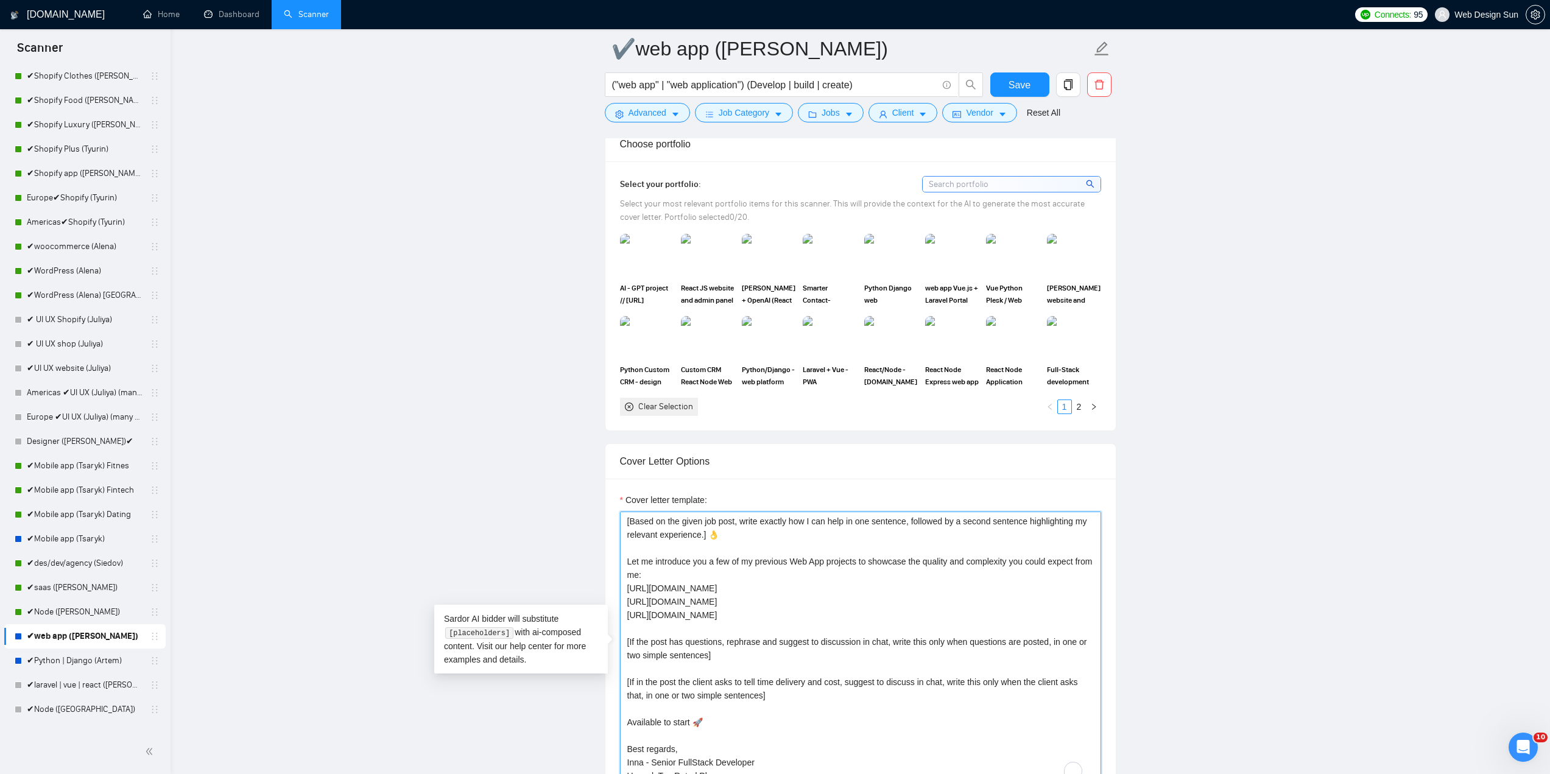
scroll to position [27, 0]
drag, startPoint x: 641, startPoint y: 760, endPoint x: 627, endPoint y: 762, distance: 14.1
click at [627, 762] on textarea "👋Hello [Based on the given job post, write exactly how I can help in one senten…" at bounding box center [860, 649] width 481 height 274
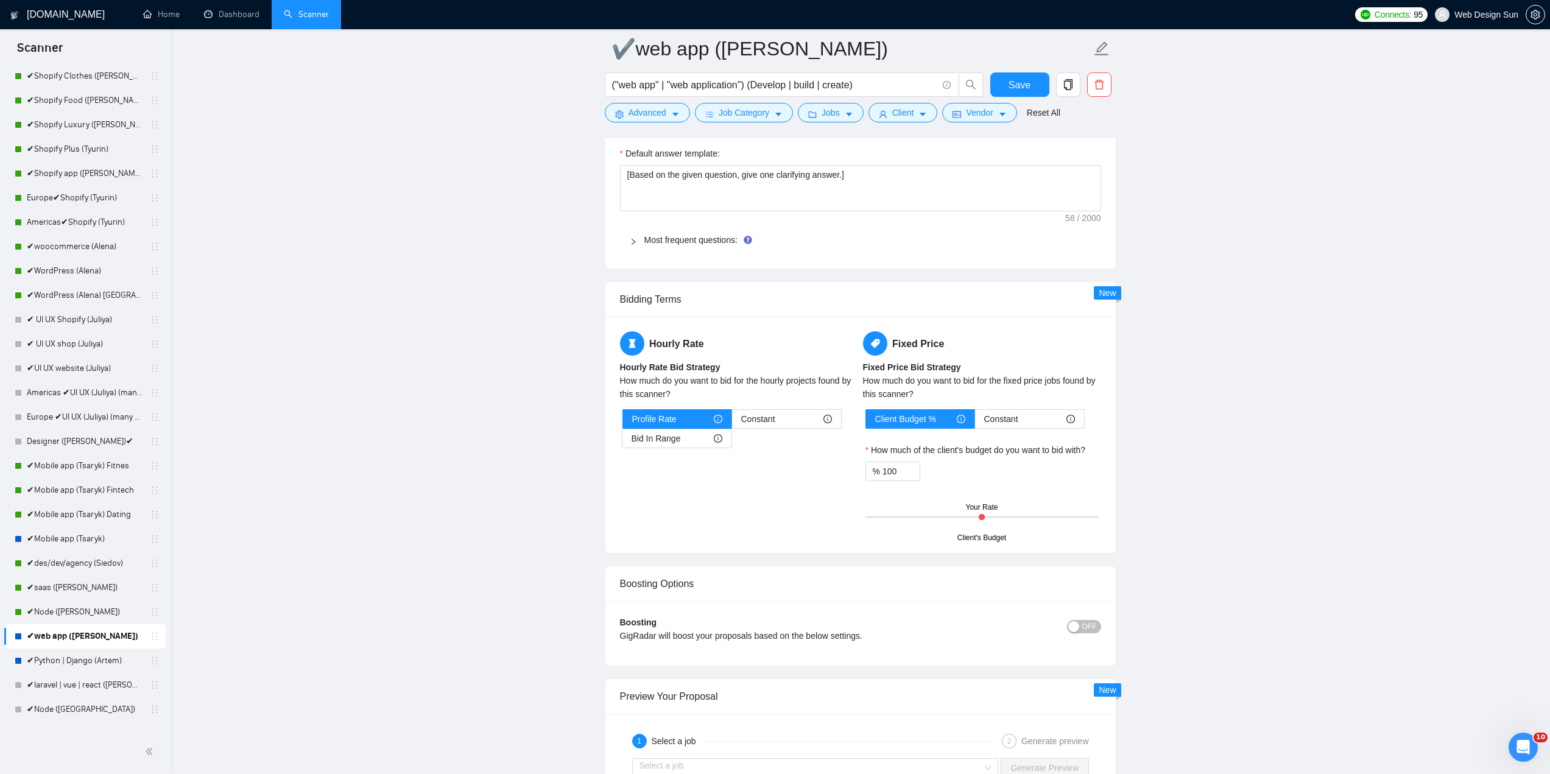
scroll to position [1706, 0]
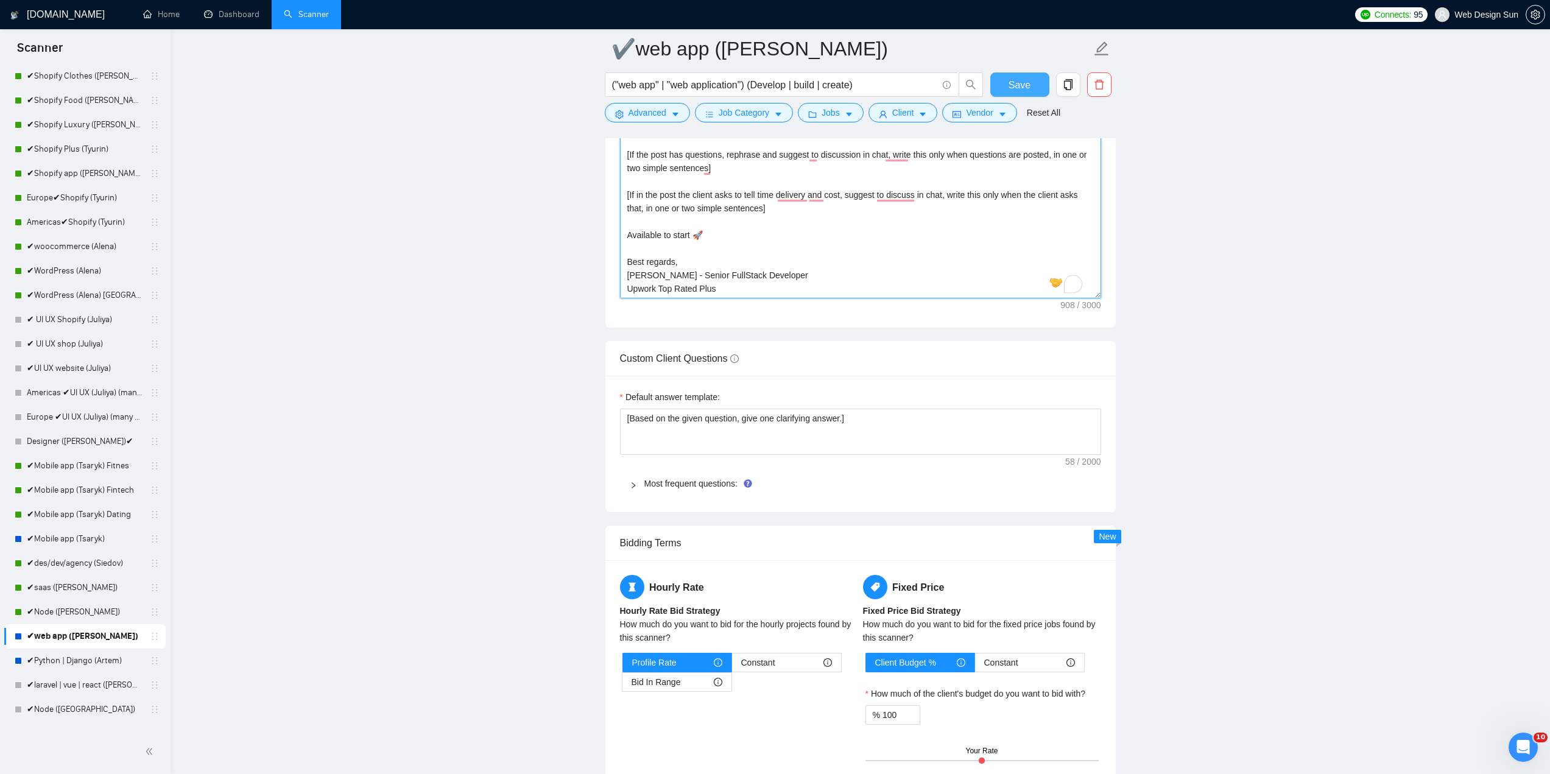
type textarea "👋Hello [Based on the given job post, write exactly how I can help in one senten…"
click at [1022, 82] on span "Save" at bounding box center [1020, 84] width 22 height 15
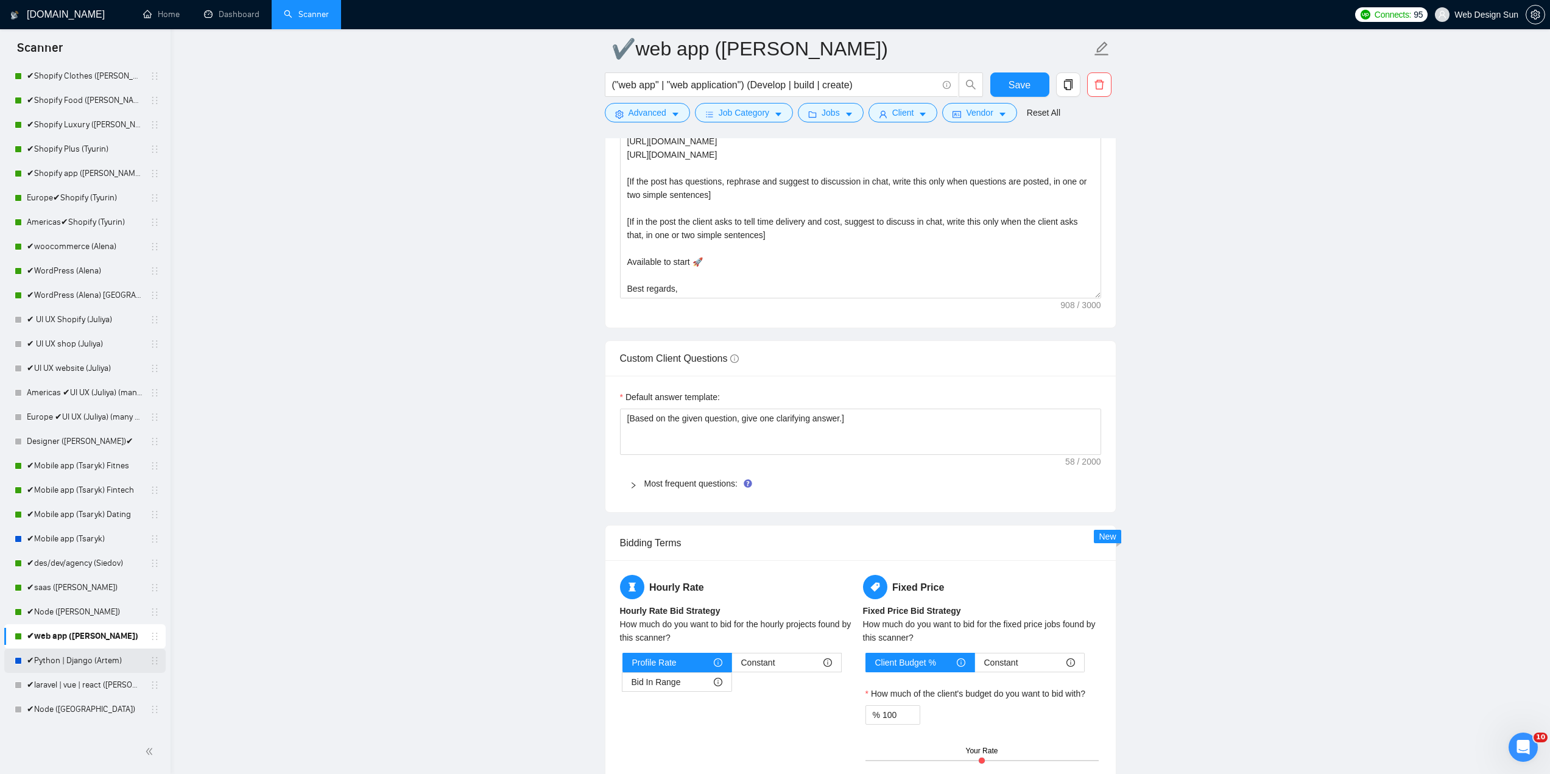
click at [54, 658] on link "✔Python | Django (Artem)" at bounding box center [85, 661] width 116 height 24
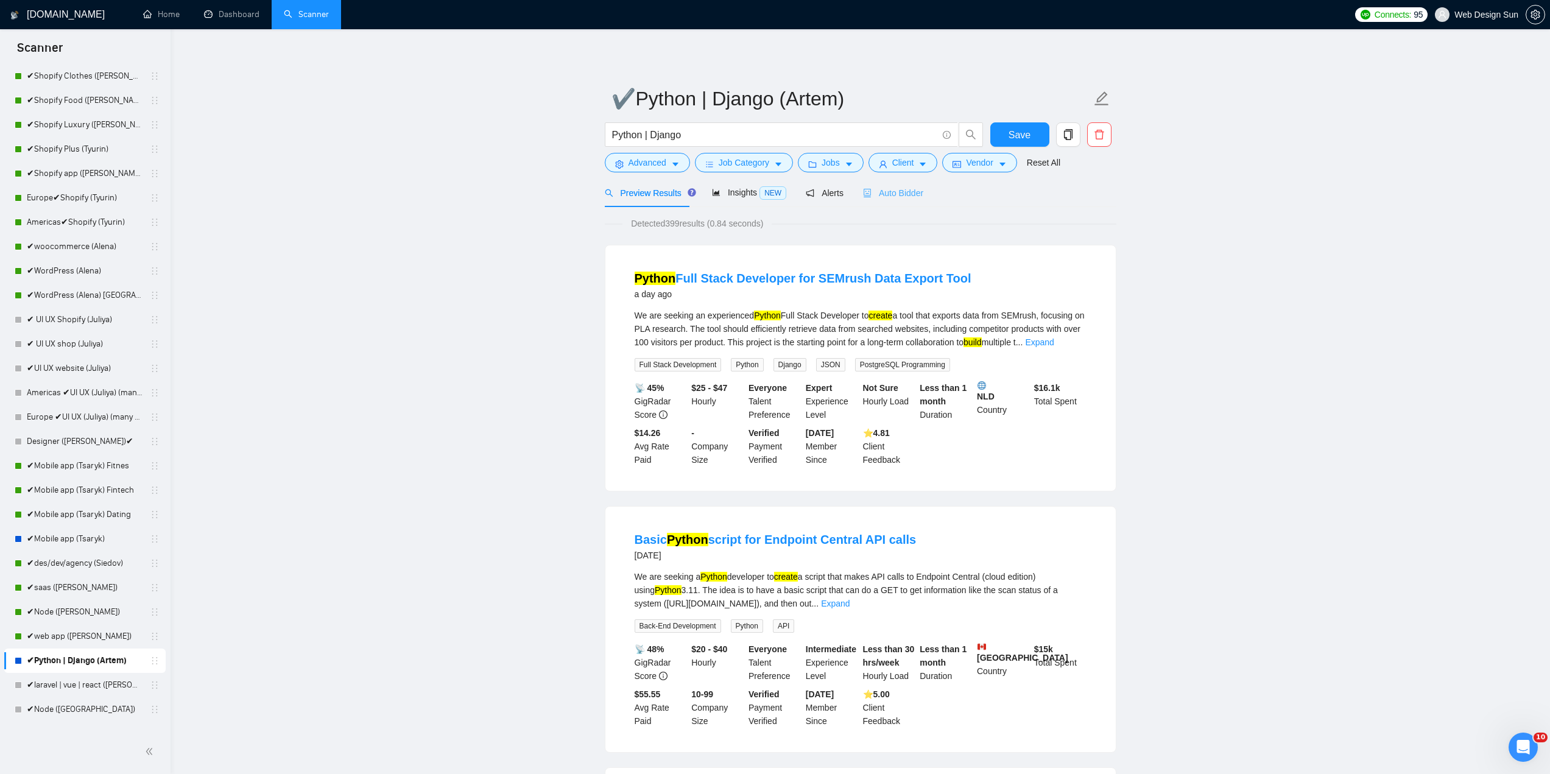
click at [918, 189] on div "Preview Results Insights NEW Alerts Auto Bidder" at bounding box center [861, 192] width 512 height 29
click at [913, 191] on span "Auto Bidder" at bounding box center [893, 193] width 60 height 10
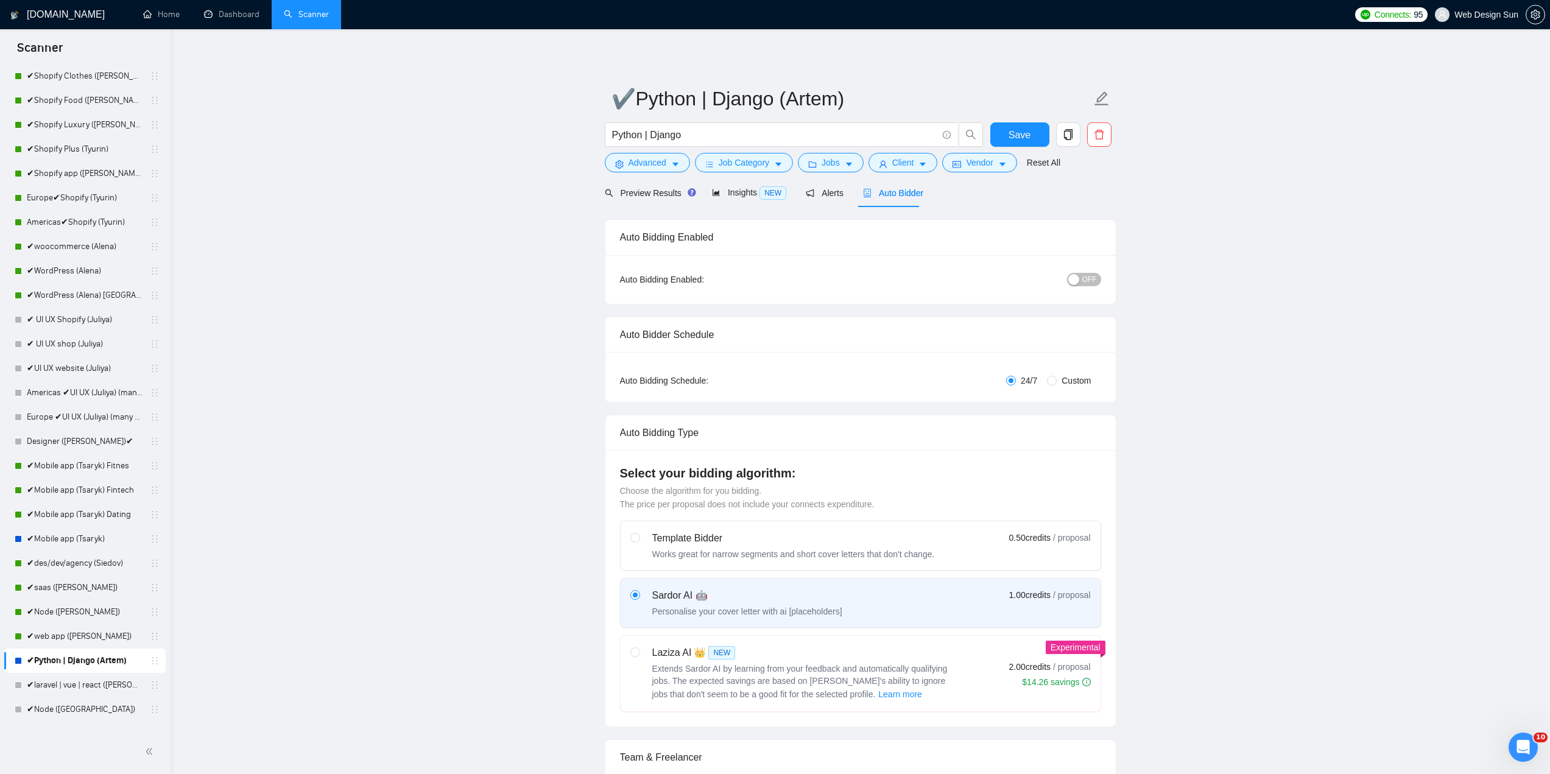
radio input "false"
radio input "true"
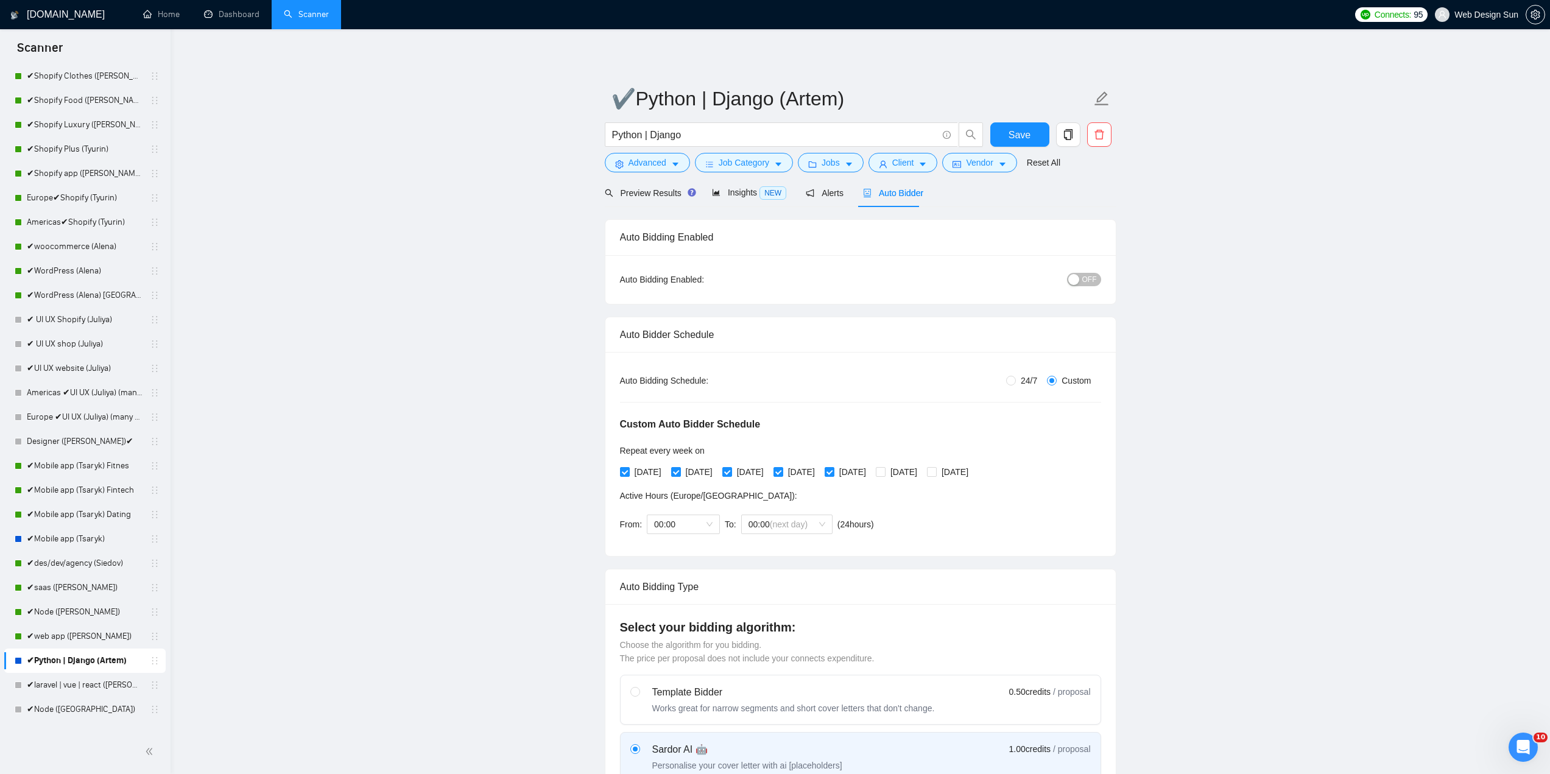
click at [1091, 278] on span "OFF" at bounding box center [1090, 279] width 15 height 13
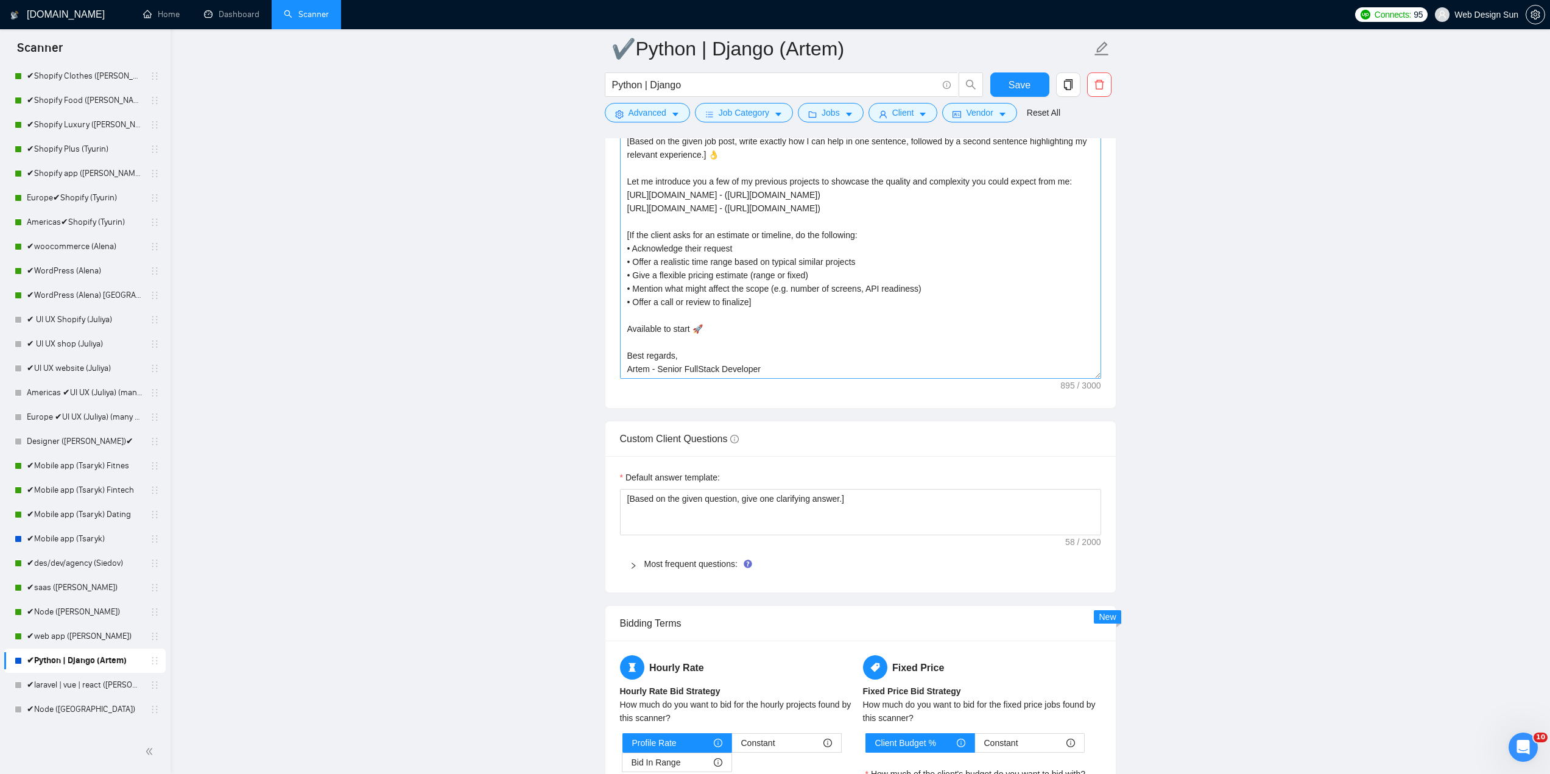
scroll to position [27, 0]
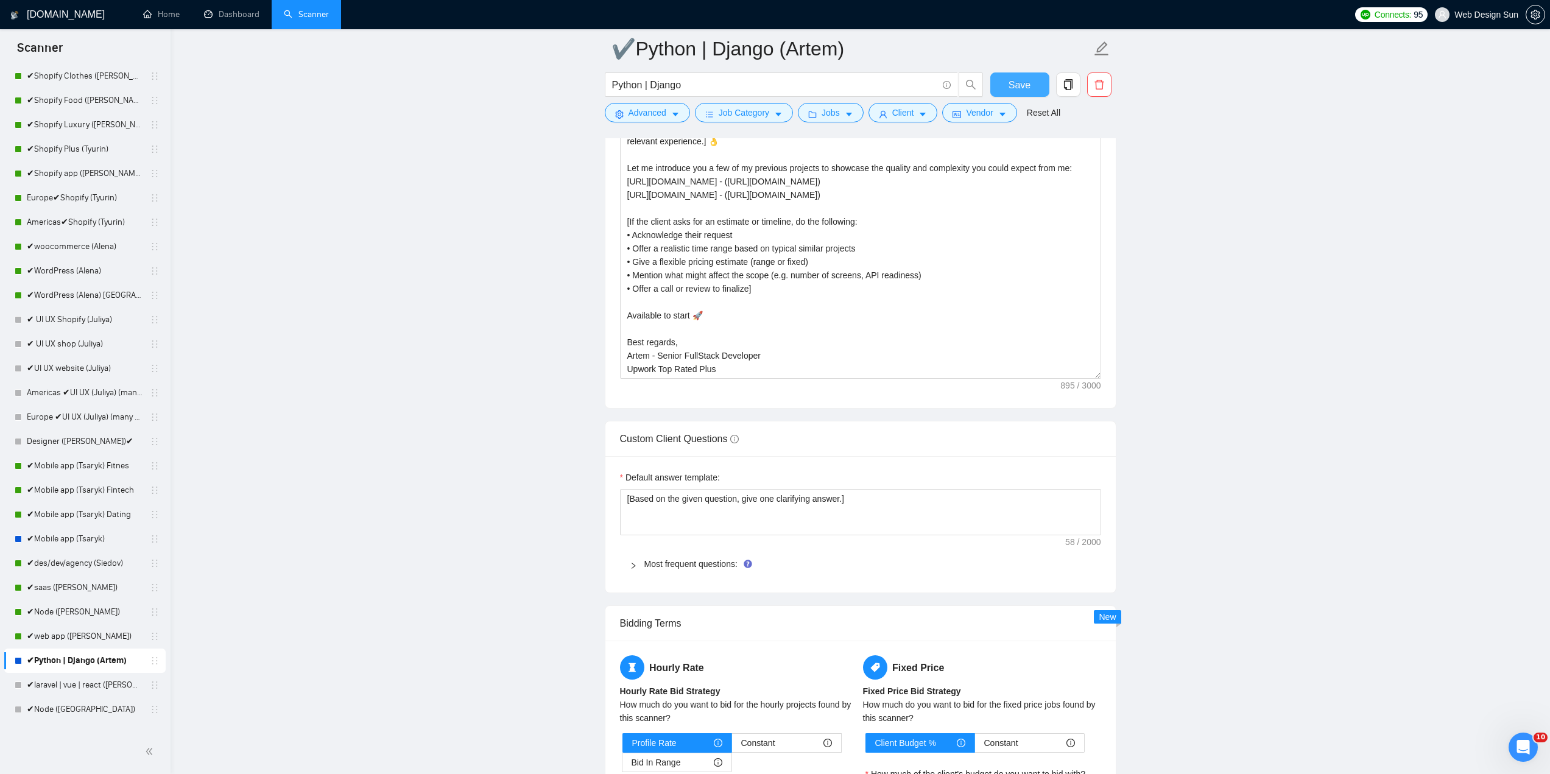
click at [1020, 90] on span "Save" at bounding box center [1020, 84] width 22 height 15
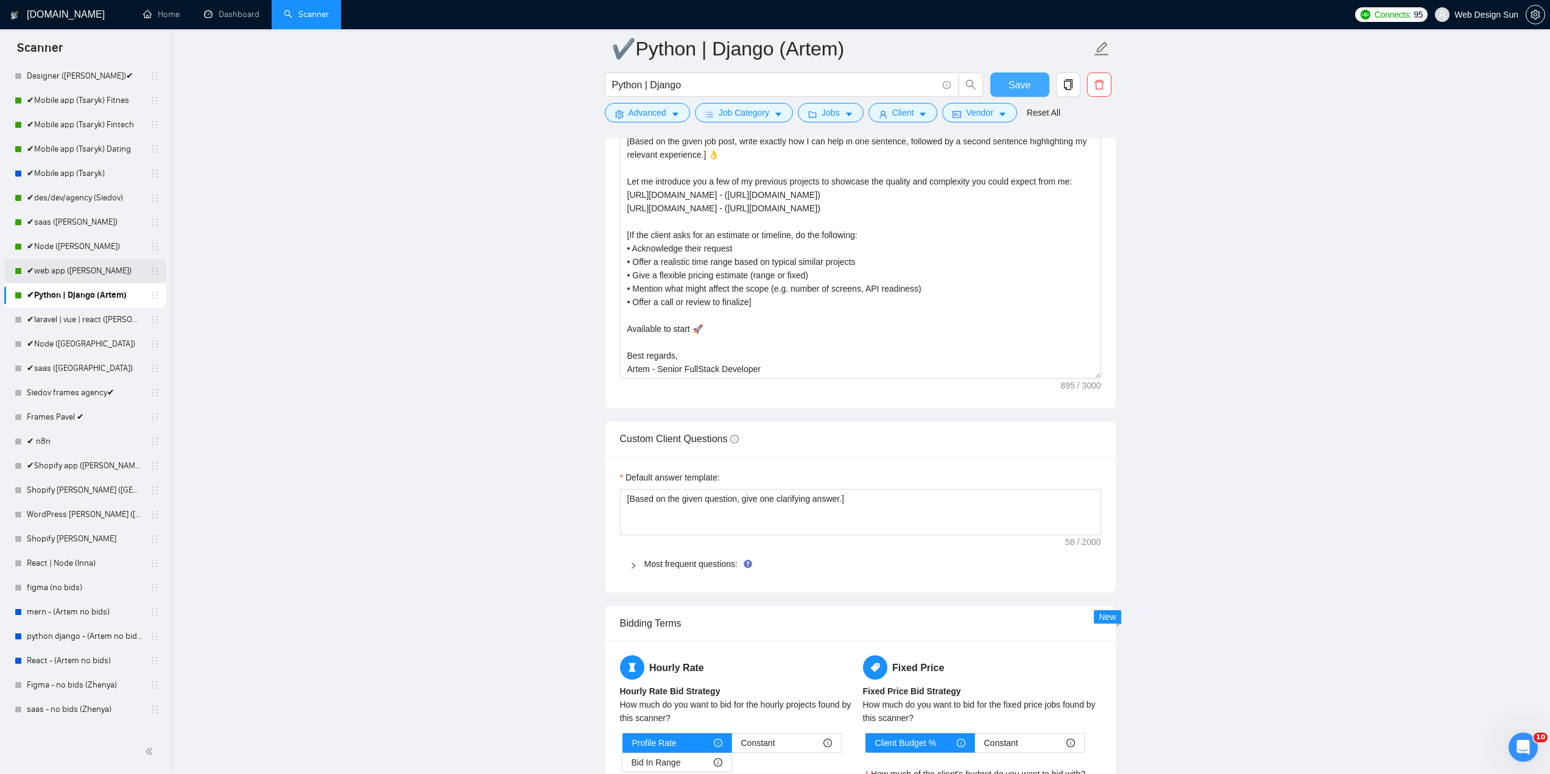
scroll to position [366, 0]
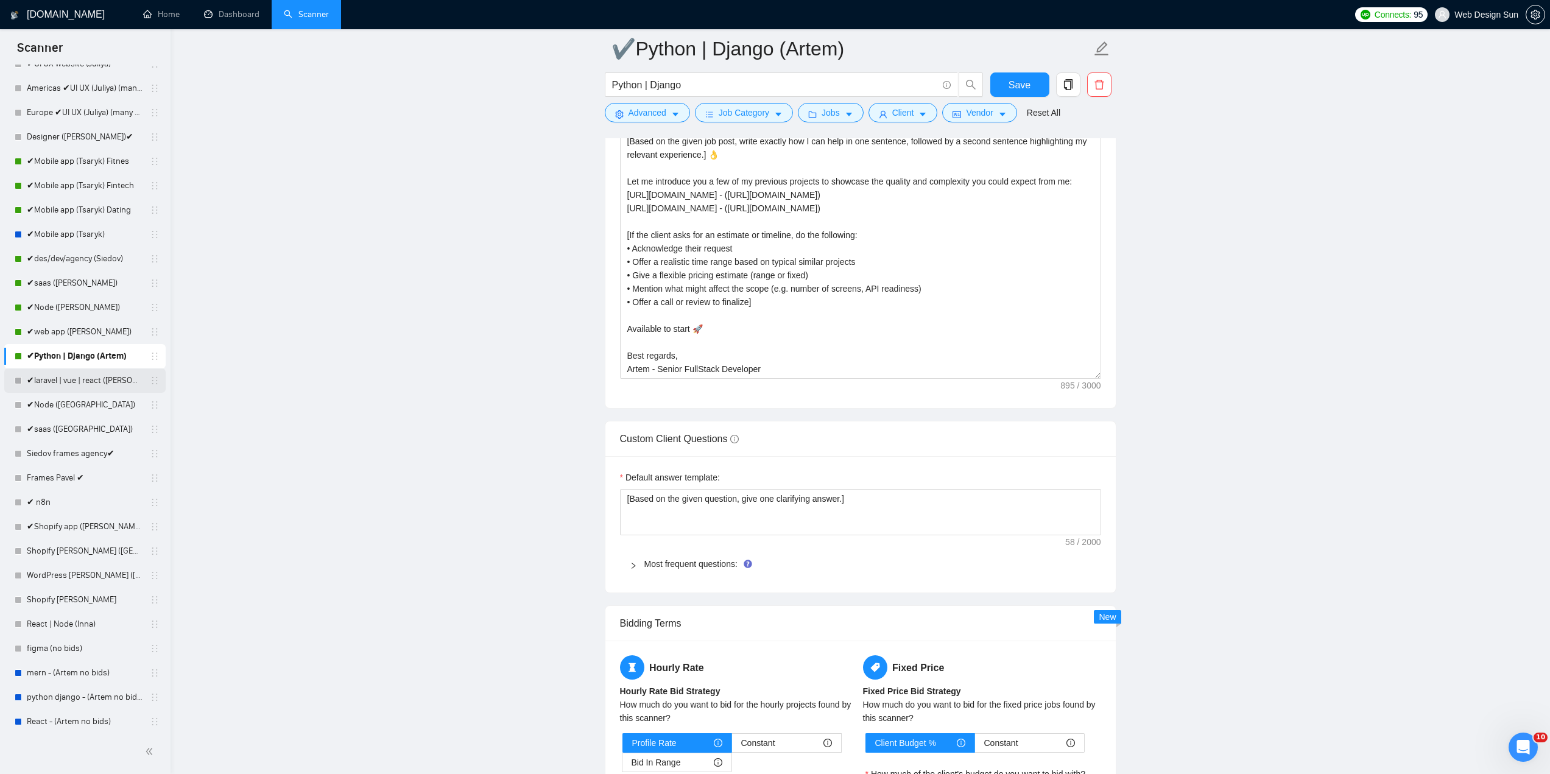
click at [94, 381] on link "✔laravel | vue | react ([PERSON_NAME])" at bounding box center [85, 381] width 116 height 24
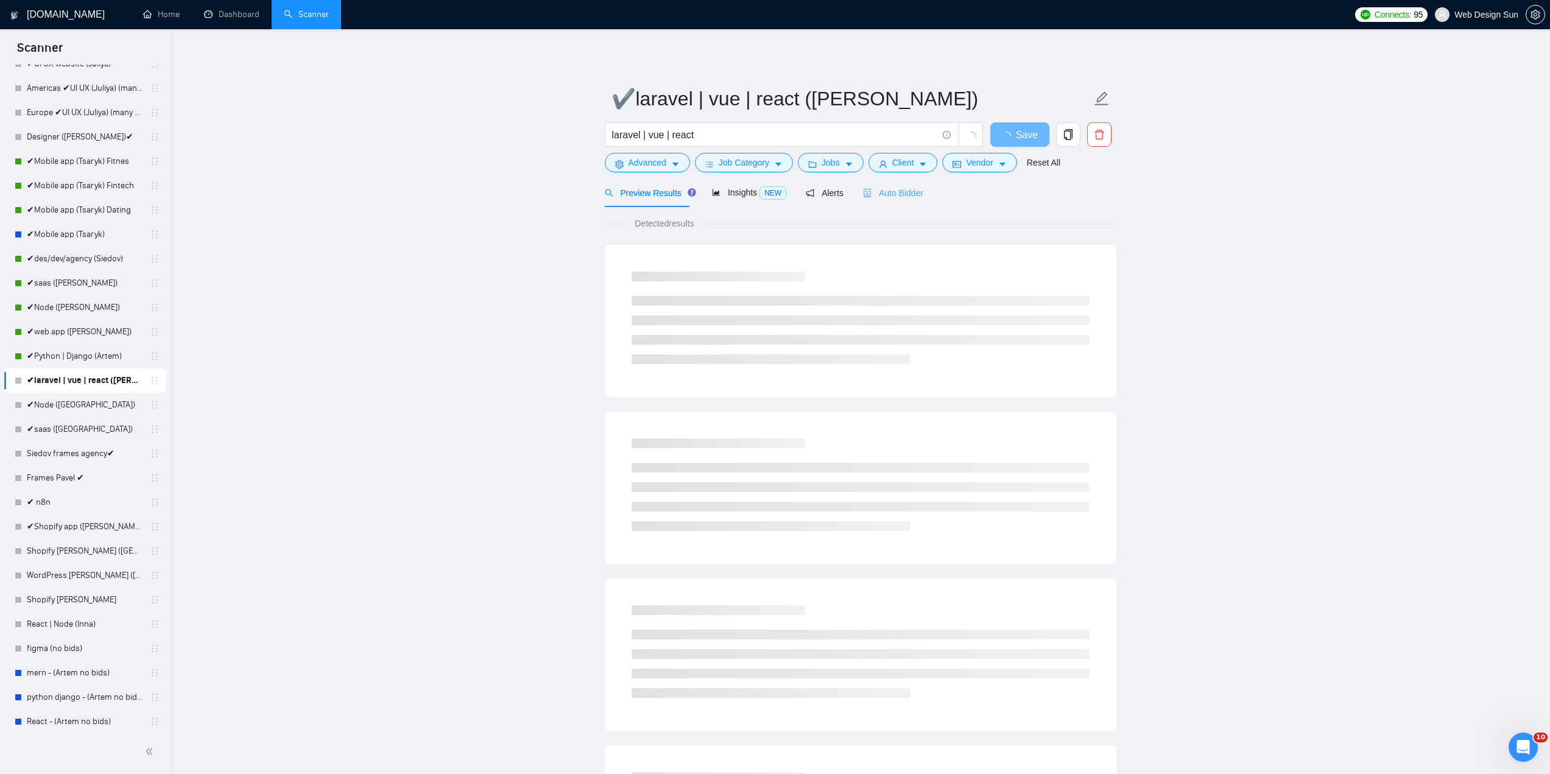
click at [897, 200] on div "Auto Bidder" at bounding box center [893, 192] width 60 height 29
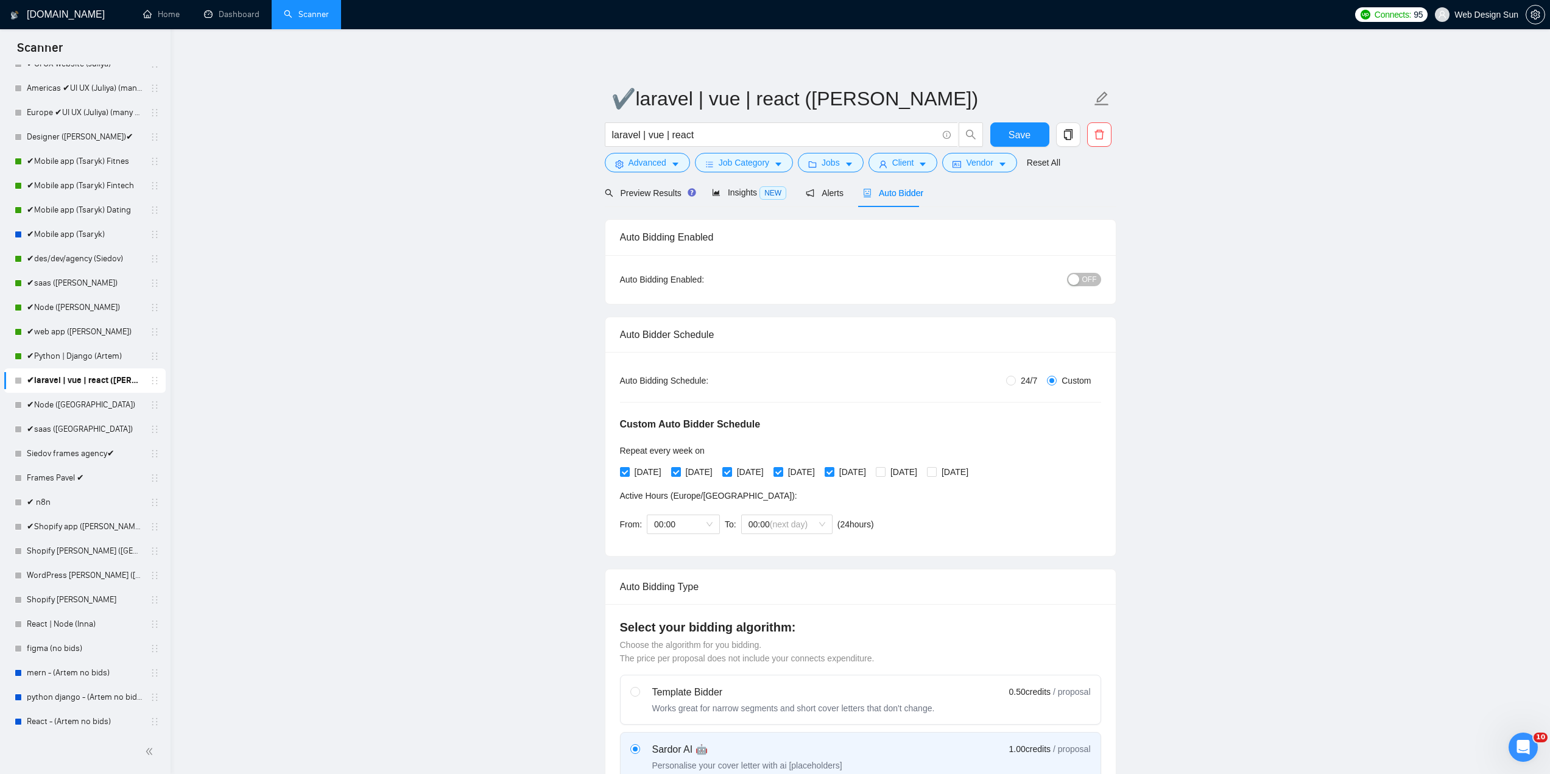
click at [1073, 274] on div "button" at bounding box center [1074, 279] width 11 height 11
click at [1026, 132] on span "Save" at bounding box center [1020, 134] width 22 height 15
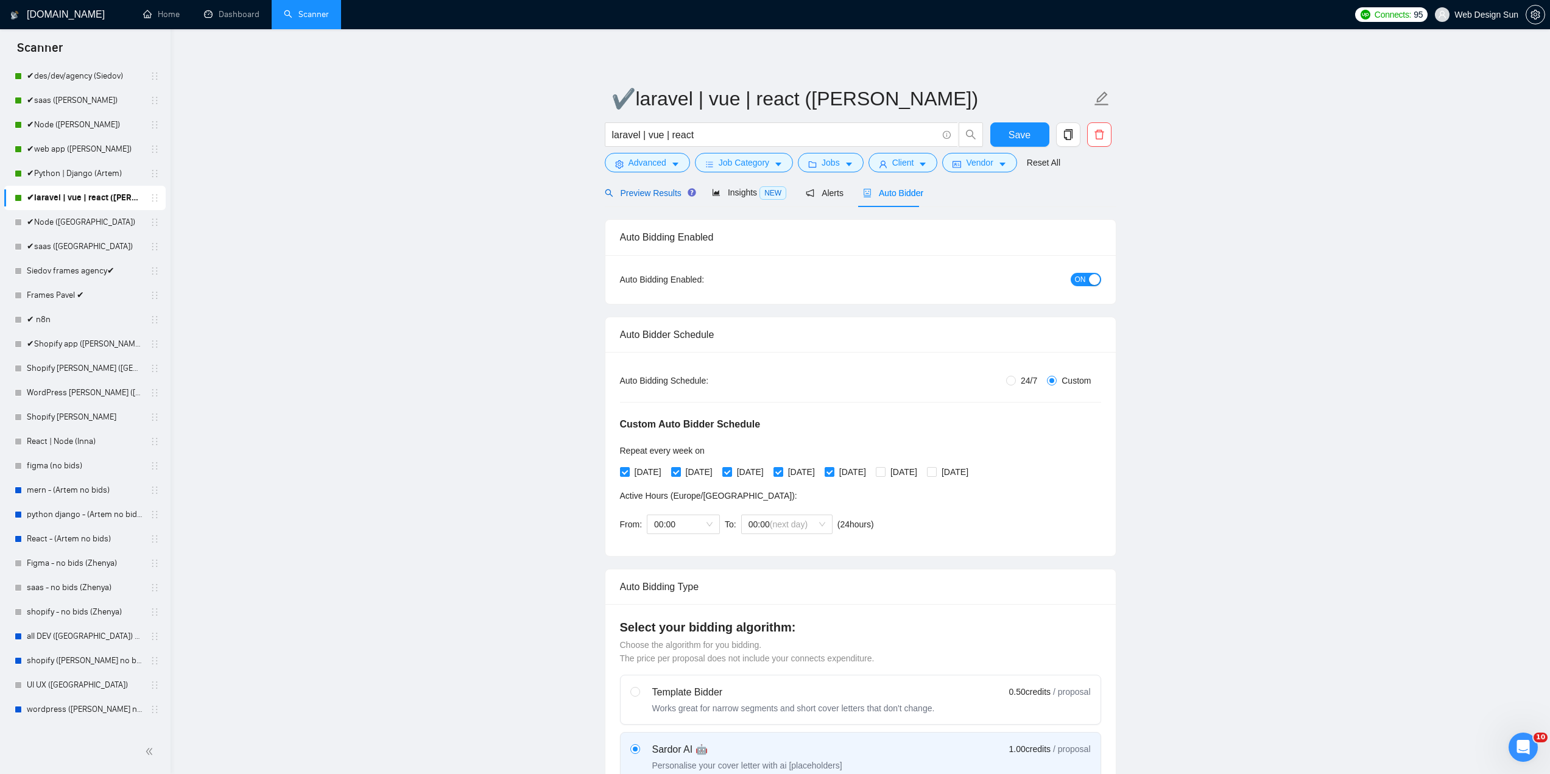
click at [631, 194] on span "Preview Results" at bounding box center [649, 193] width 88 height 10
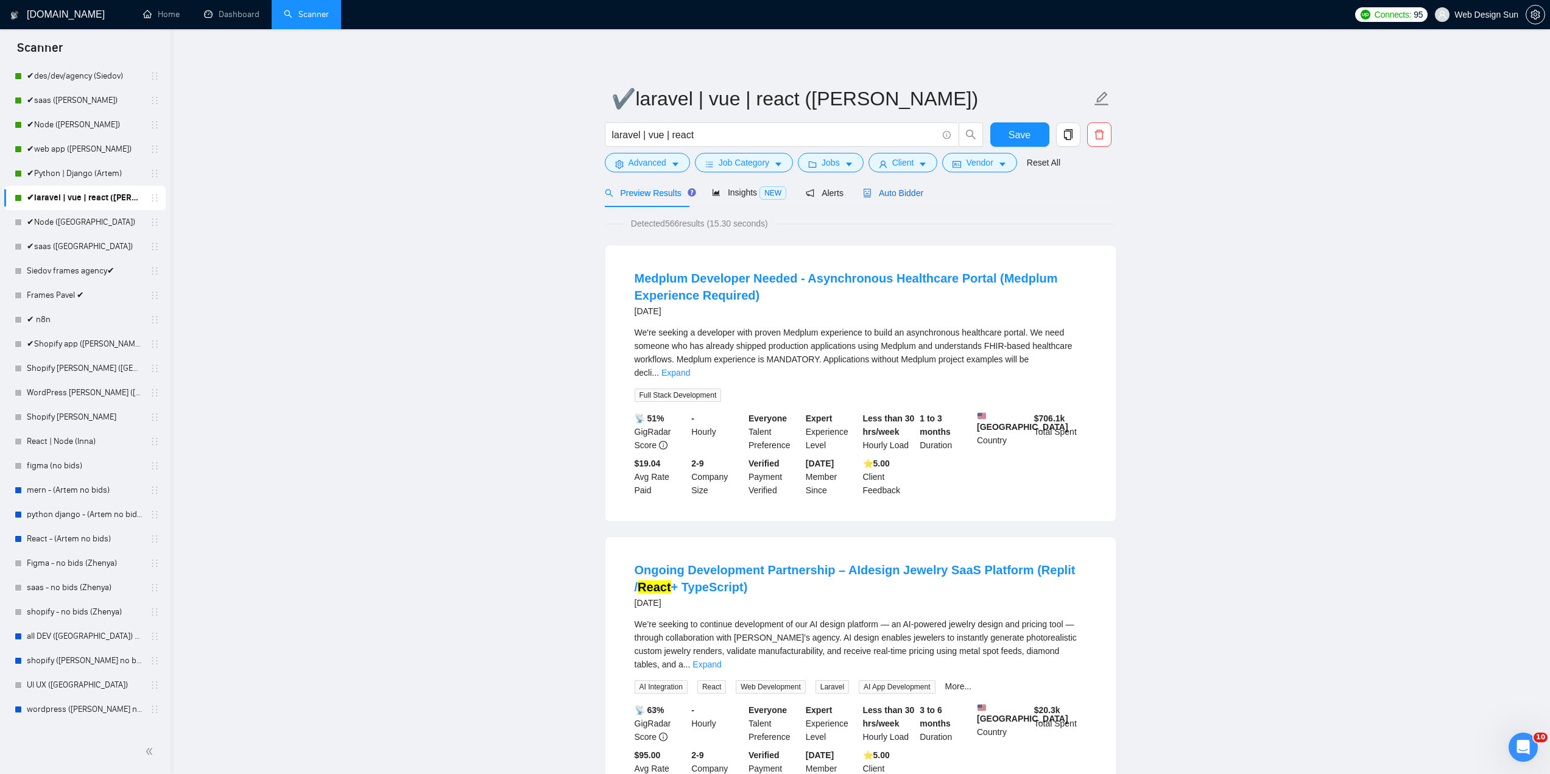
click at [892, 188] on span "Auto Bidder" at bounding box center [893, 193] width 60 height 10
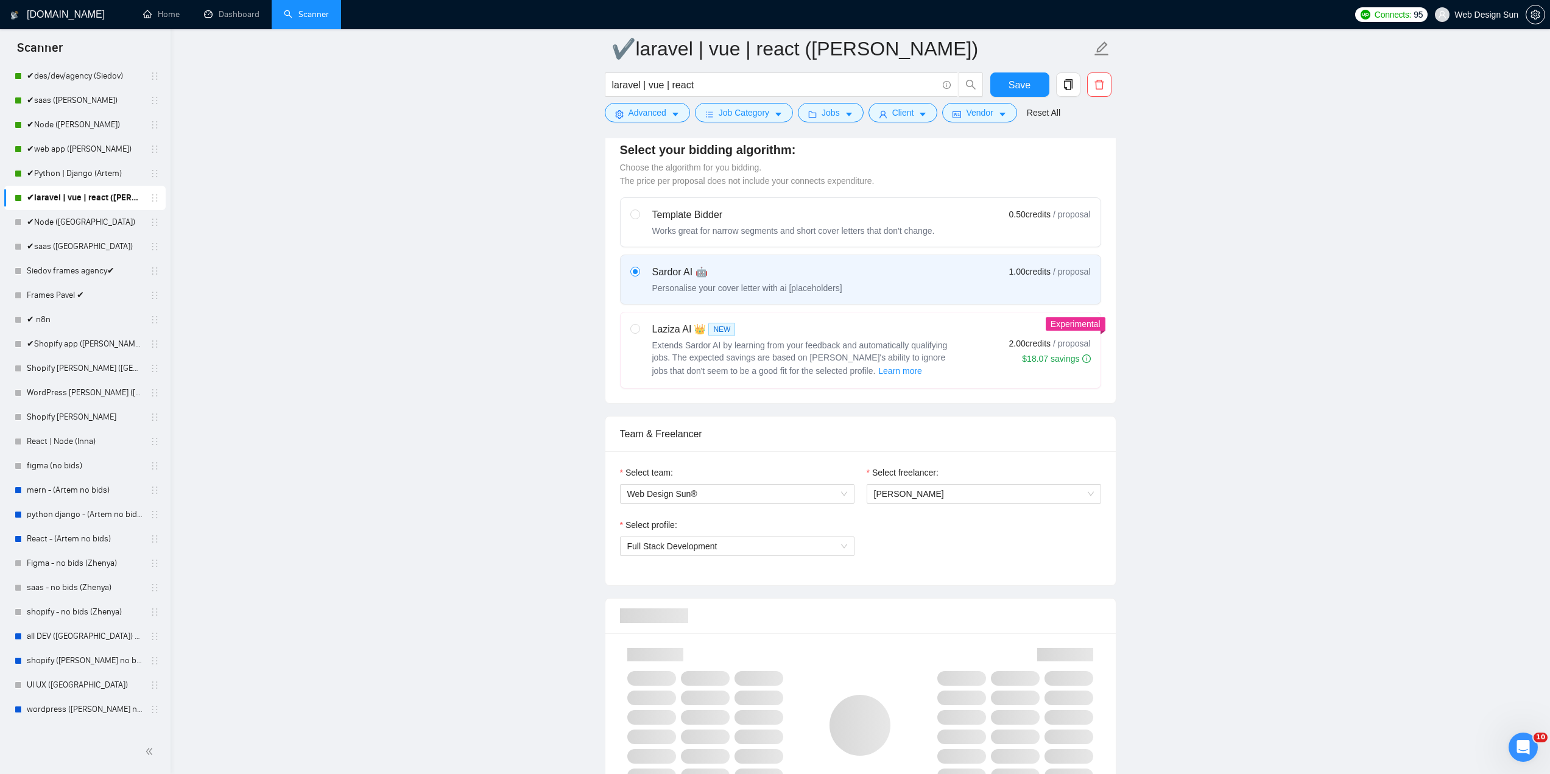
scroll to position [731, 0]
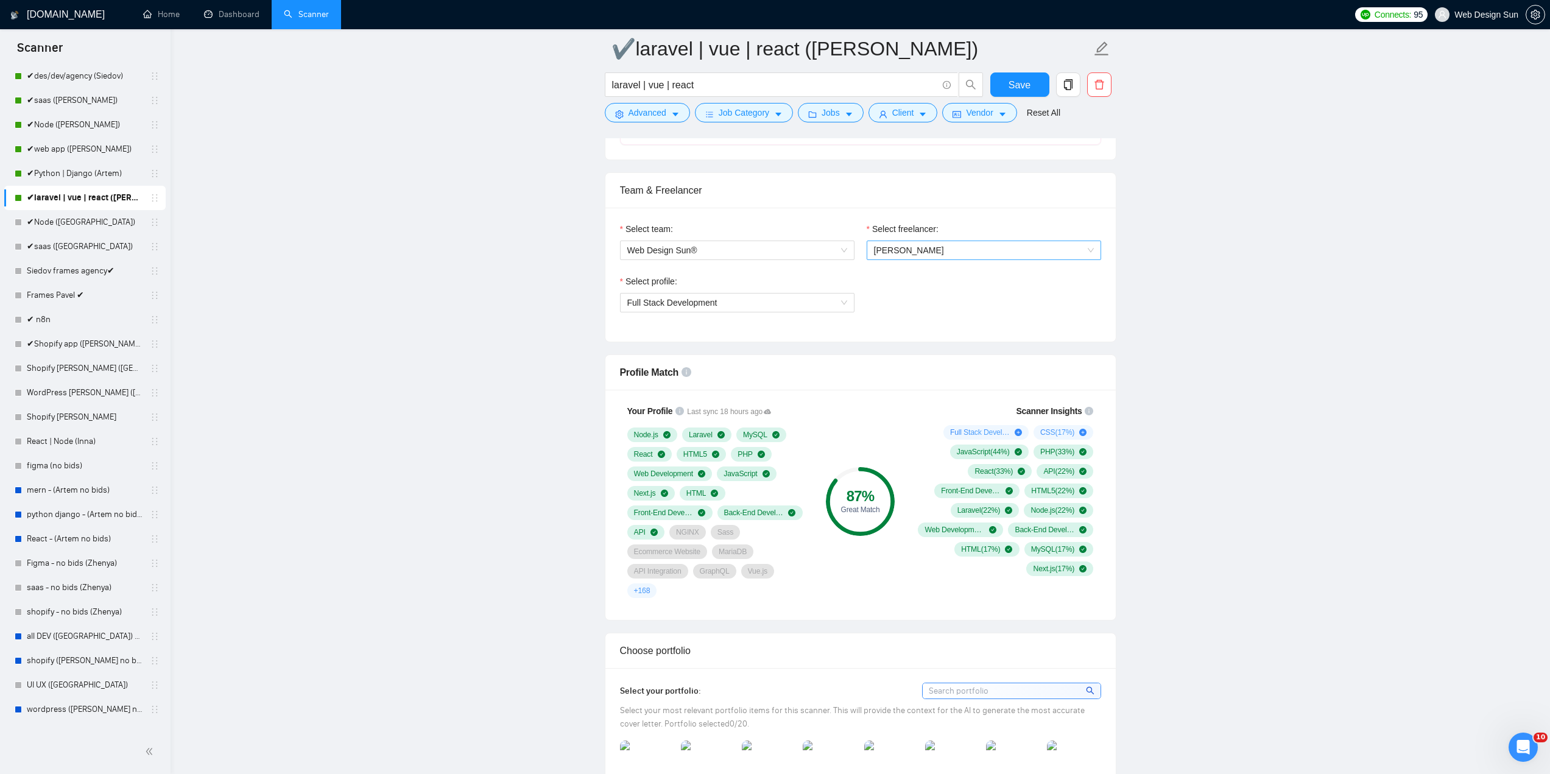
click at [991, 250] on span "[PERSON_NAME]" at bounding box center [984, 250] width 220 height 18
click at [967, 355] on div "[PERSON_NAME]" at bounding box center [984, 358] width 220 height 13
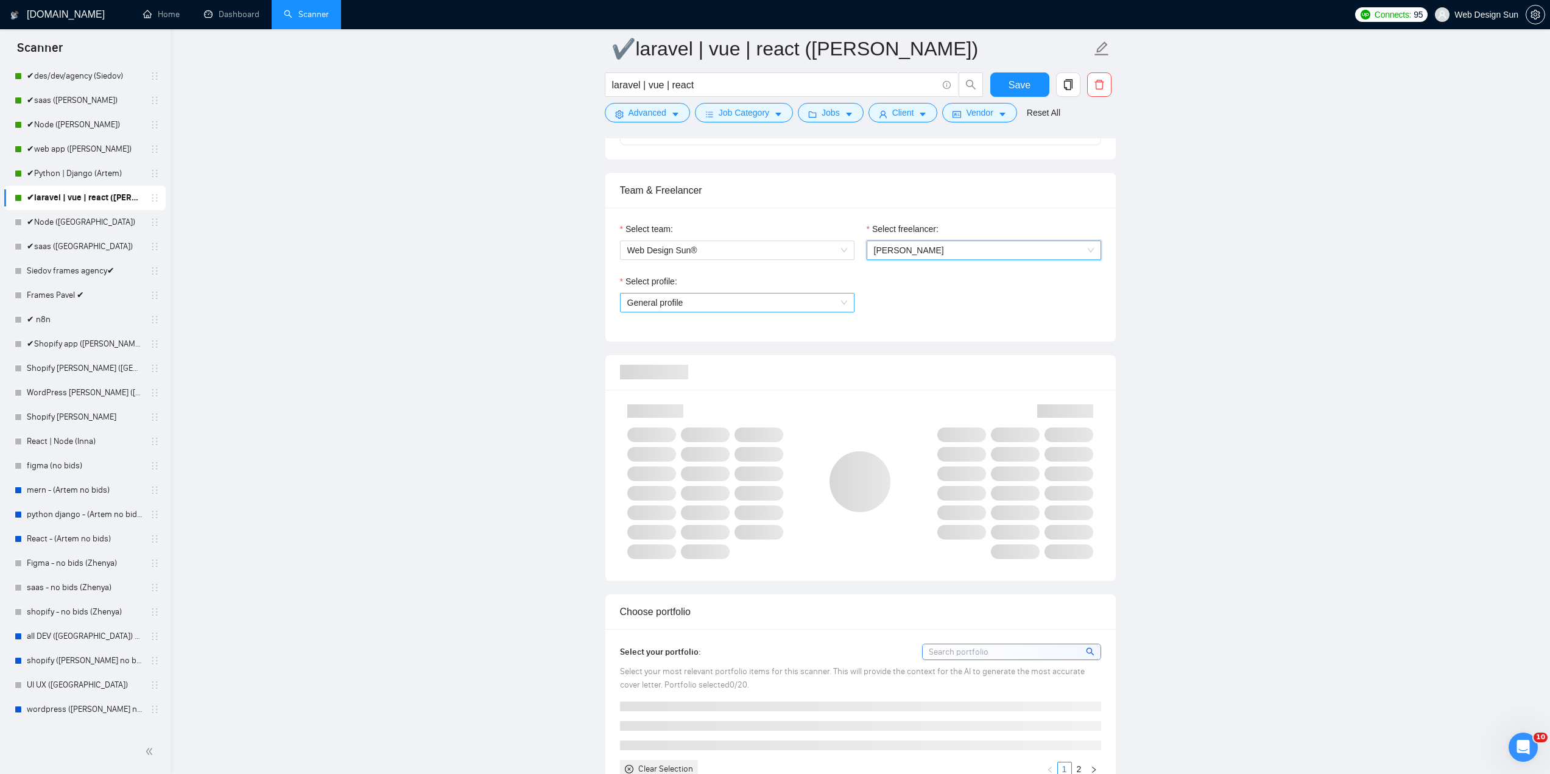
click at [808, 308] on span "General profile" at bounding box center [737, 303] width 220 height 18
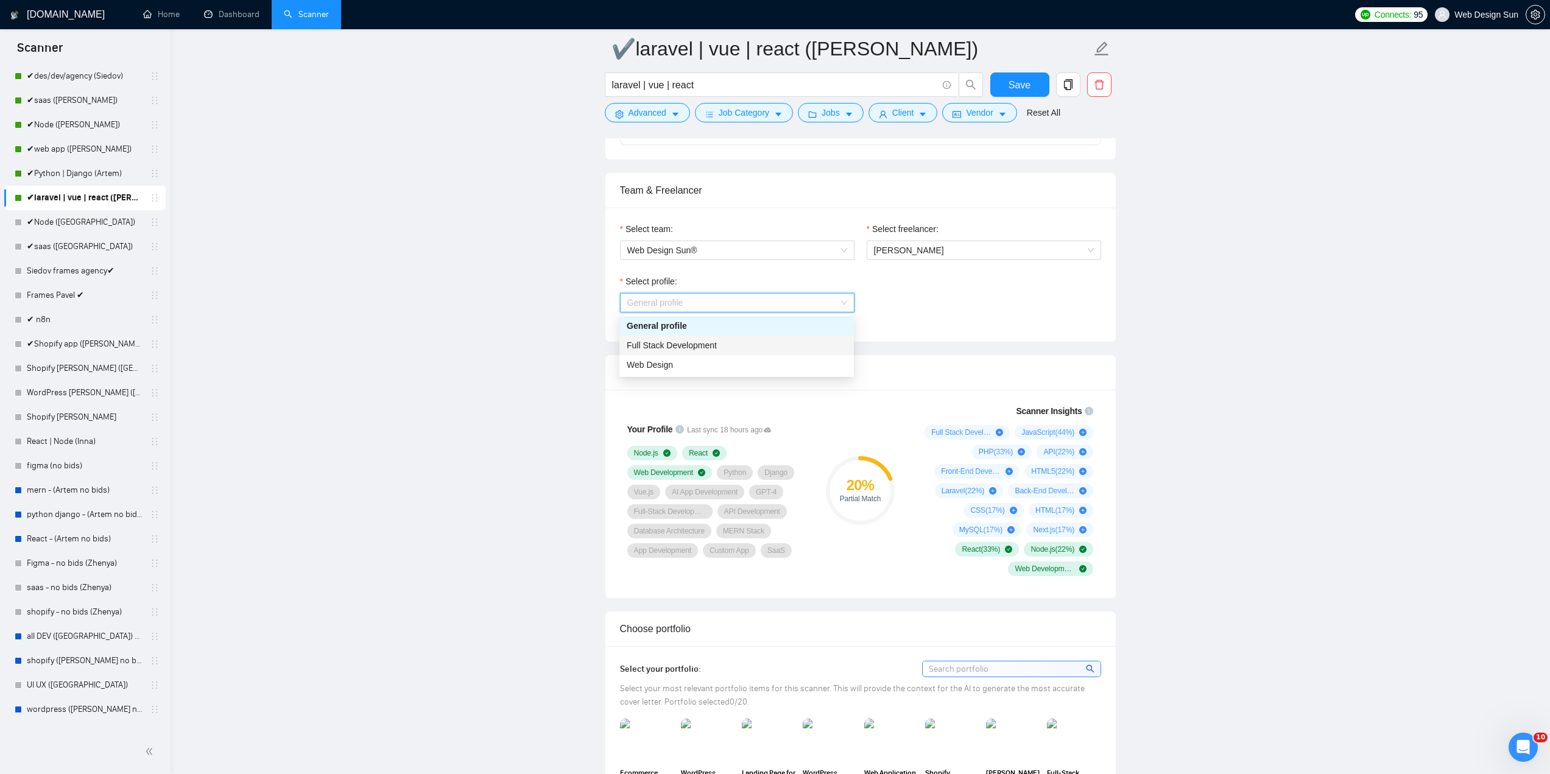
click at [779, 349] on div "Full Stack Development" at bounding box center [737, 345] width 220 height 13
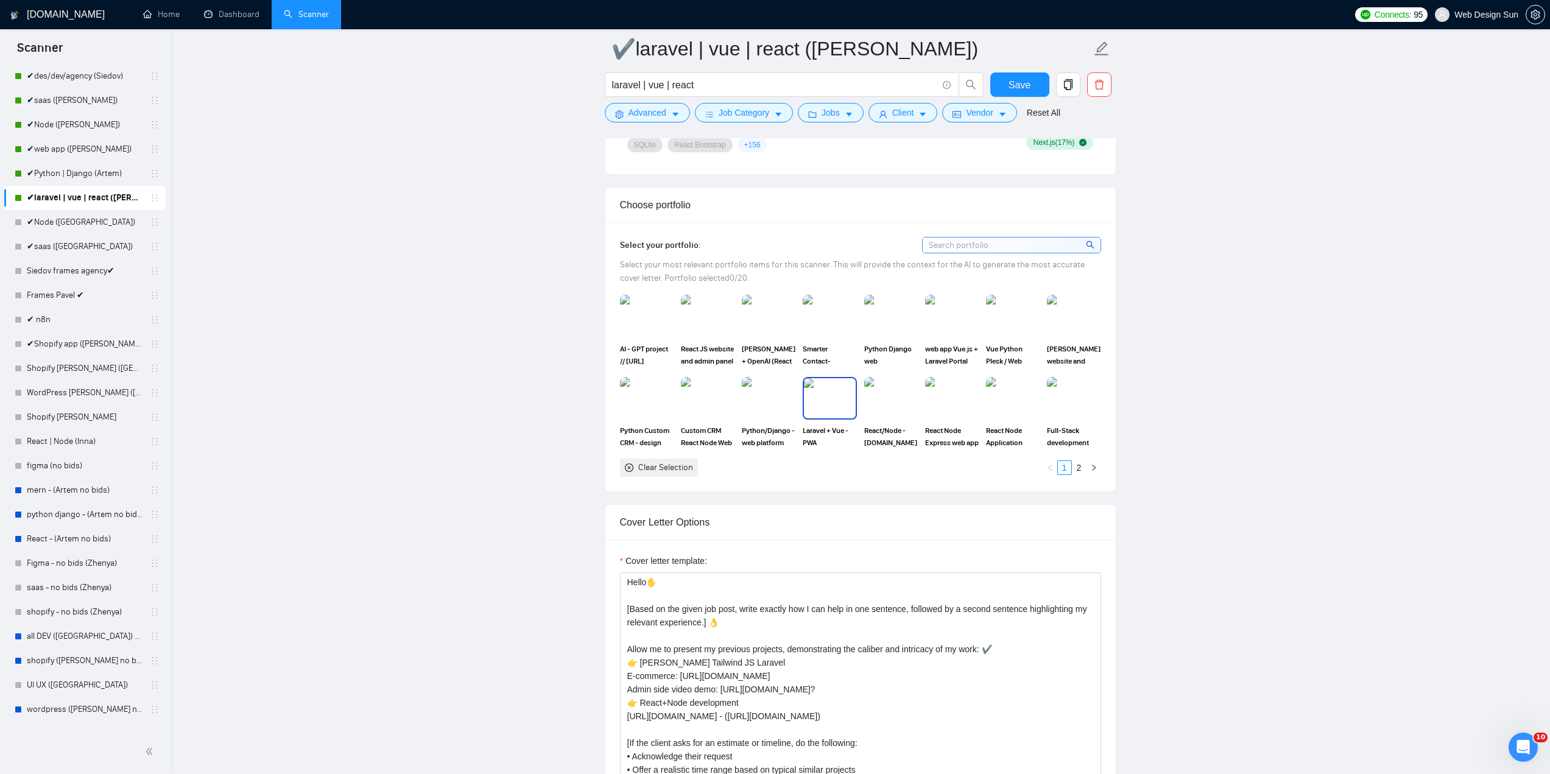
scroll to position [1097, 0]
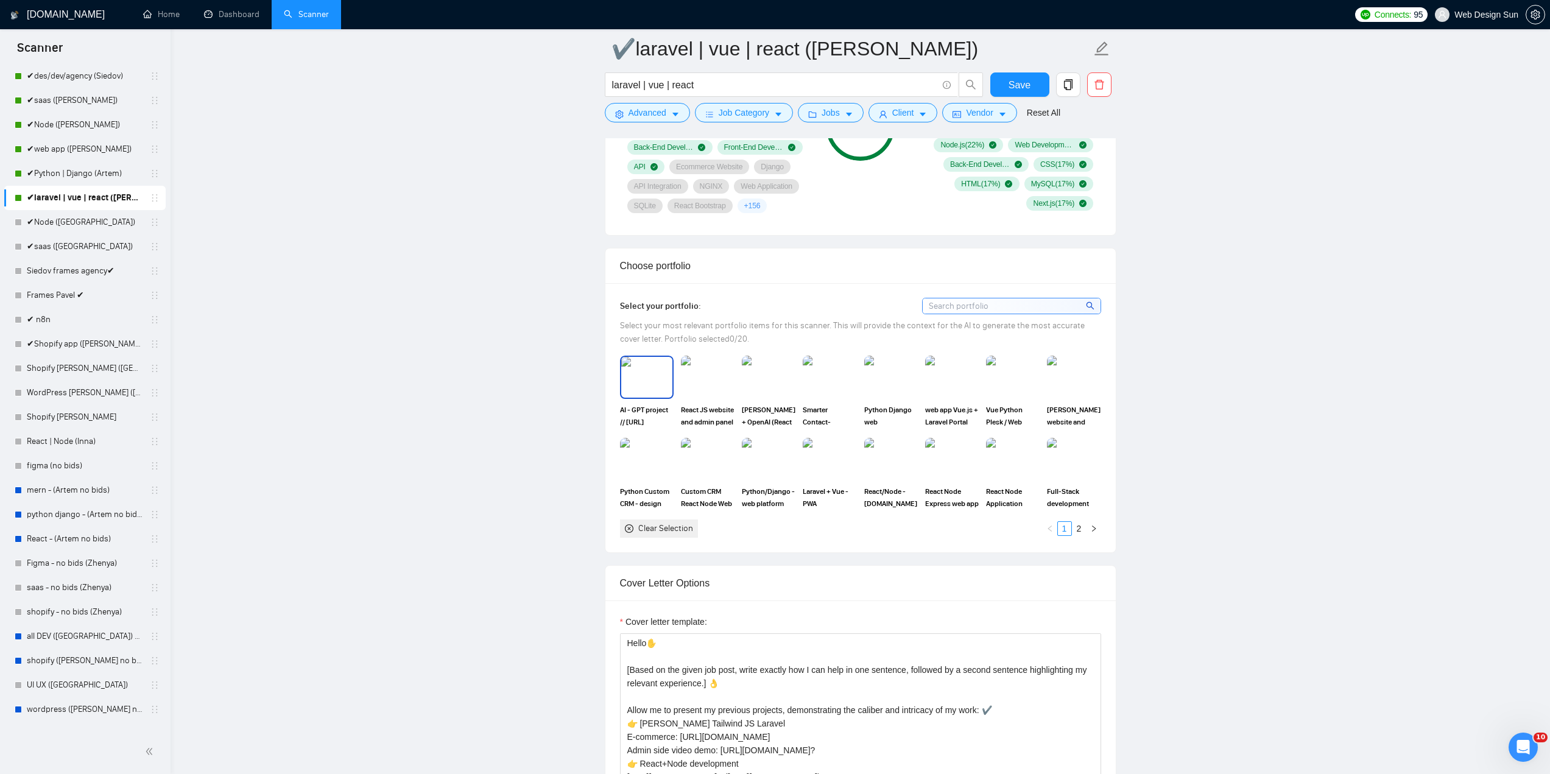
click at [651, 379] on img at bounding box center [646, 377] width 51 height 40
click at [695, 377] on img at bounding box center [708, 377] width 54 height 43
click at [786, 387] on img at bounding box center [768, 377] width 51 height 40
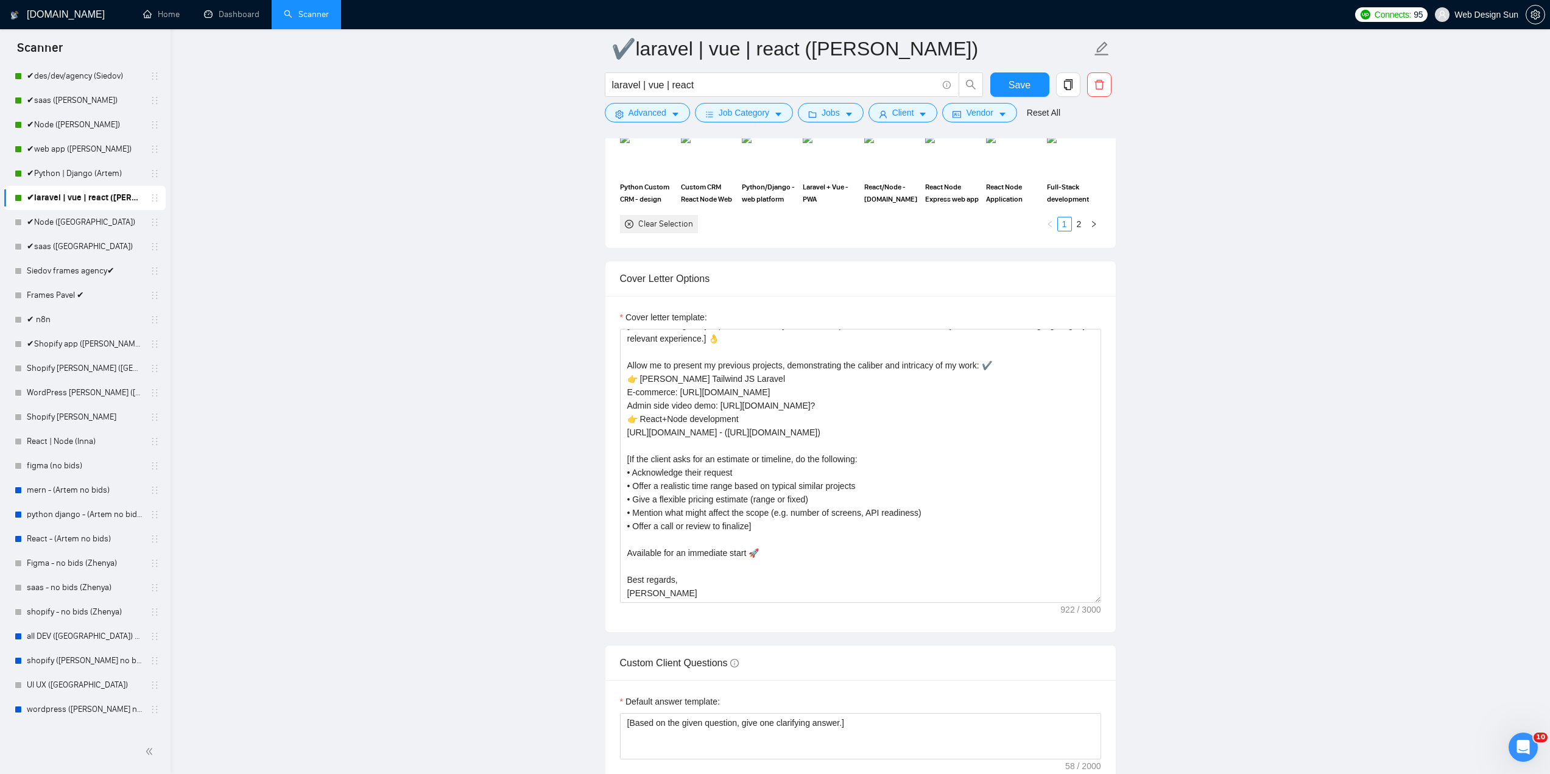
scroll to position [1523, 0]
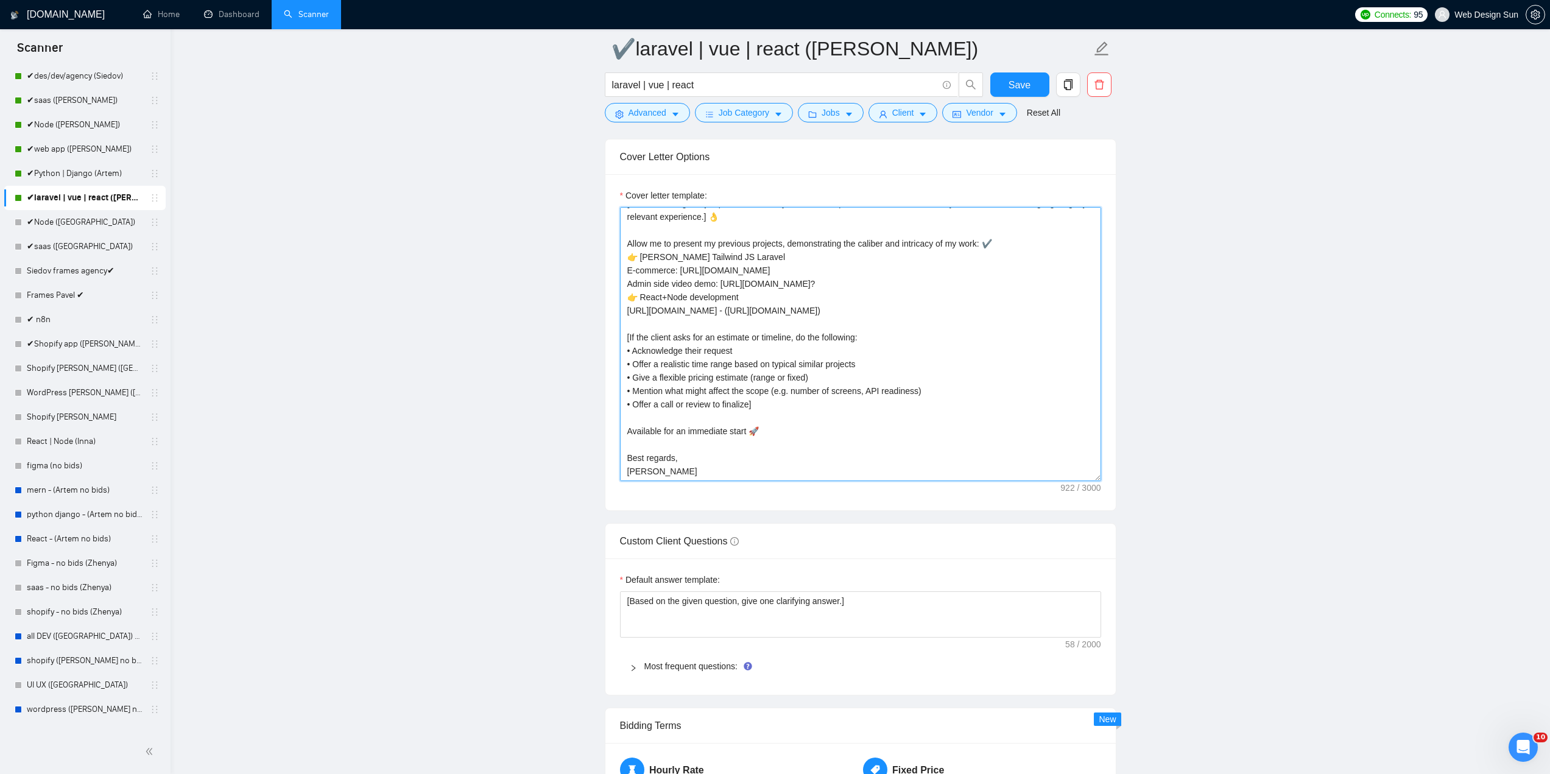
drag, startPoint x: 652, startPoint y: 469, endPoint x: 597, endPoint y: 459, distance: 56.4
click at [601, 459] on main "✔laravel | vue | react (Pavel) laravel | vue | react Save Advanced Job Category…" at bounding box center [860, 352] width 1341 height 3653
click at [648, 475] on textarea "Hello✋ [Based on the given job post, write exactly how I can help in one senten…" at bounding box center [860, 344] width 481 height 274
click at [656, 471] on textarea "Hello✋ [Based on the given job post, write exactly how I can help in one senten…" at bounding box center [860, 344] width 481 height 274
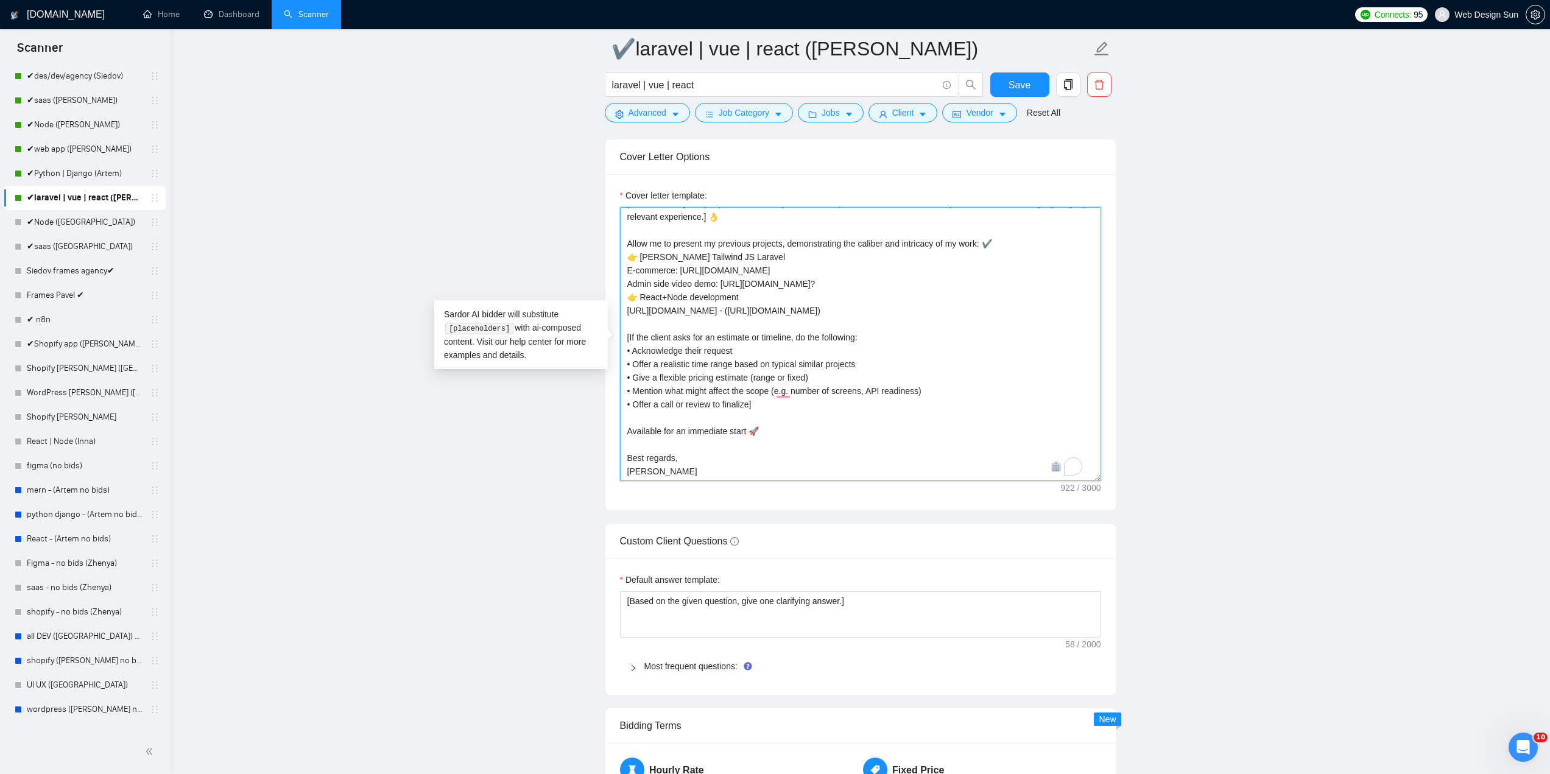
click at [656, 470] on textarea "Hello✋ [Based on the given job post, write exactly how I can help in one senten…" at bounding box center [860, 344] width 481 height 274
click at [667, 468] on textarea "Hello✋ [Based on the given job post, write exactly how I can help in one senten…" at bounding box center [860, 344] width 481 height 274
click at [671, 465] on textarea "Hello✋ [Based on the given job post, write exactly how I can help in one senten…" at bounding box center [860, 344] width 481 height 274
click at [673, 452] on textarea "Hello✋ [Based on the given job post, write exactly how I can help in one senten…" at bounding box center [860, 344] width 481 height 274
click at [701, 458] on textarea "Hello✋ [Based on the given job post, write exactly how I can help in one senten…" at bounding box center [860, 344] width 481 height 274
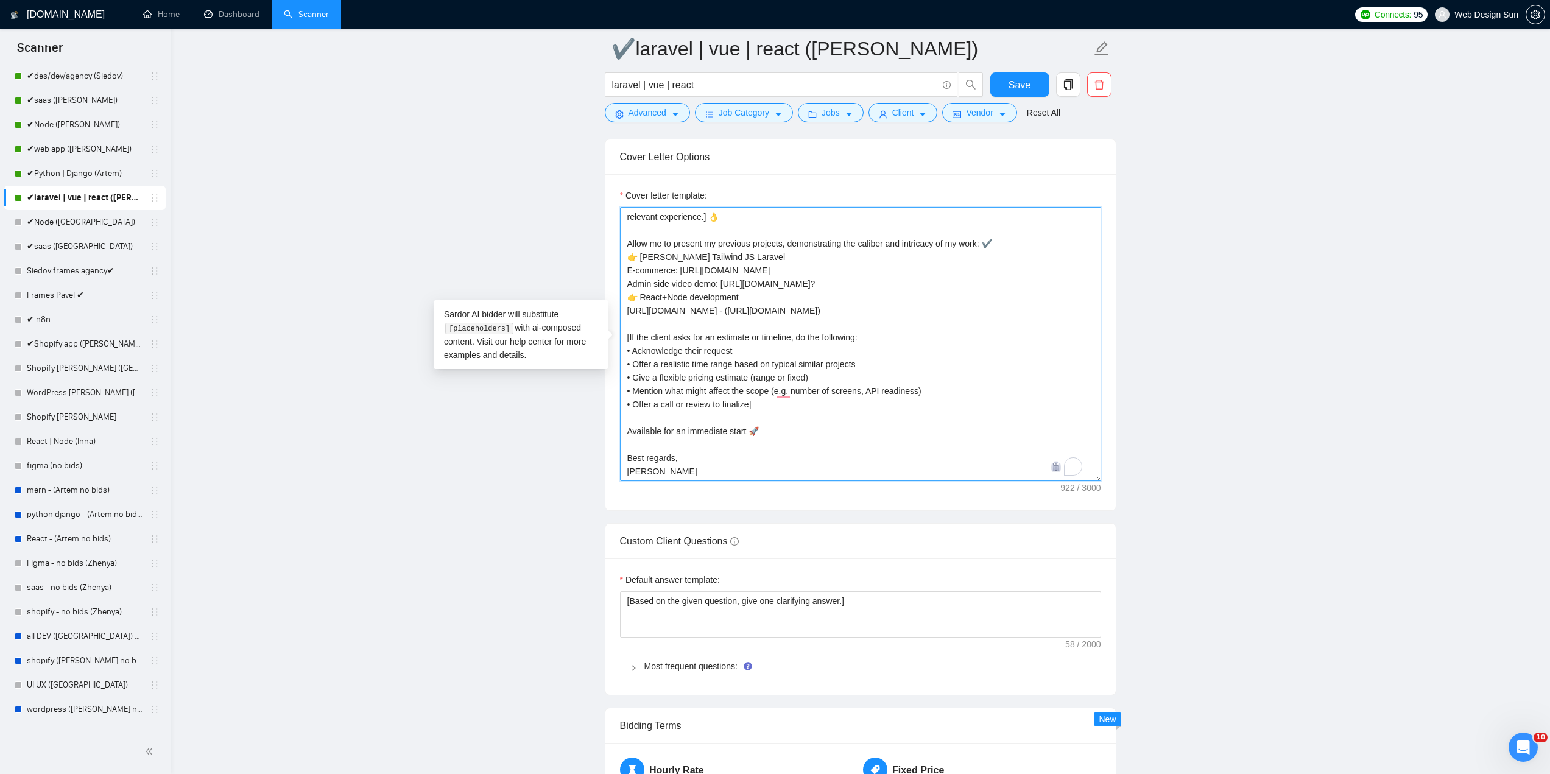
drag, startPoint x: 649, startPoint y: 475, endPoint x: 623, endPoint y: 473, distance: 26.2
click at [623, 473] on textarea "Hello✋ [Based on the given job post, write exactly how I can help in one senten…" at bounding box center [860, 344] width 481 height 274
type textarea "Hello✋ [Based on the given job post, write exactly how I can help in one senten…"
click at [1020, 84] on span "Save" at bounding box center [1020, 84] width 22 height 15
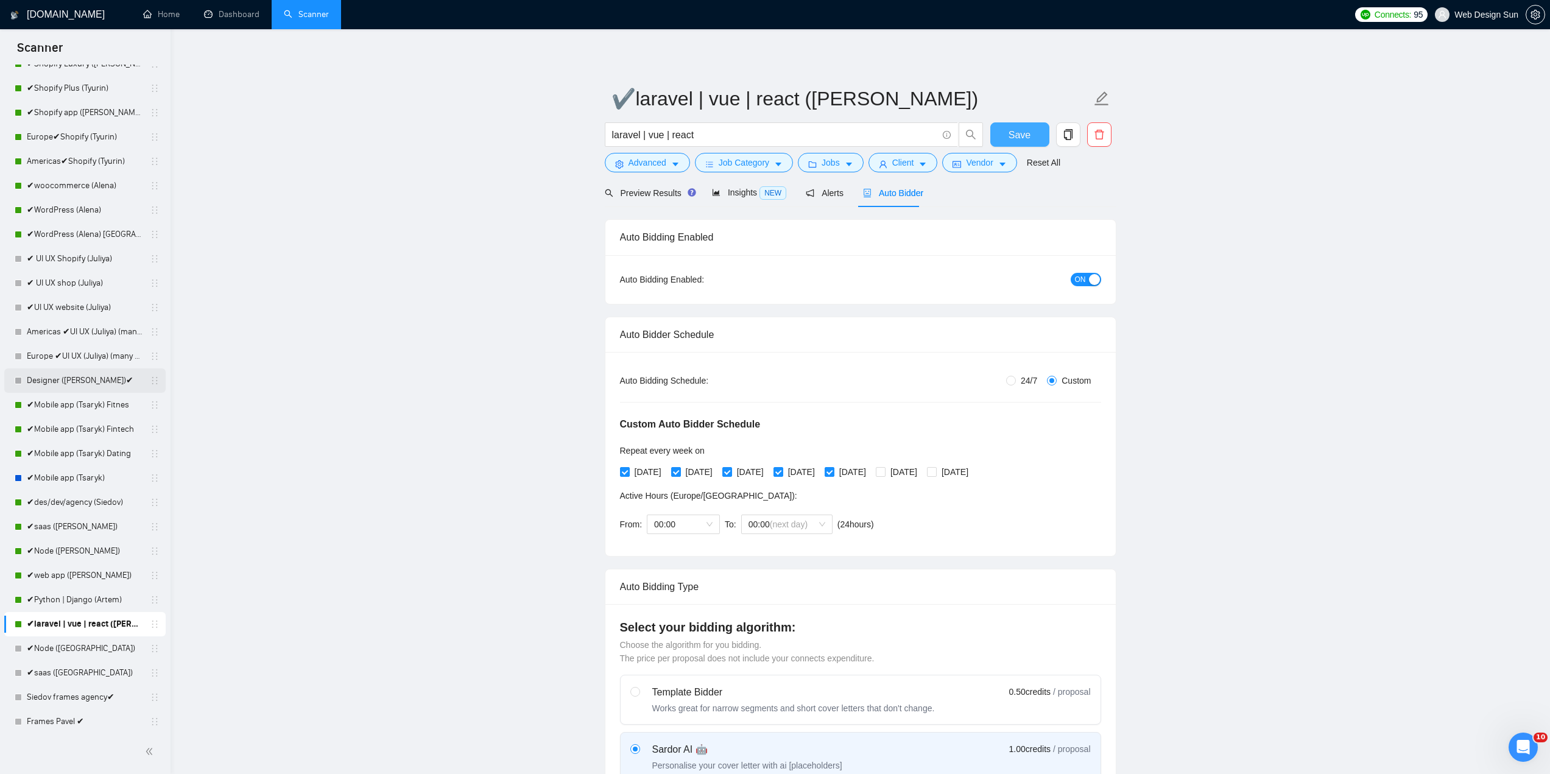
scroll to position [0, 0]
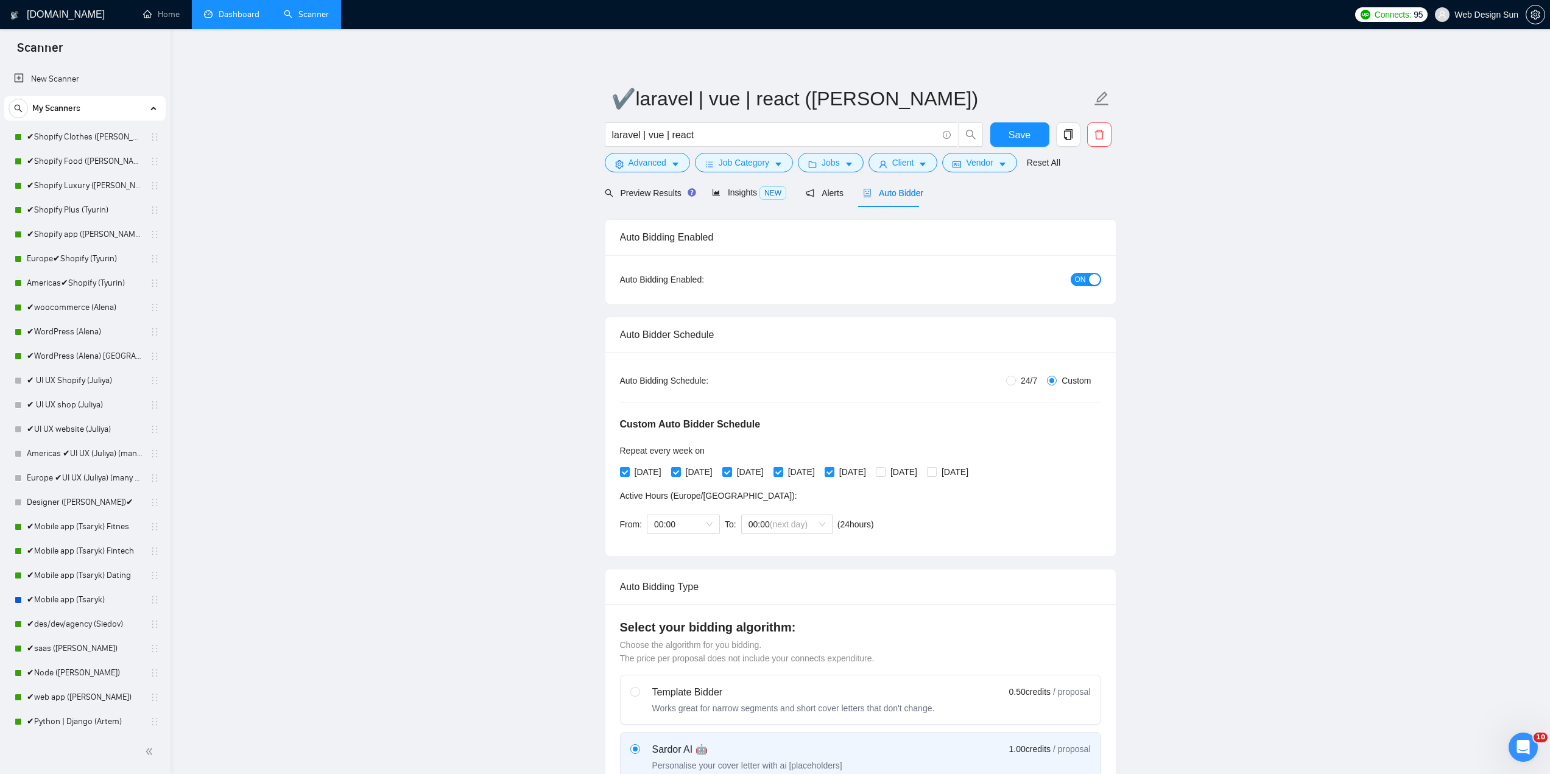
click at [230, 19] on link "Dashboard" at bounding box center [231, 14] width 55 height 10
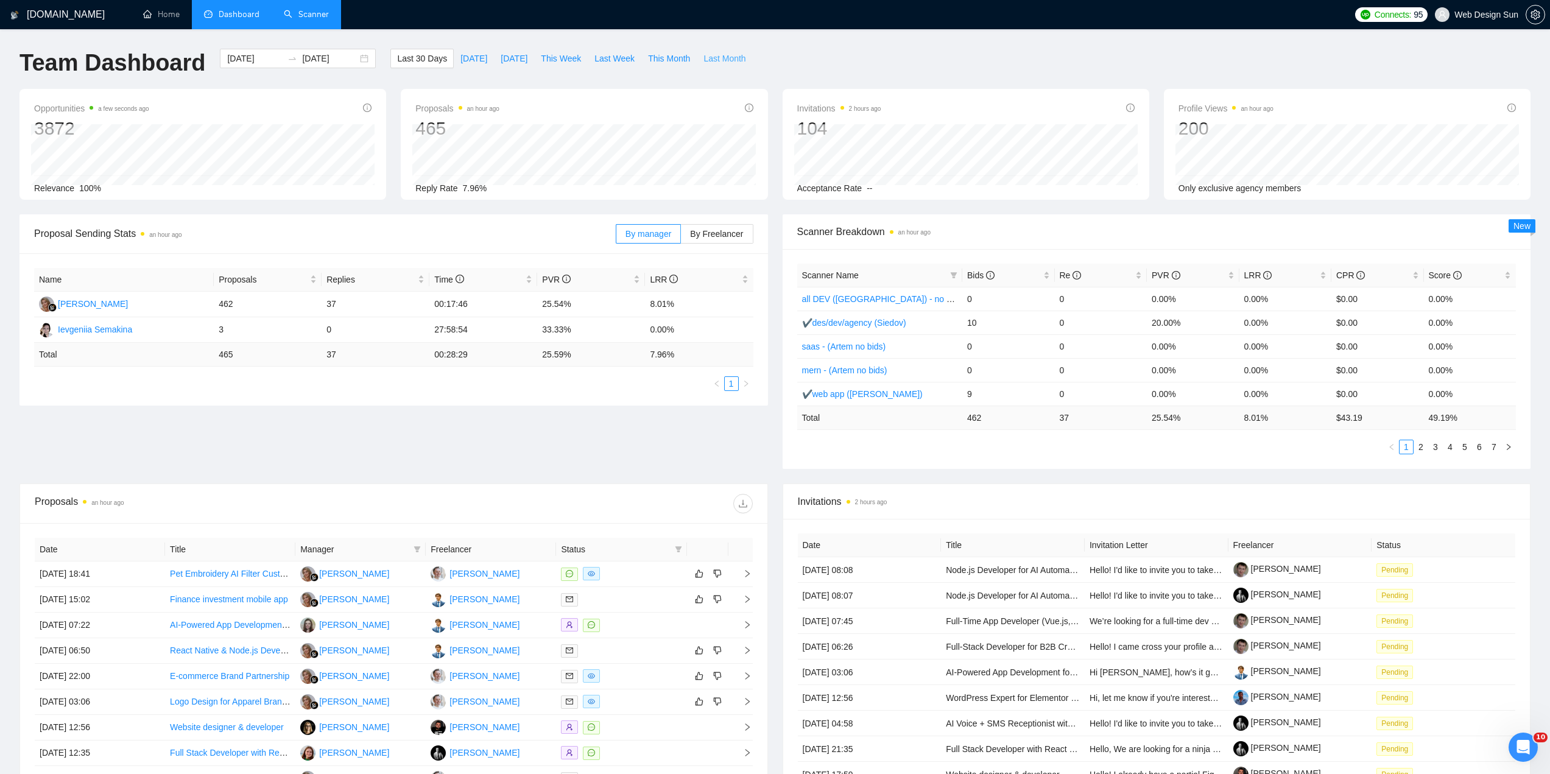
click at [704, 56] on span "Last Month" at bounding box center [725, 58] width 42 height 13
type input "[DATE]"
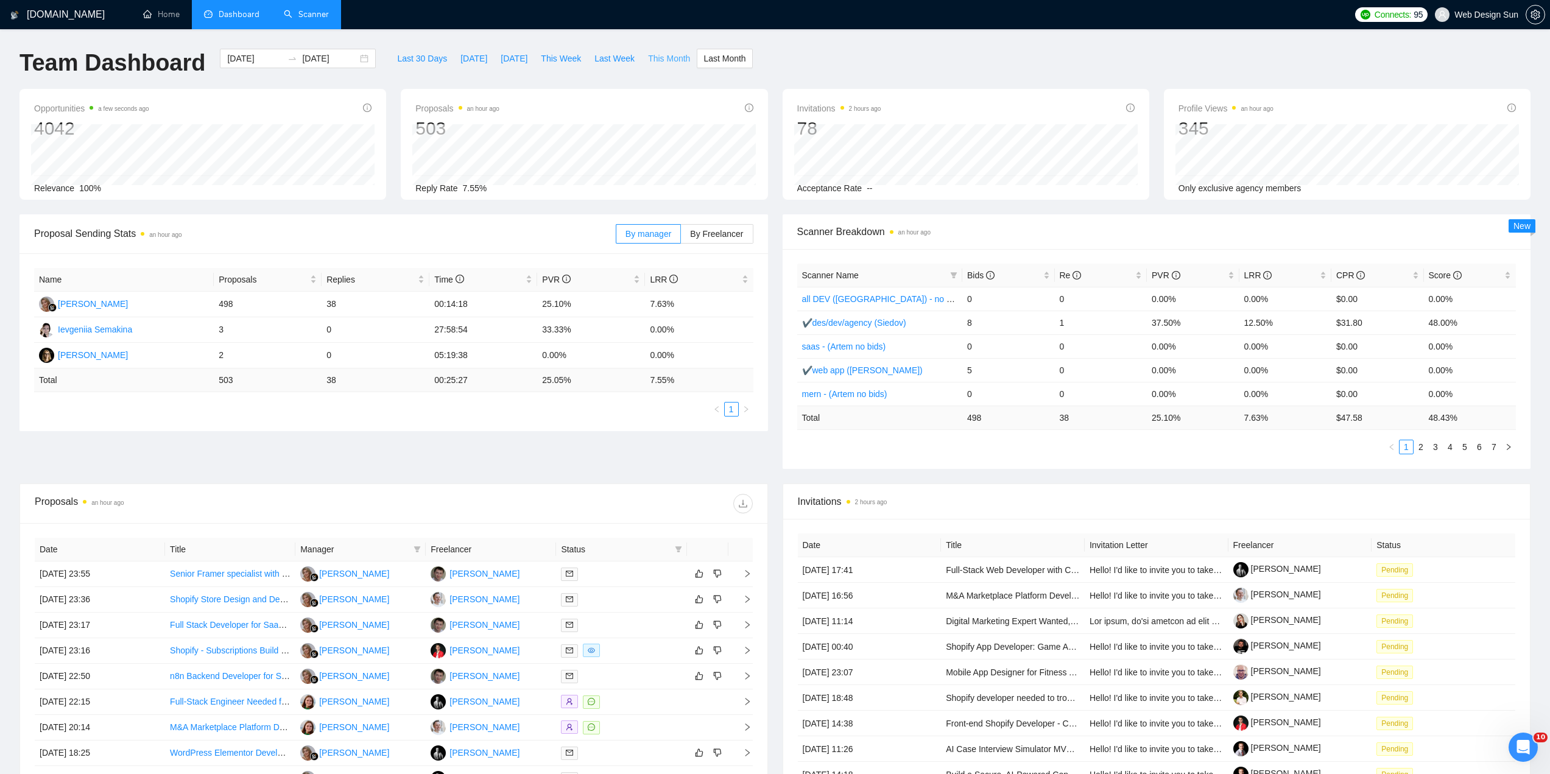
click at [668, 58] on span "This Month" at bounding box center [669, 58] width 42 height 13
type input "[DATE]"
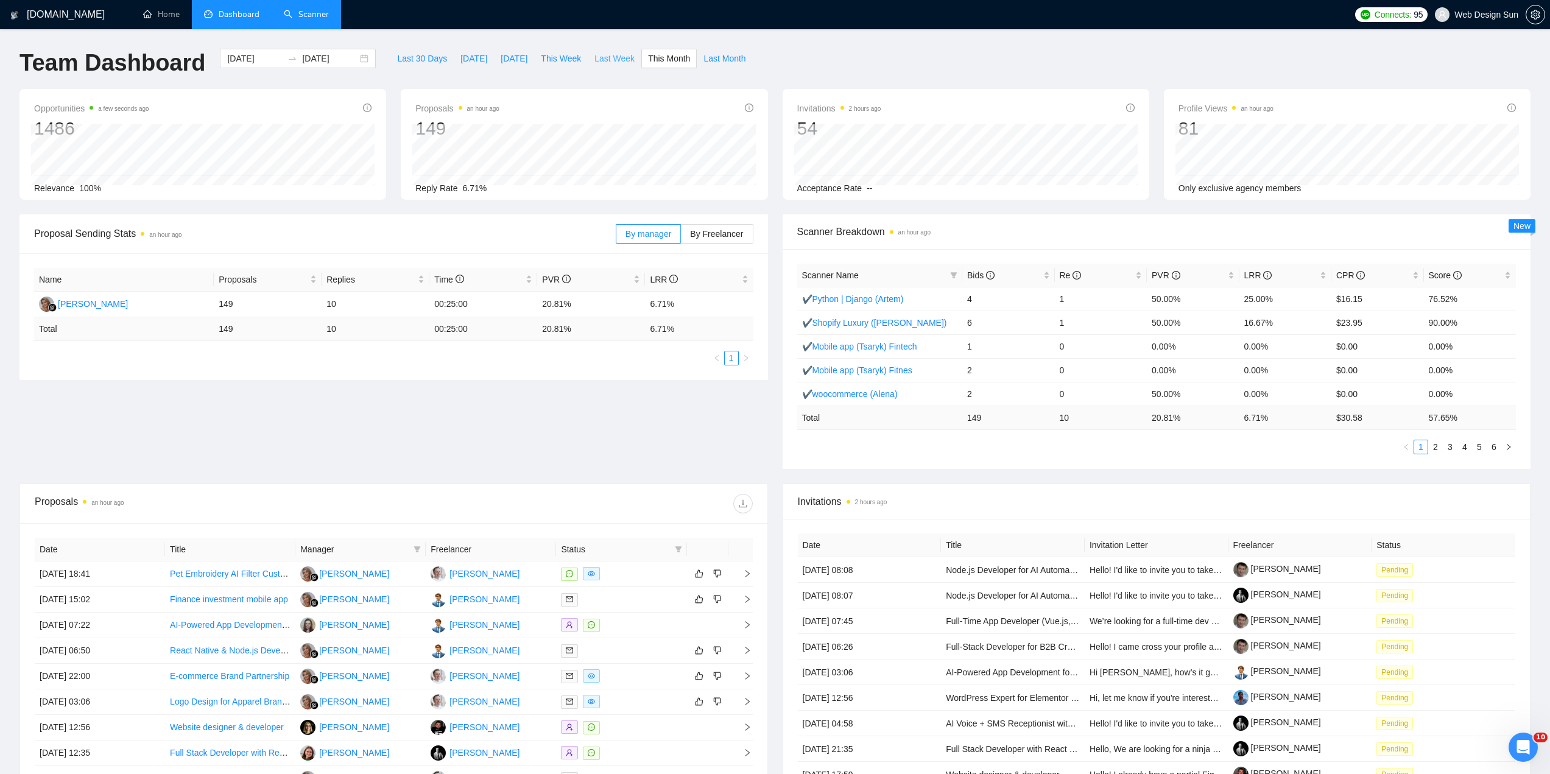
click at [606, 60] on span "Last Week" at bounding box center [615, 58] width 40 height 13
type input "[DATE]"
click at [302, 15] on link "Scanner" at bounding box center [306, 14] width 45 height 10
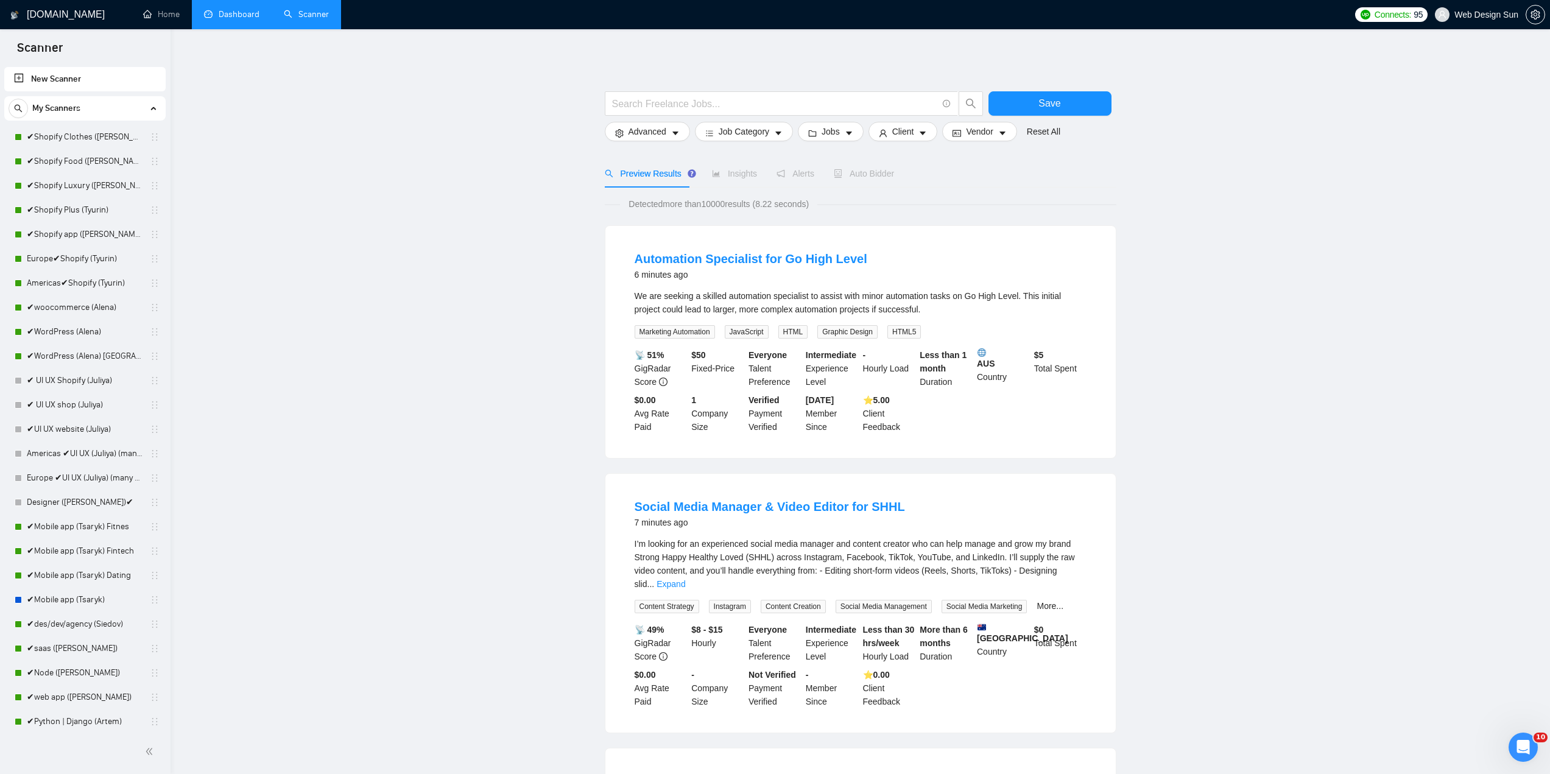
click at [230, 19] on link "Dashboard" at bounding box center [231, 14] width 55 height 10
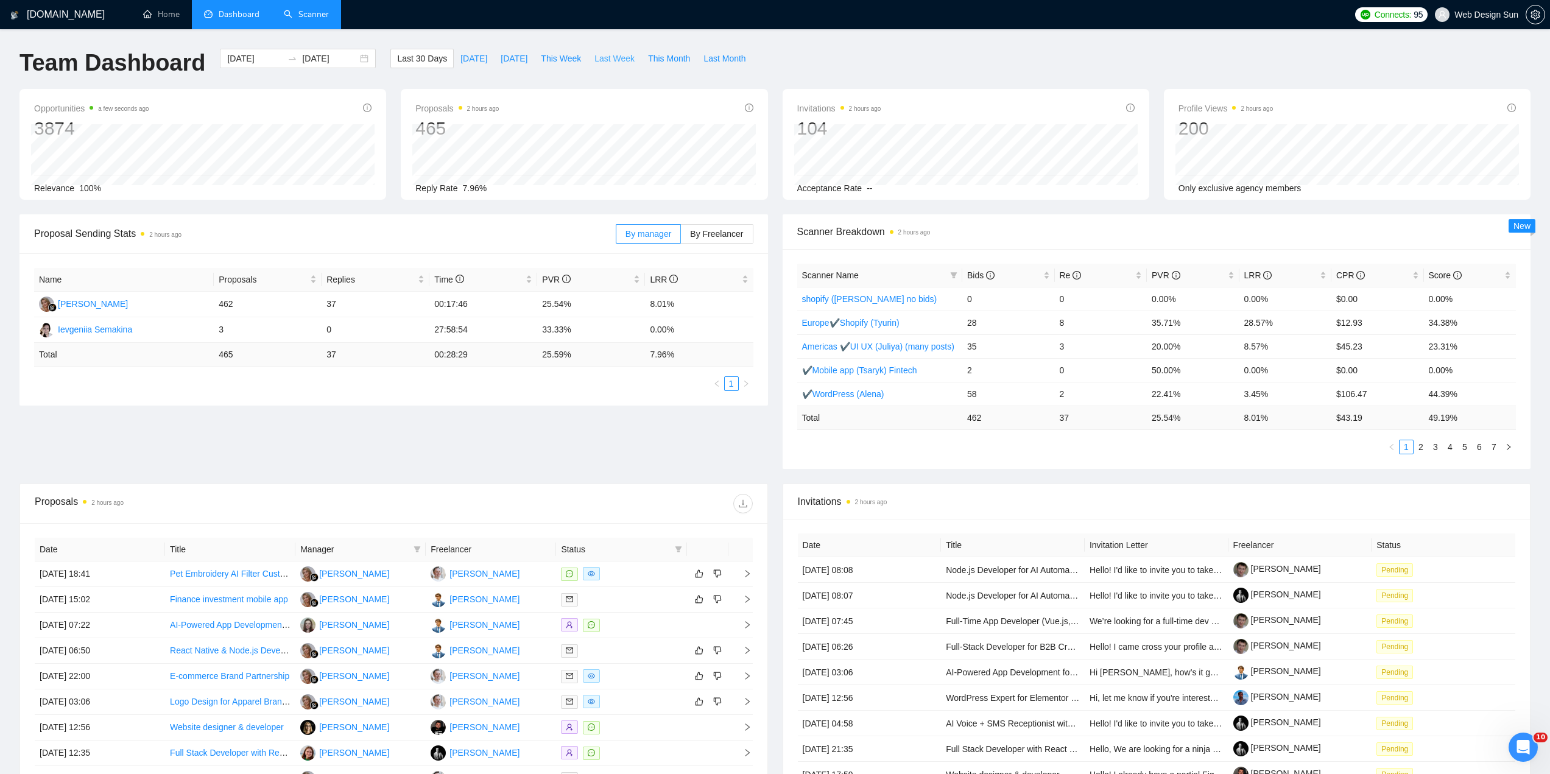
click at [613, 62] on span "Last Week" at bounding box center [615, 58] width 40 height 13
type input "[DATE]"
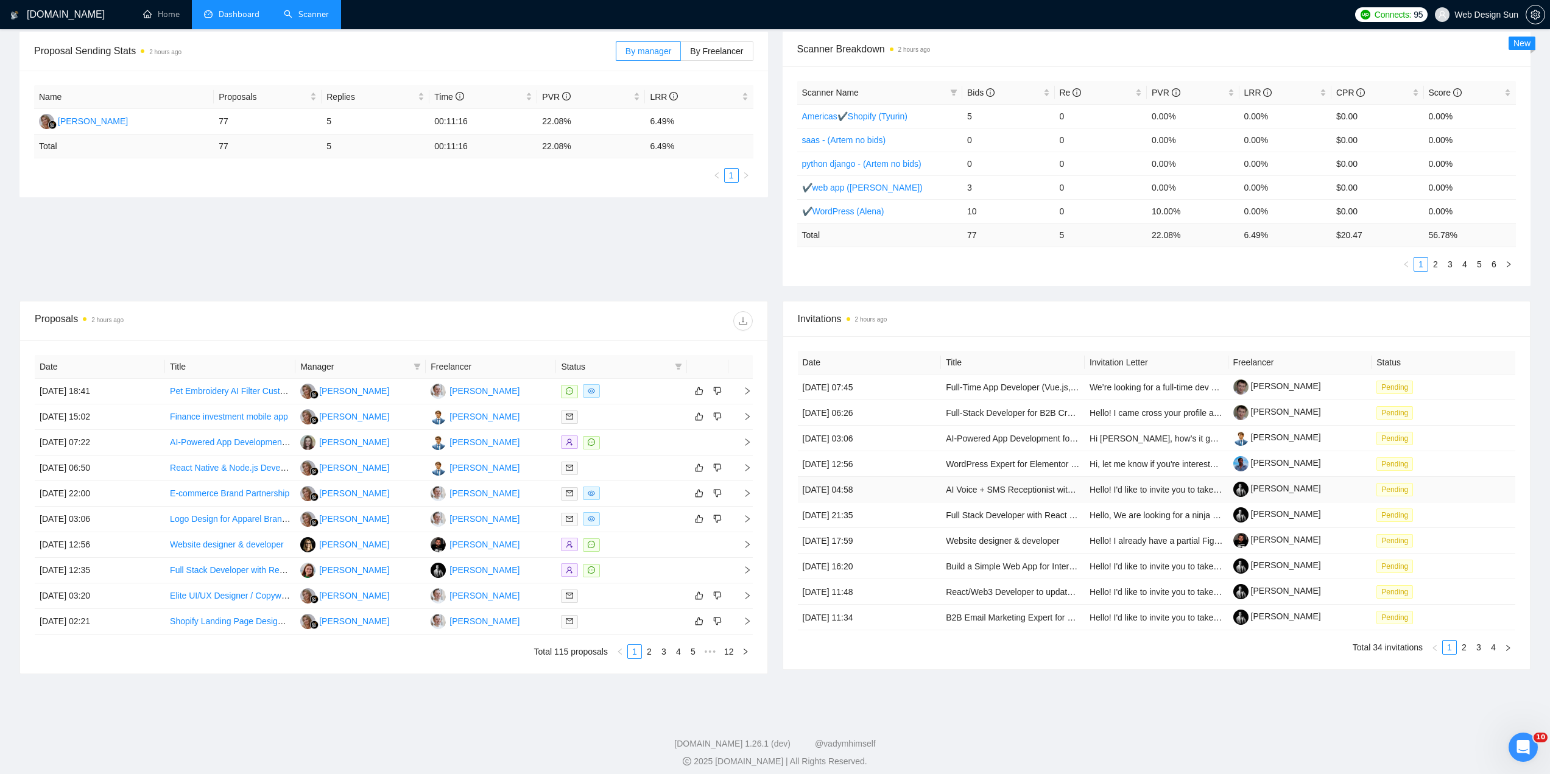
scroll to position [191, 0]
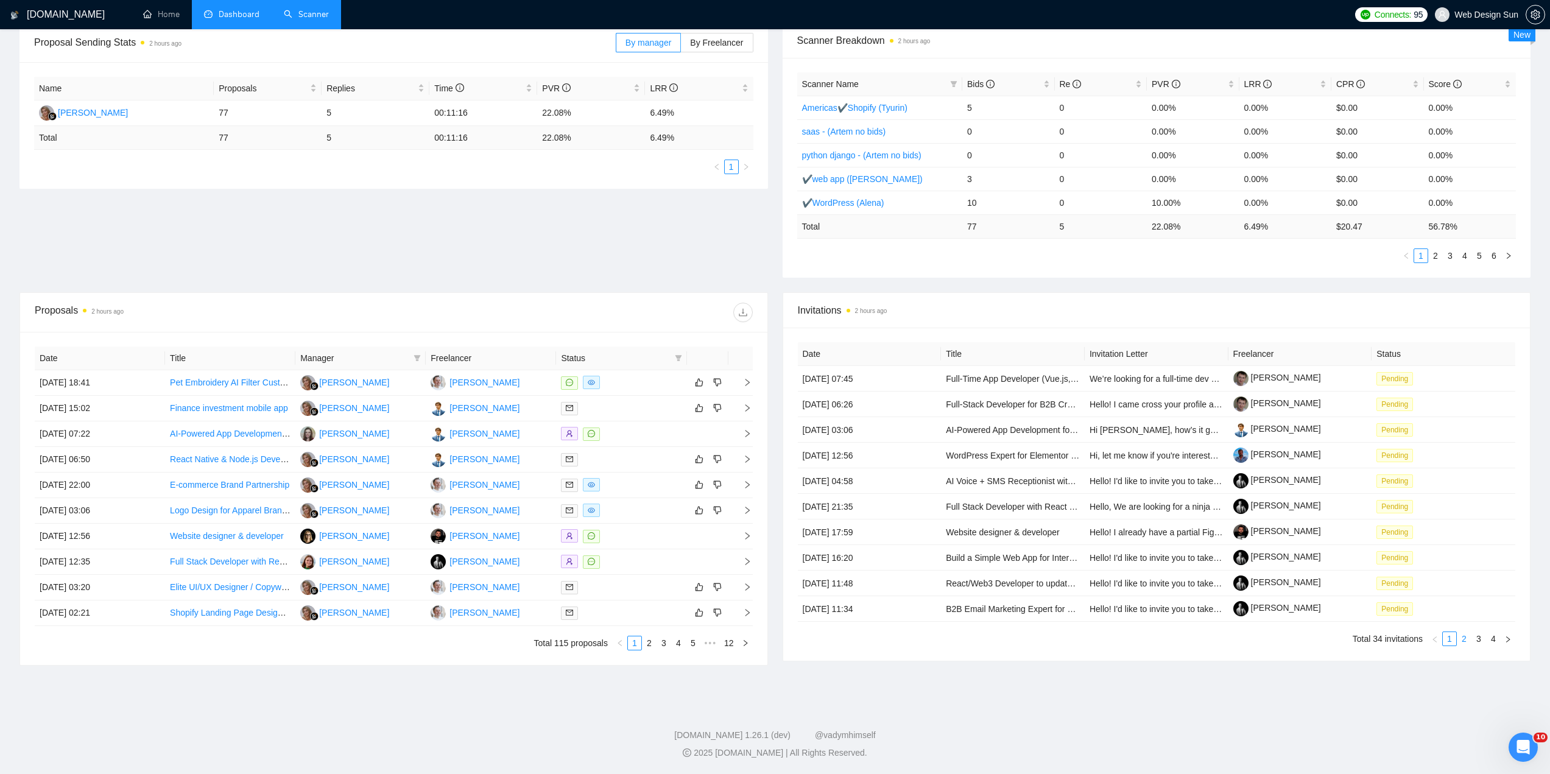
click at [1466, 640] on link "2" at bounding box center [1464, 638] width 13 height 13
click at [1478, 637] on link "3" at bounding box center [1478, 638] width 13 height 13
click at [1493, 637] on link "4" at bounding box center [1493, 638] width 13 height 13
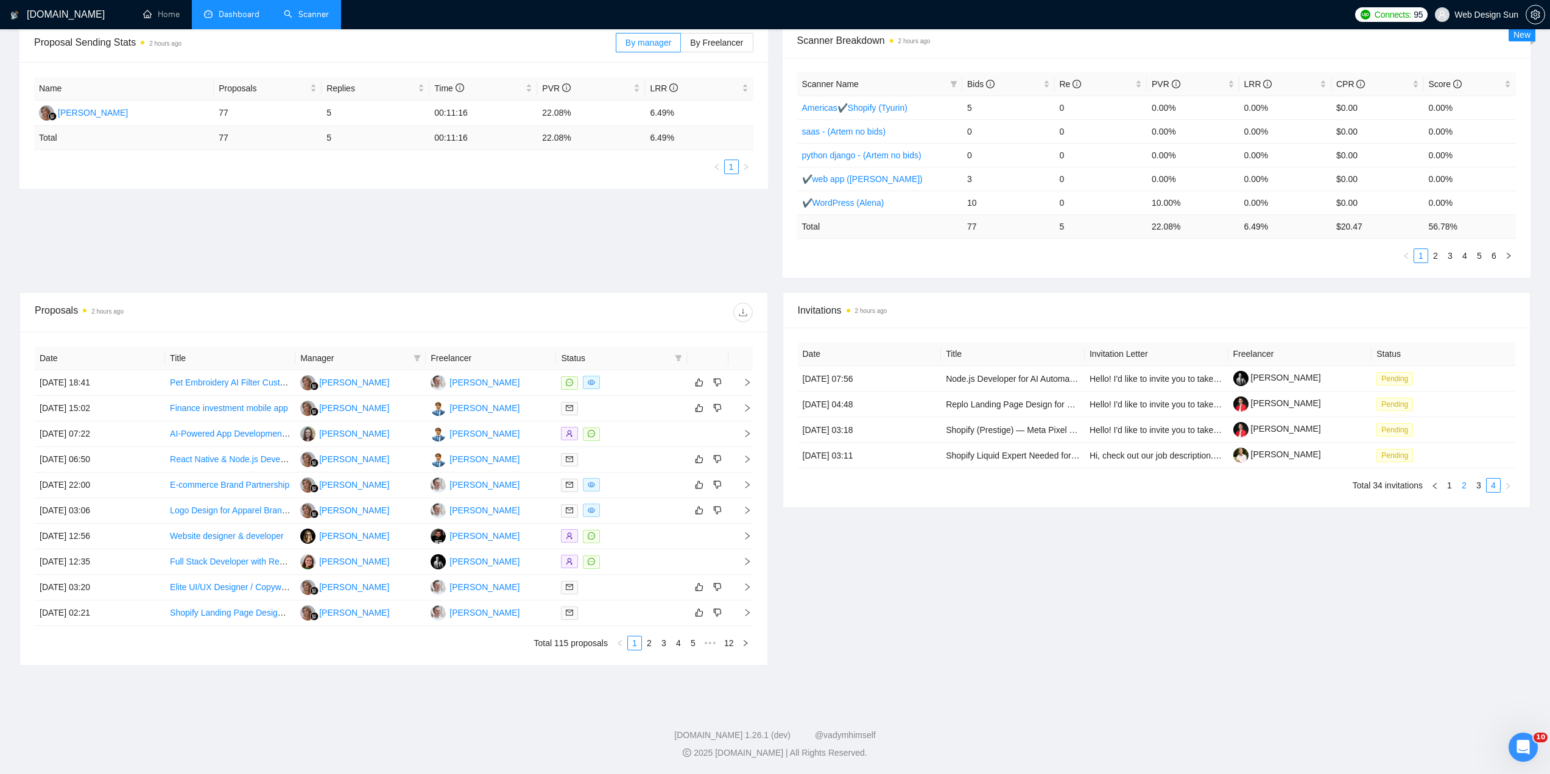
click at [1465, 486] on link "2" at bounding box center [1464, 485] width 13 height 13
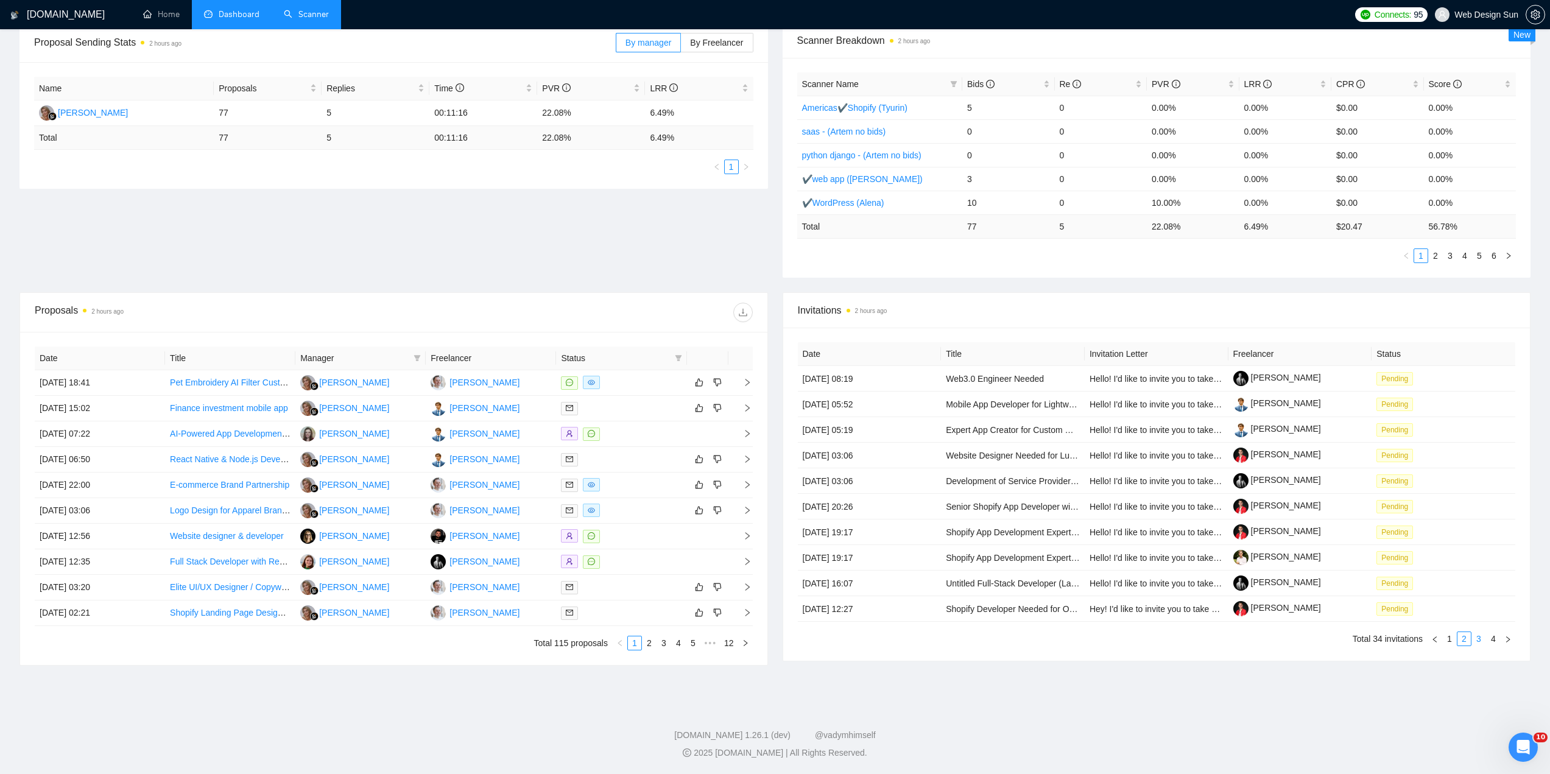
click at [1477, 643] on link "3" at bounding box center [1478, 638] width 13 height 13
click at [1452, 643] on link "1" at bounding box center [1449, 638] width 13 height 13
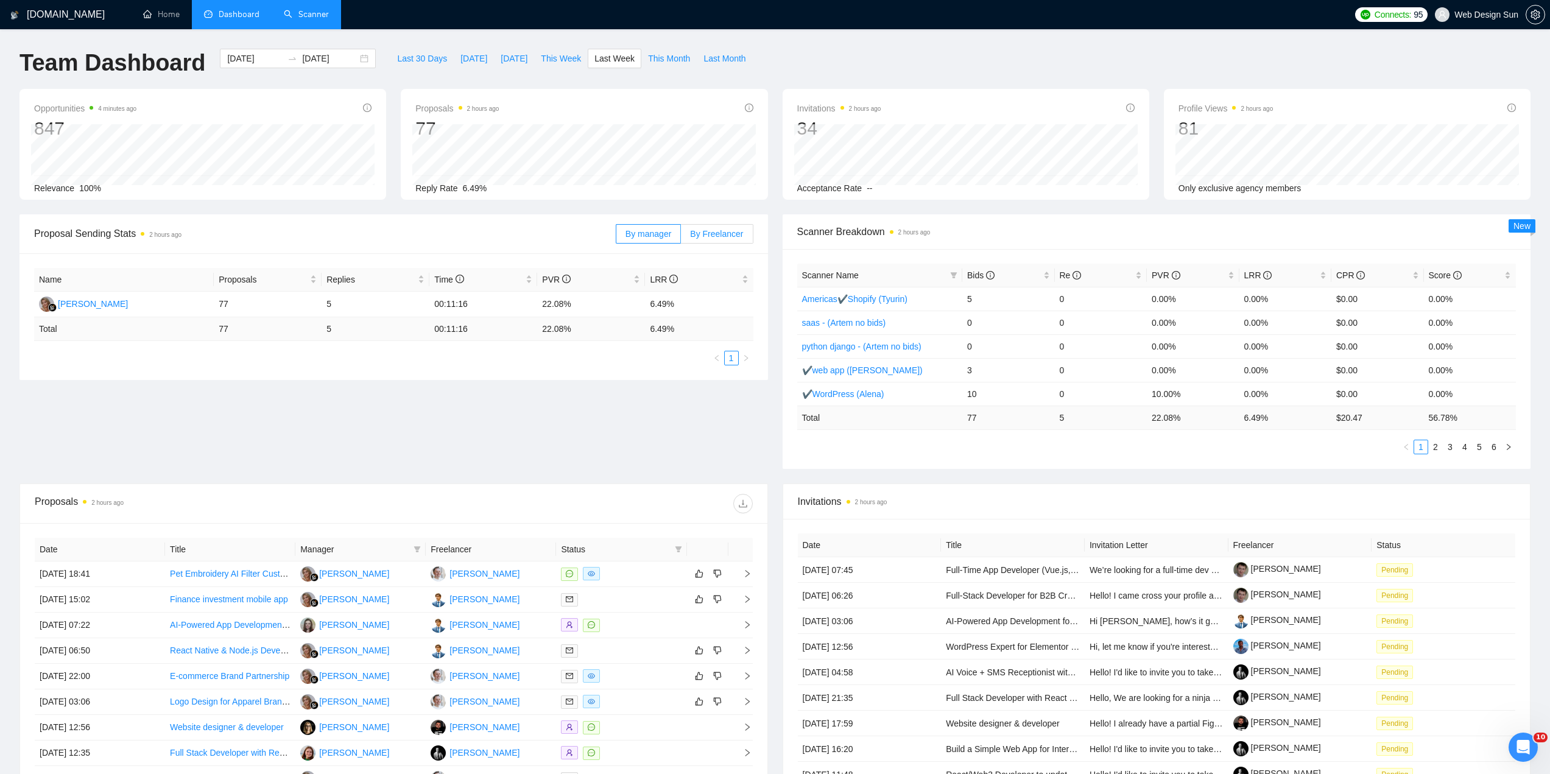
click at [710, 236] on span "By Freelancer" at bounding box center [716, 234] width 53 height 10
click at [681, 237] on input "By Freelancer" at bounding box center [681, 237] width 0 height 0
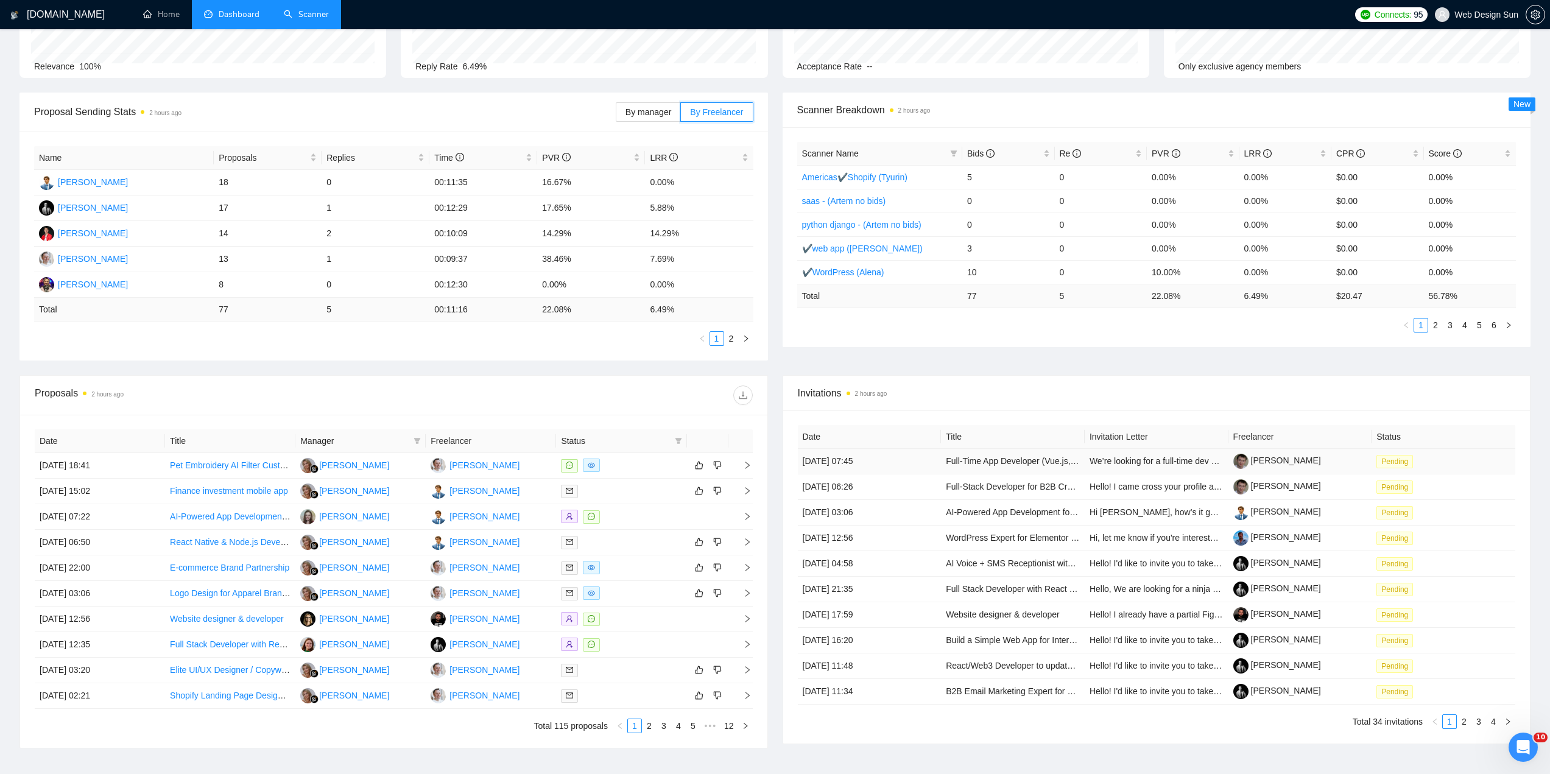
scroll to position [205, 0]
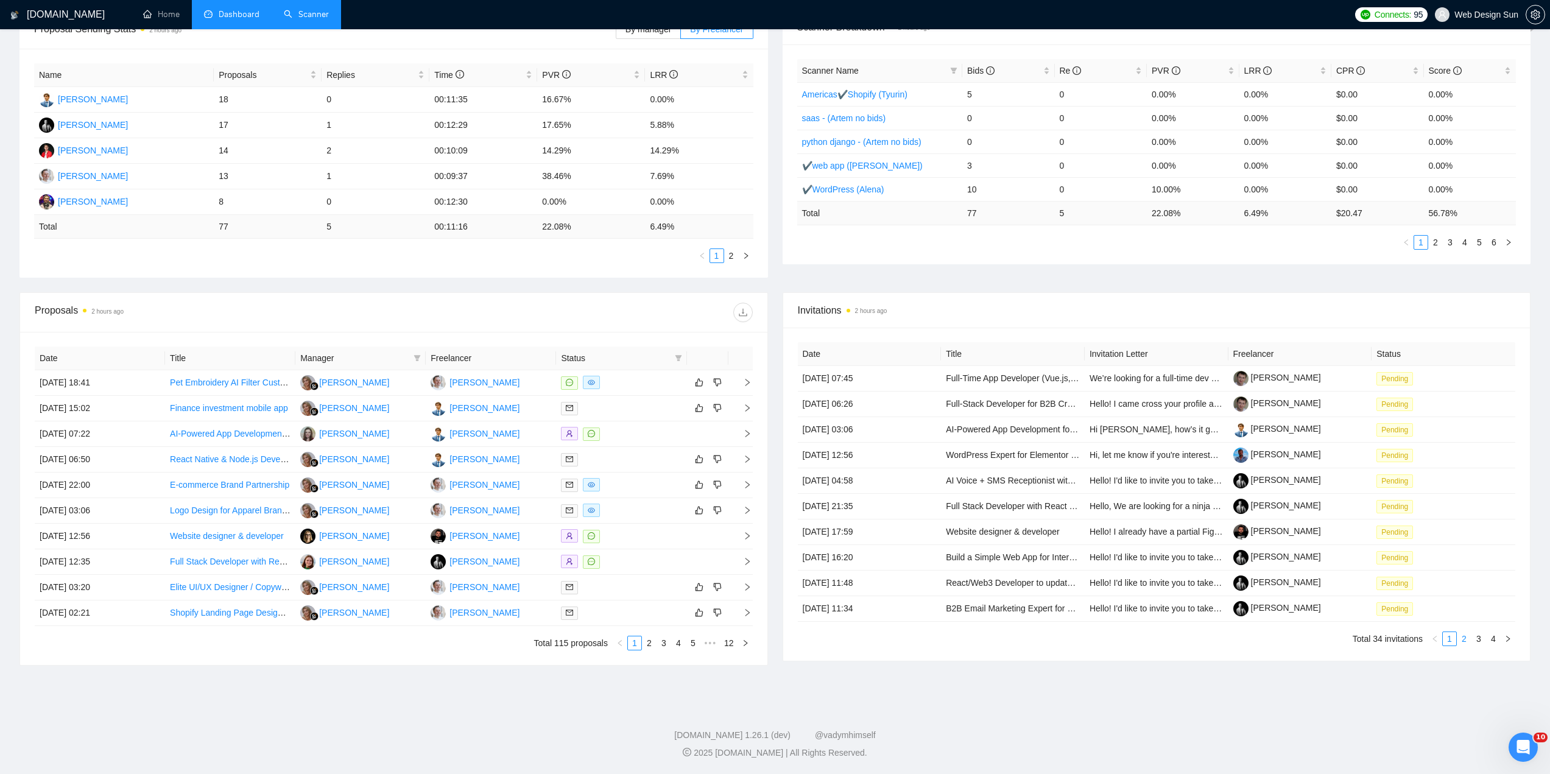
click at [1466, 633] on link "2" at bounding box center [1464, 638] width 13 height 13
click at [1450, 640] on link "1" at bounding box center [1449, 638] width 13 height 13
click at [1460, 640] on link "2" at bounding box center [1464, 638] width 13 height 13
click at [1477, 638] on link "3" at bounding box center [1478, 638] width 13 height 13
click at [1491, 637] on link "4" at bounding box center [1493, 638] width 13 height 13
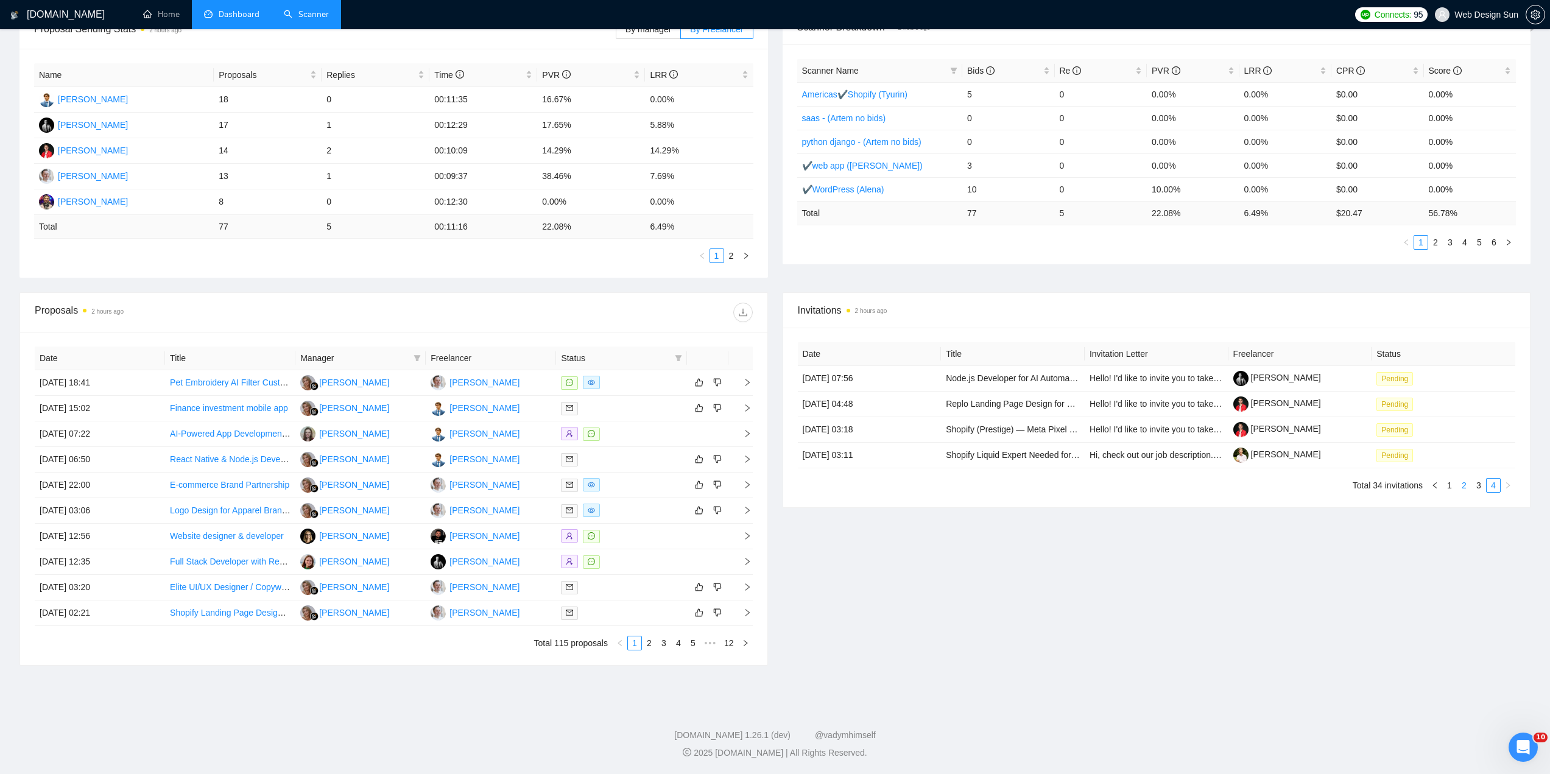
click at [1463, 487] on link "2" at bounding box center [1464, 485] width 13 height 13
